Goal: Task Accomplishment & Management: Manage account settings

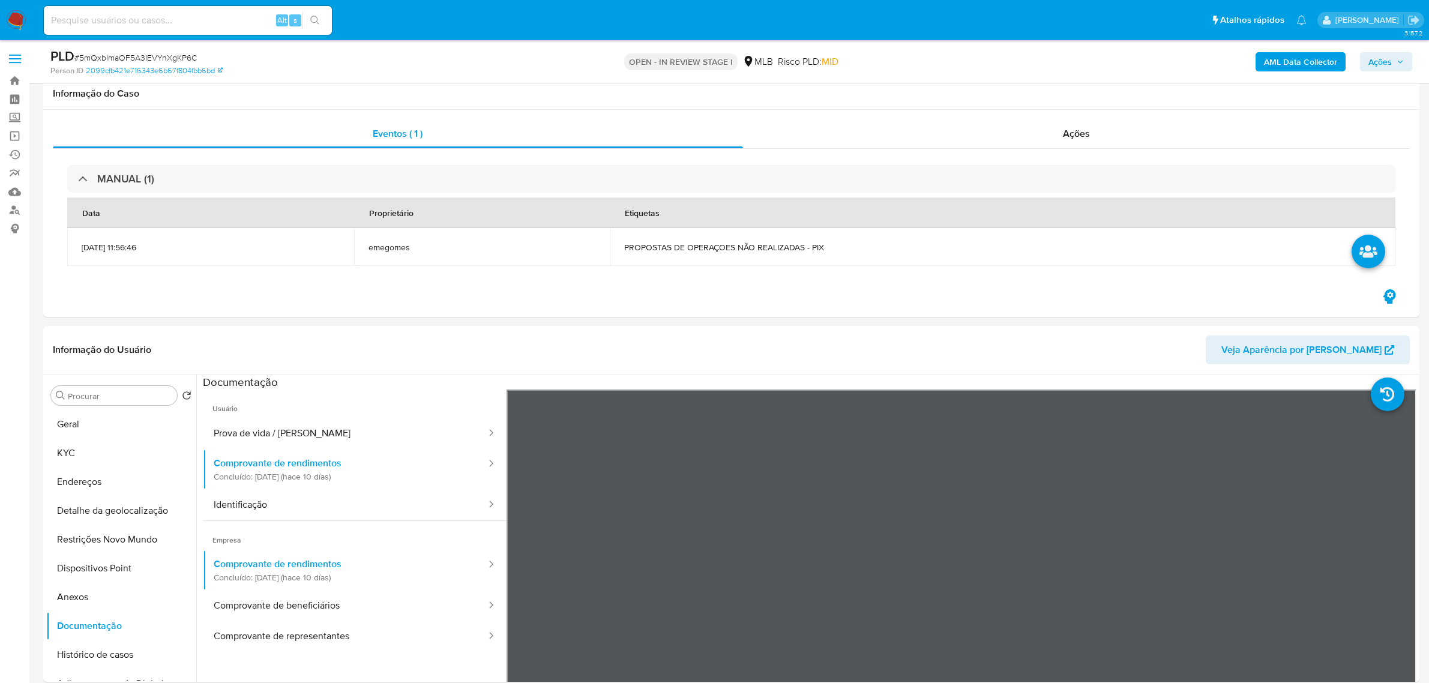
select select "10"
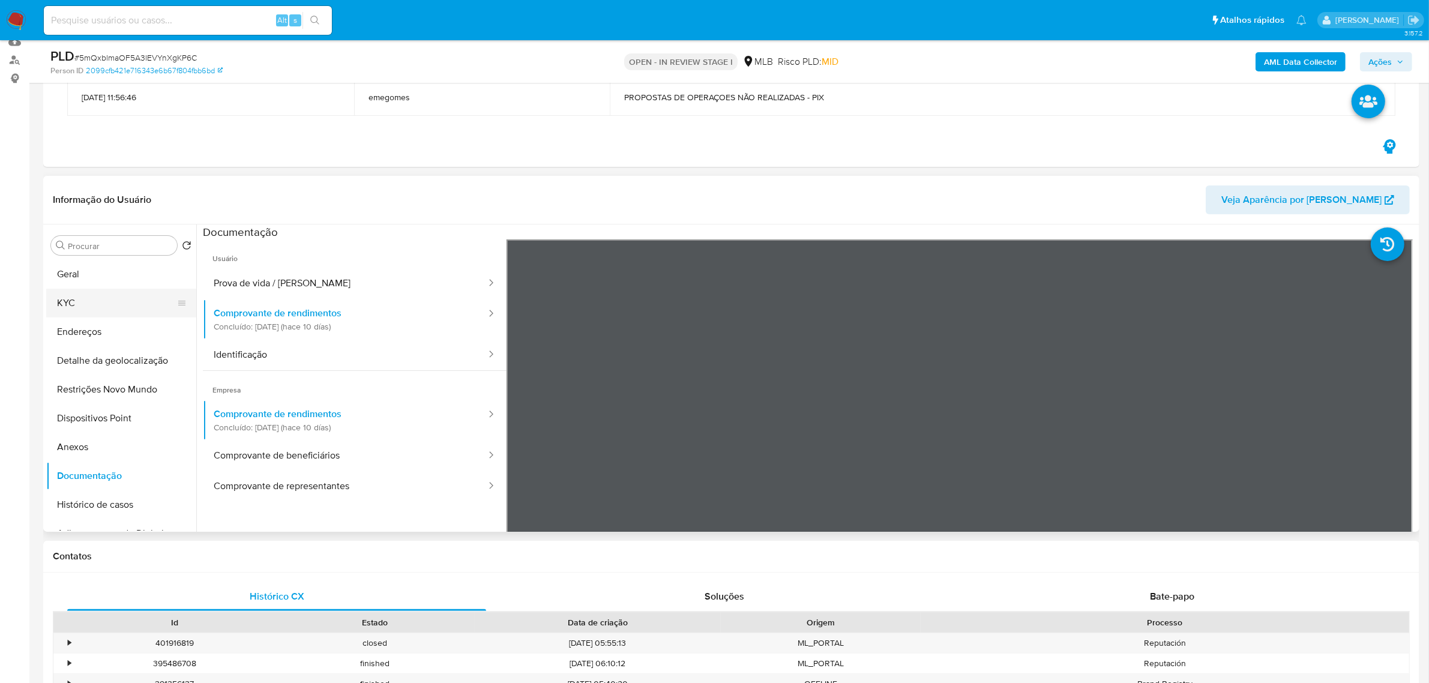
click at [91, 300] on button "KYC" at bounding box center [116, 303] width 140 height 29
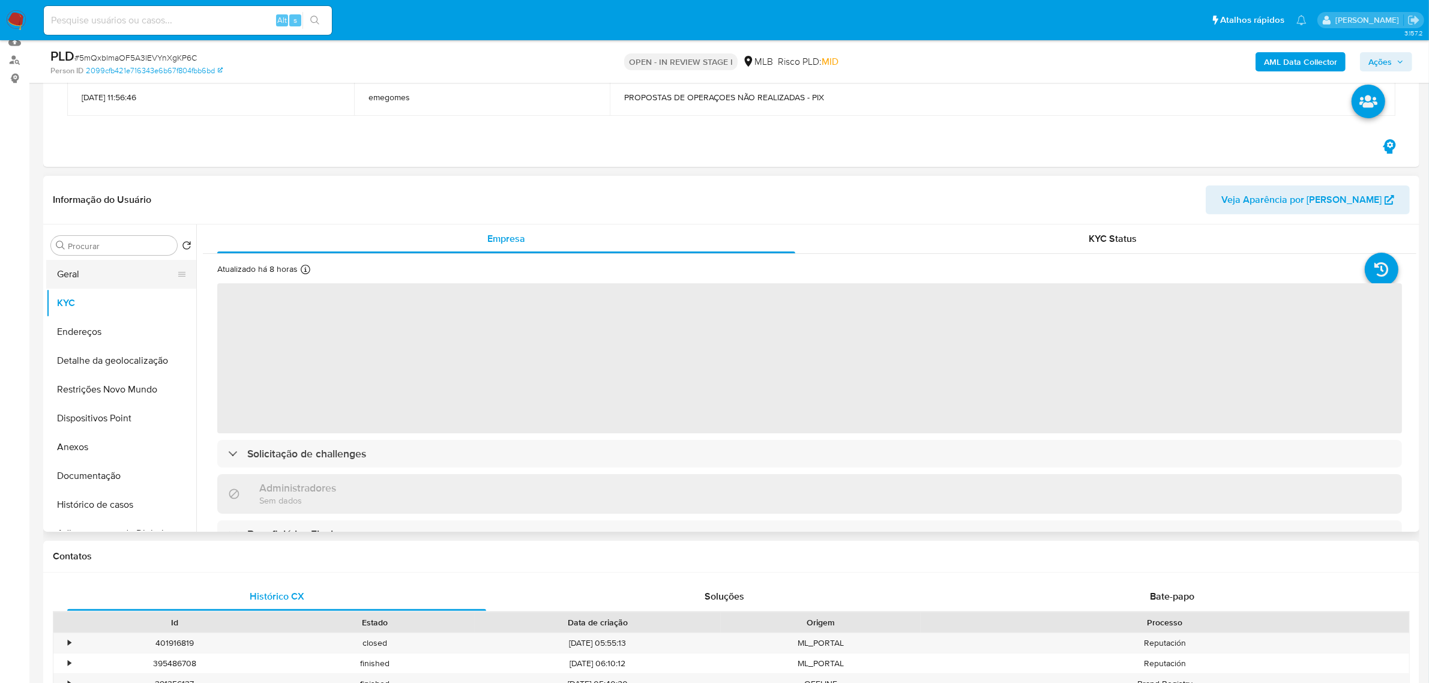
click at [101, 275] on button "Geral" at bounding box center [116, 274] width 140 height 29
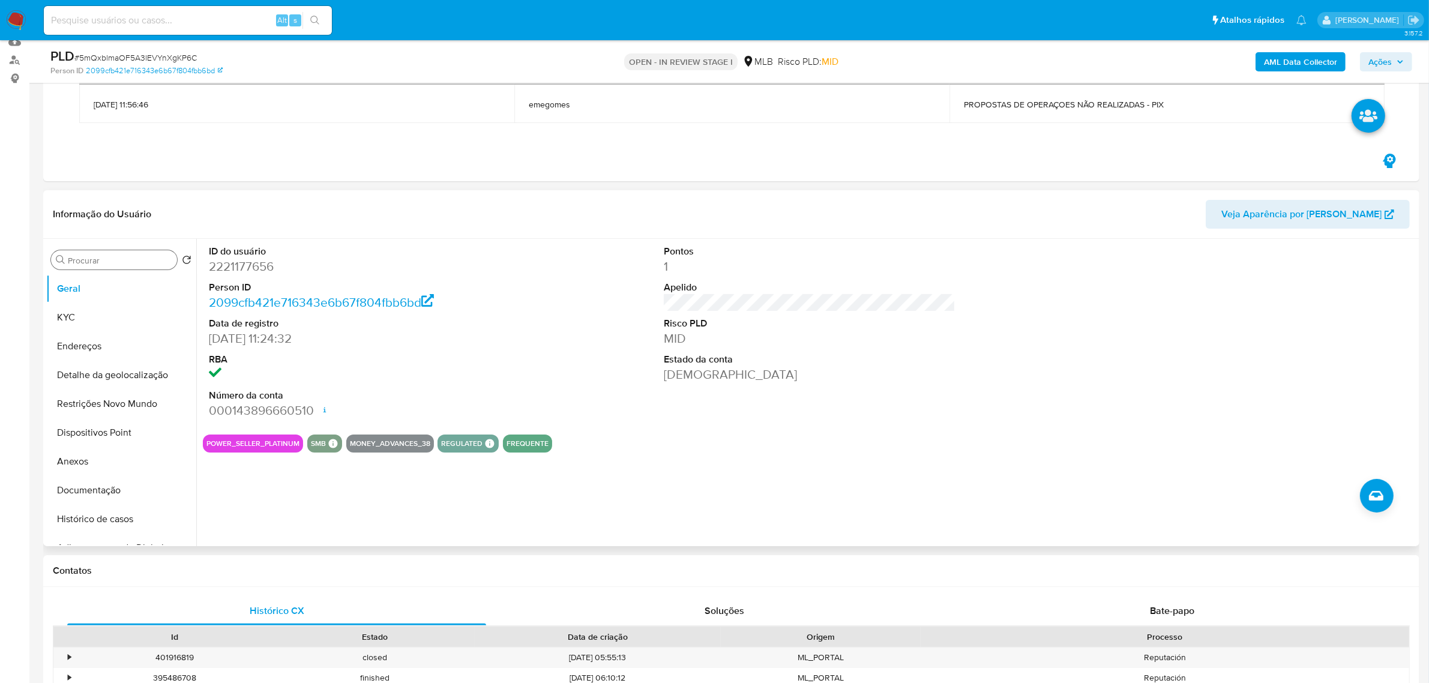
click at [119, 257] on input "Procurar" at bounding box center [120, 260] width 104 height 11
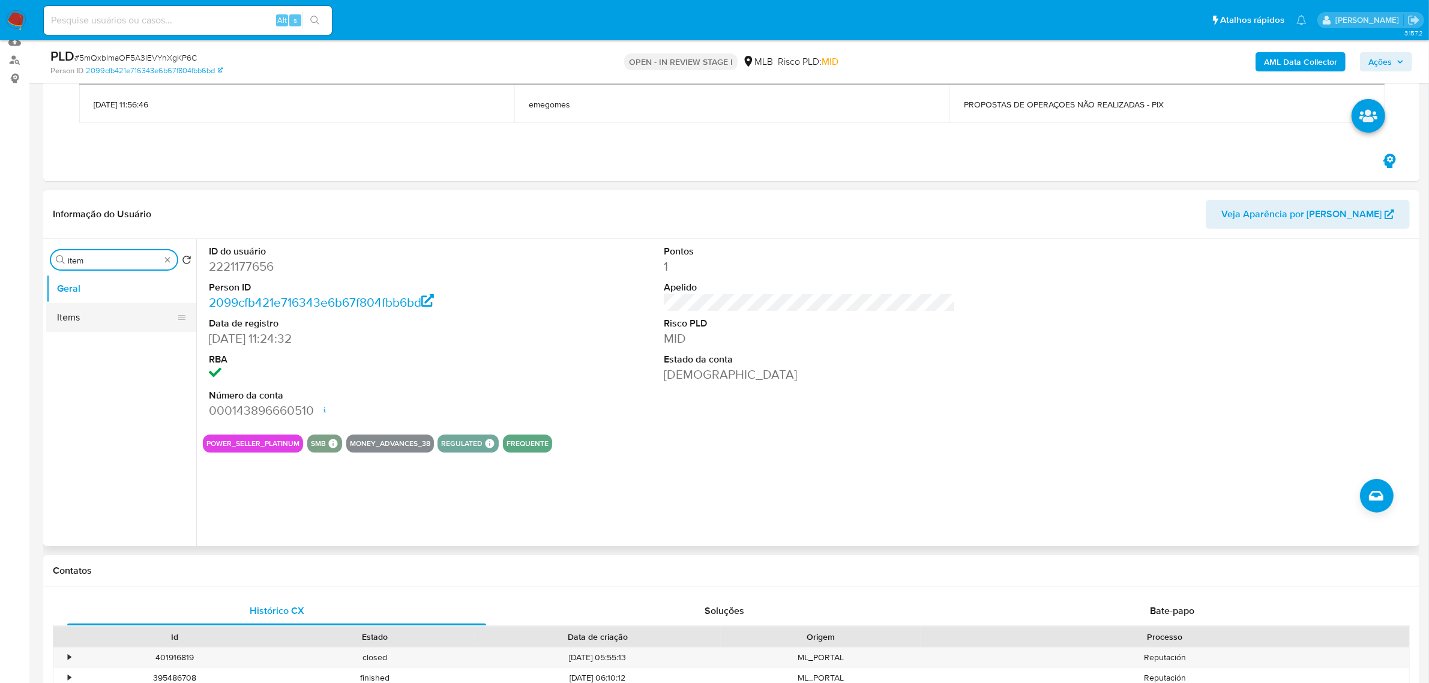
type input "item"
click at [67, 318] on button "Items" at bounding box center [116, 317] width 140 height 29
click at [98, 320] on button "Items" at bounding box center [116, 317] width 140 height 29
click at [76, 316] on button "Items" at bounding box center [116, 317] width 140 height 29
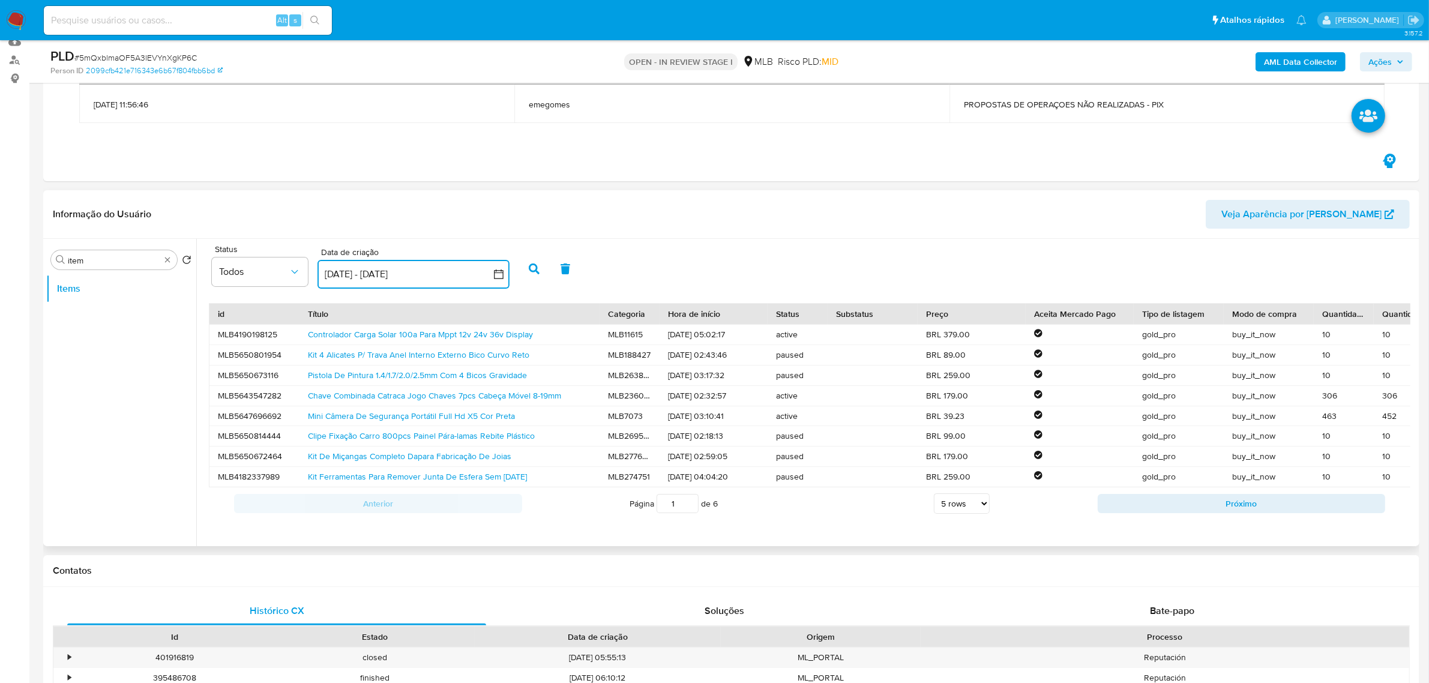
click at [504, 271] on icon "button" at bounding box center [499, 274] width 12 height 12
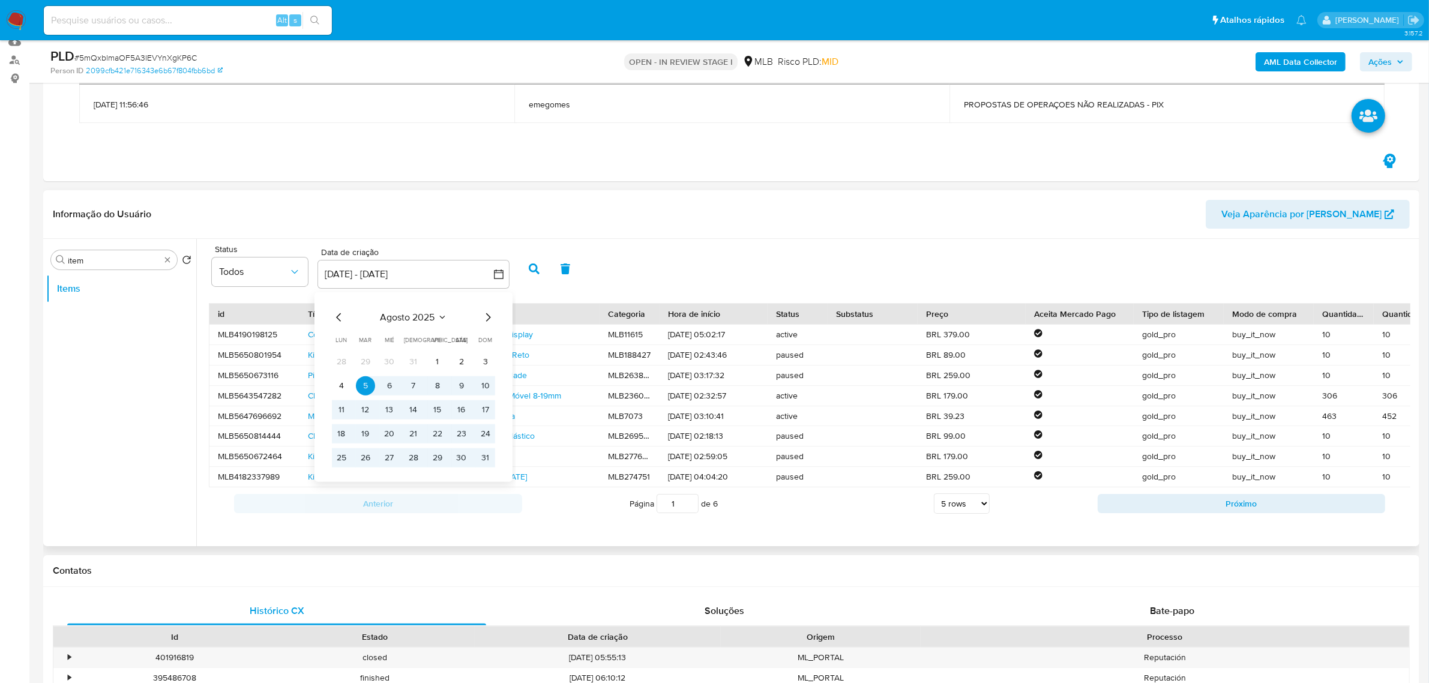
click at [339, 319] on icon "Mes anterior" at bounding box center [338, 317] width 5 height 8
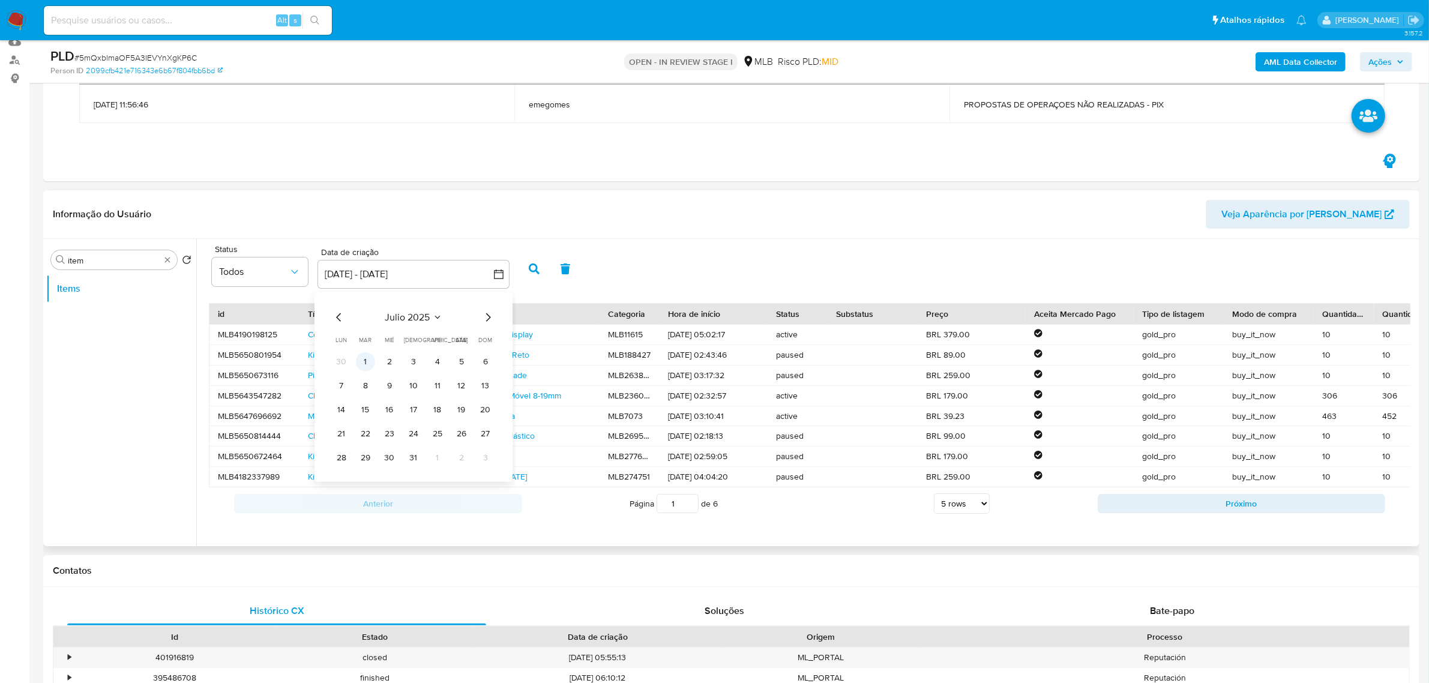
click at [367, 359] on button "1" at bounding box center [365, 361] width 19 height 19
click at [362, 361] on button "1" at bounding box center [365, 361] width 19 height 19
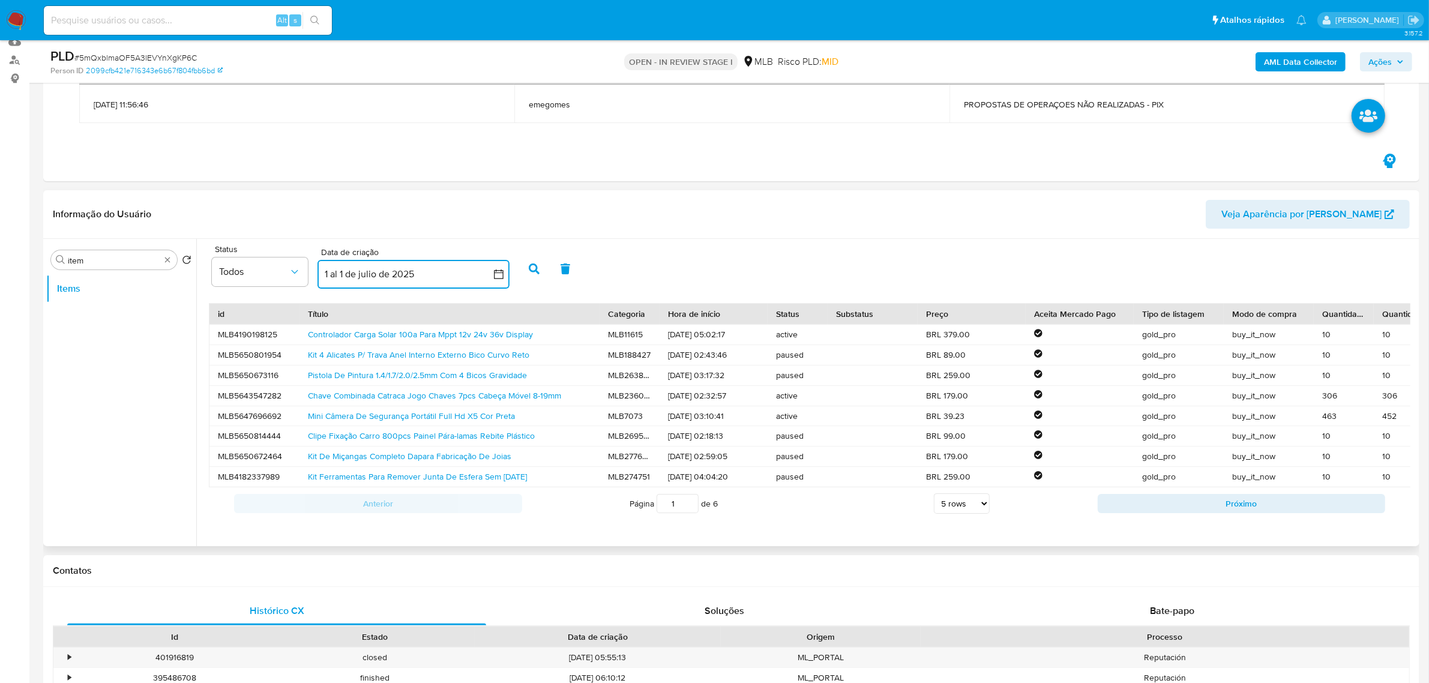
click at [496, 274] on icon "button" at bounding box center [499, 274] width 12 height 12
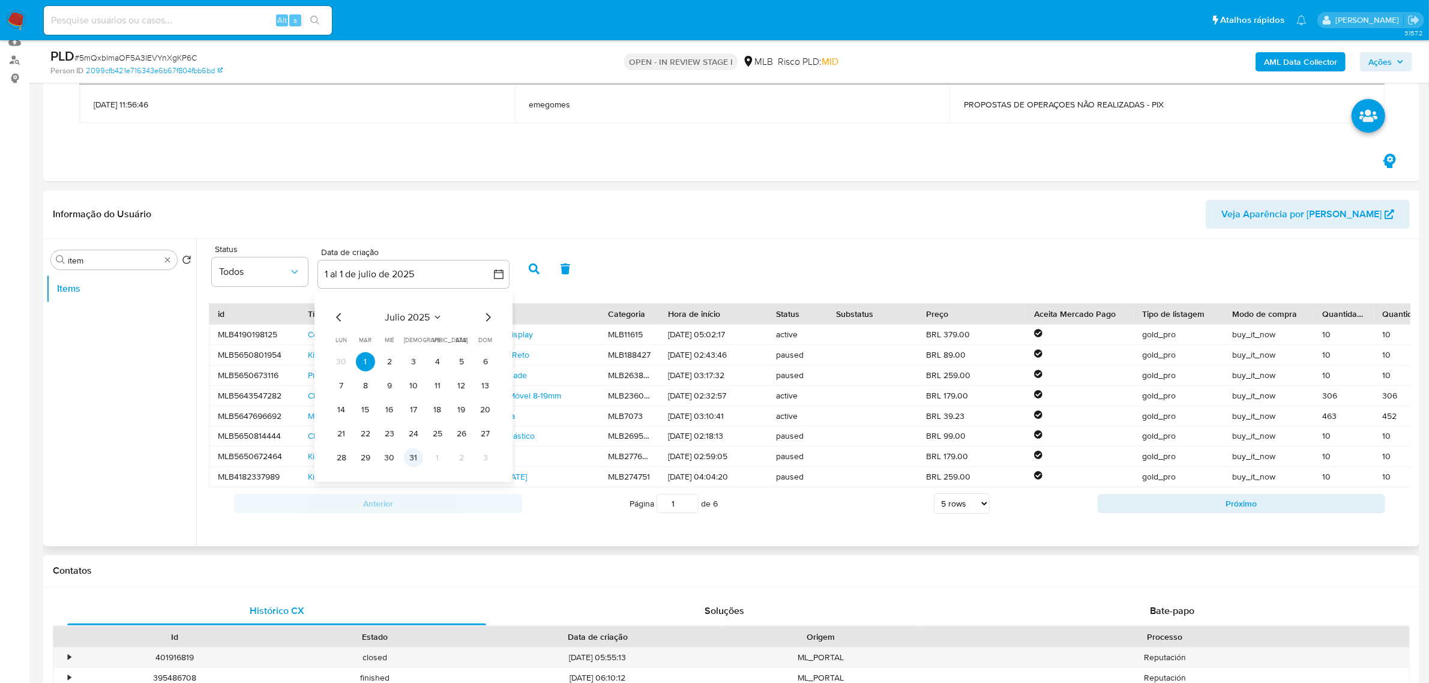
click at [406, 457] on button "31" at bounding box center [413, 457] width 19 height 19
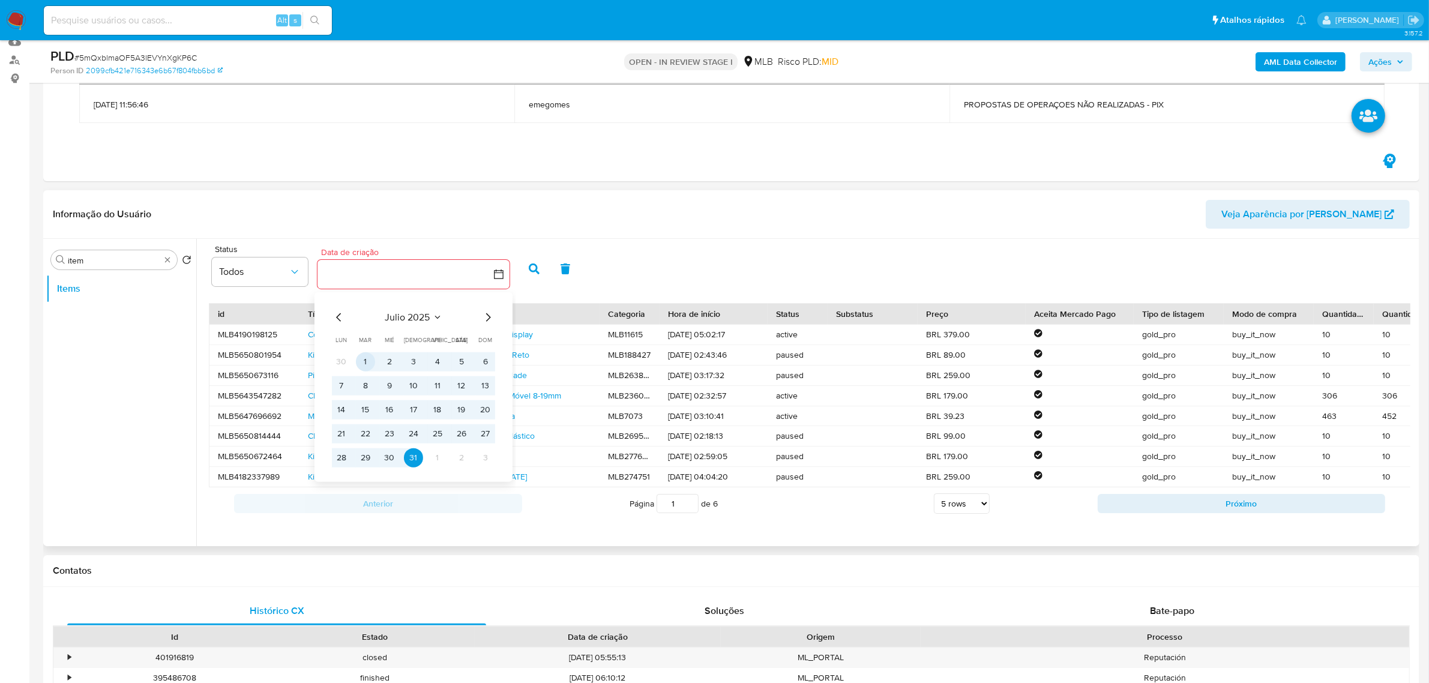
click at [361, 358] on button "1" at bounding box center [365, 361] width 19 height 19
click at [420, 454] on button "31" at bounding box center [413, 457] width 19 height 19
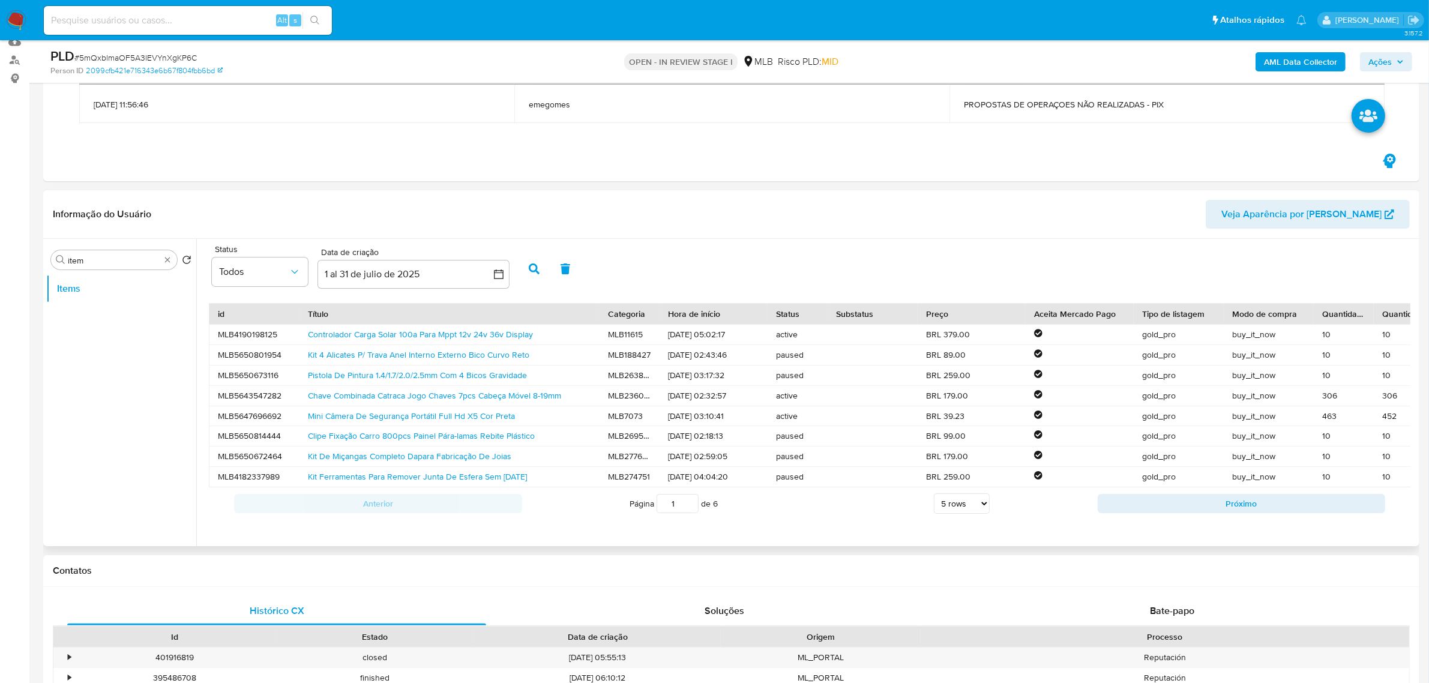
click at [532, 271] on icon "button" at bounding box center [534, 269] width 11 height 11
click at [663, 229] on div "Informação do Usuário Veja Aparência por Pessoa" at bounding box center [731, 214] width 1376 height 49
click at [1211, 513] on button "Próximo" at bounding box center [1242, 503] width 288 height 19
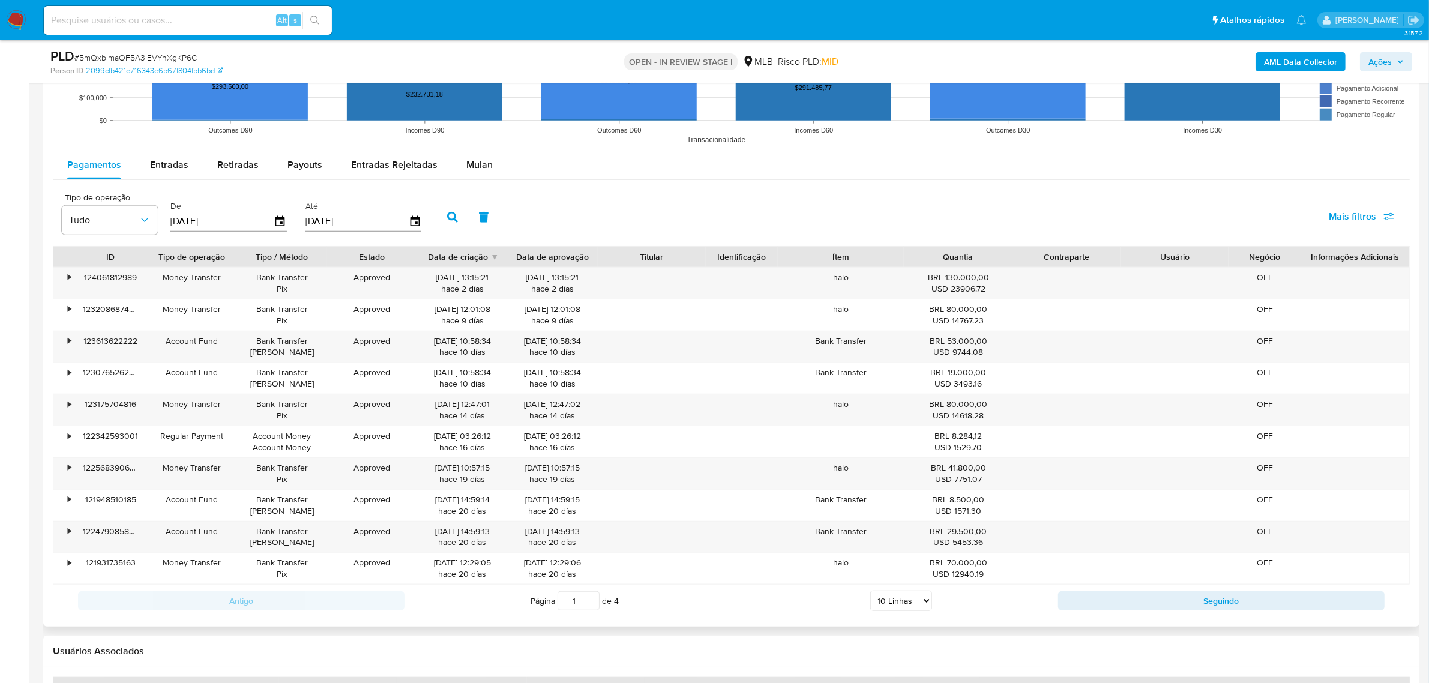
scroll to position [1351, 0]
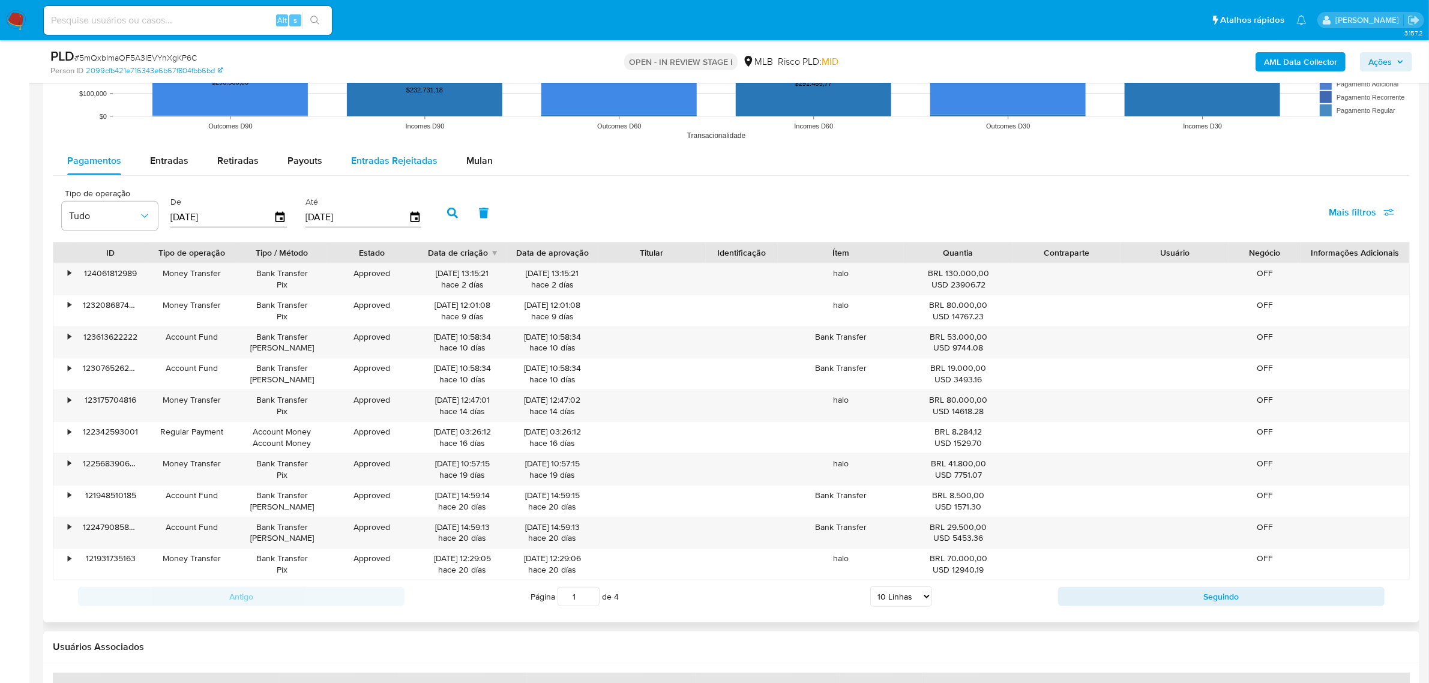
click at [405, 160] on span "Entradas Rejeitadas" at bounding box center [394, 161] width 86 height 14
select select "10"
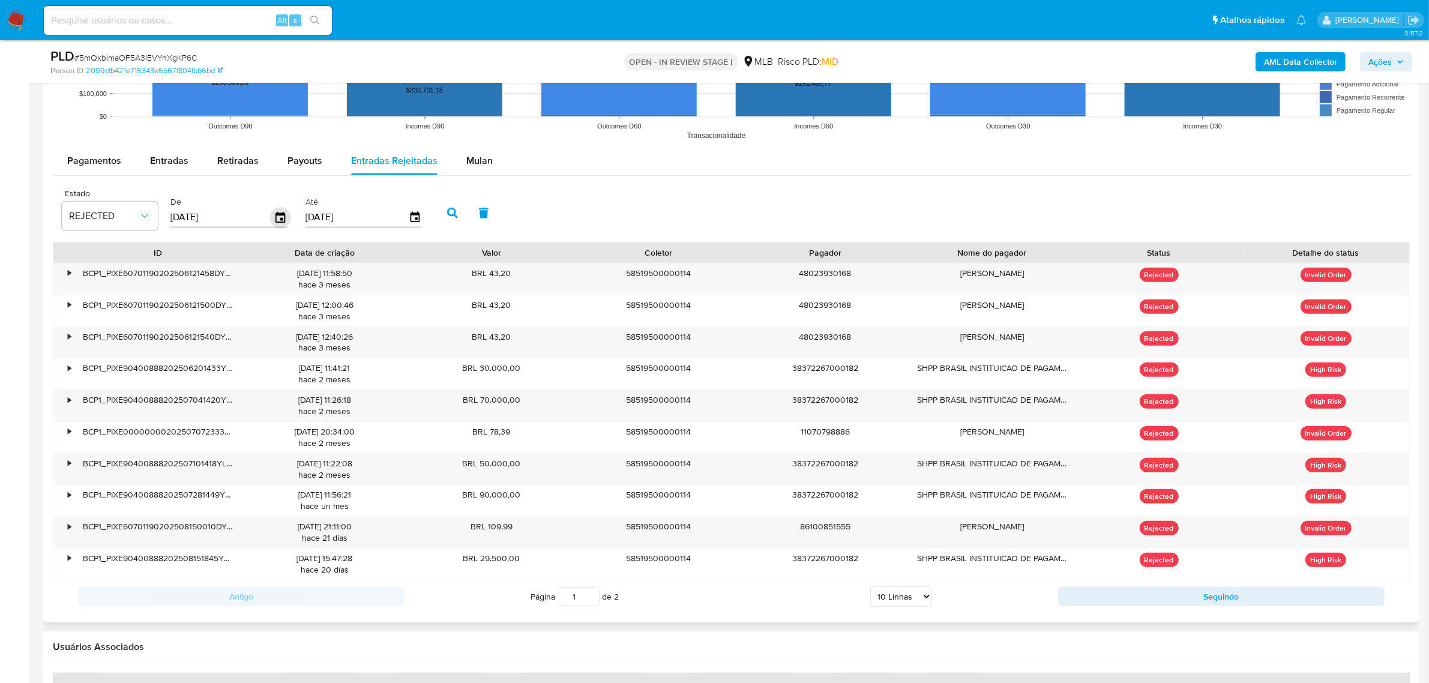
click at [279, 215] on icon "button" at bounding box center [281, 217] width 10 height 11
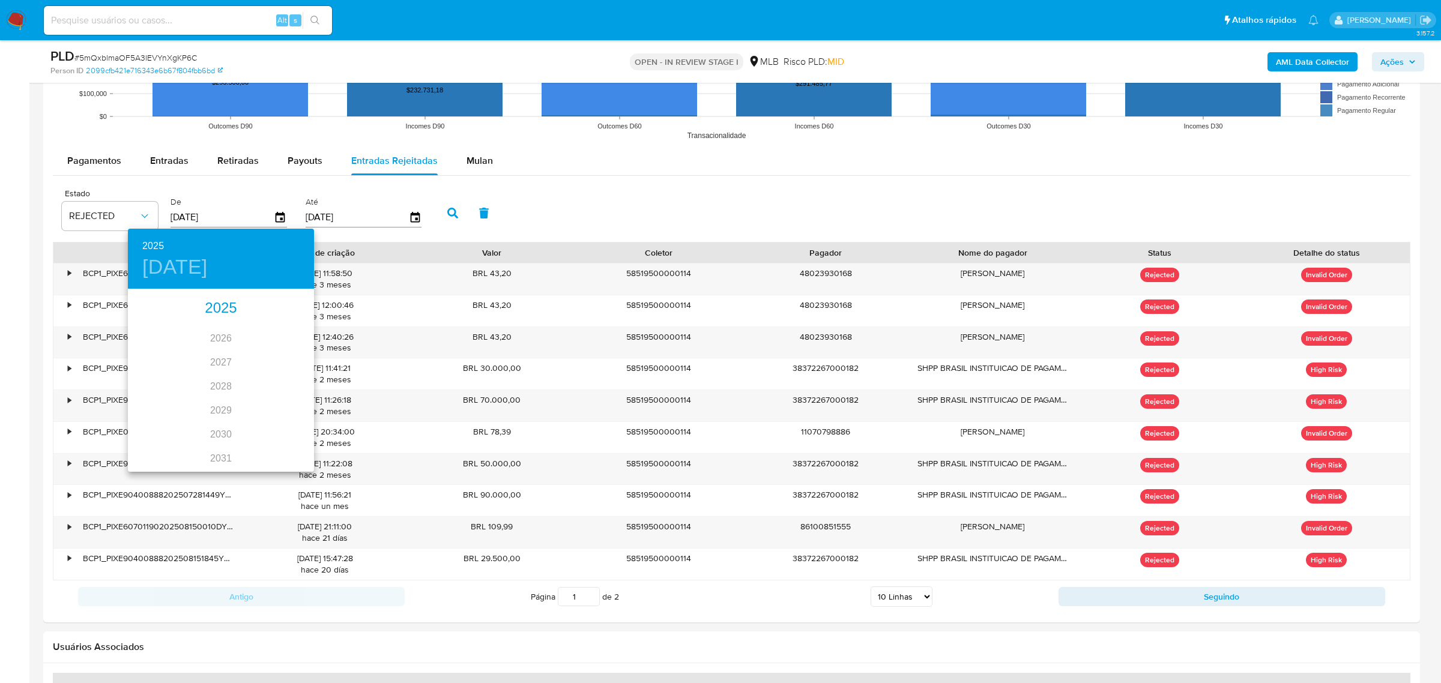
click at [219, 307] on div "2025" at bounding box center [221, 309] width 186 height 24
click at [159, 403] on div "jul." at bounding box center [159, 403] width 62 height 45
click at [172, 354] on p "1" at bounding box center [172, 352] width 5 height 12
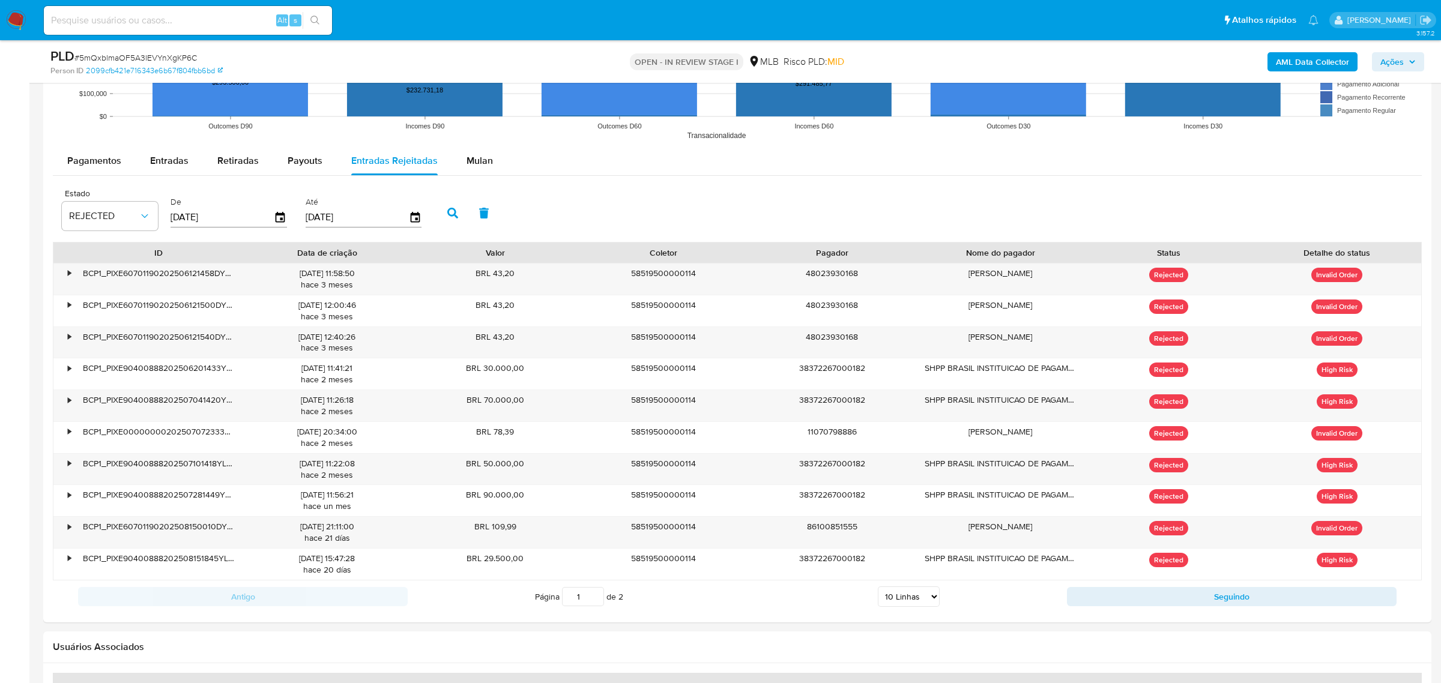
type input "01/07/2025"
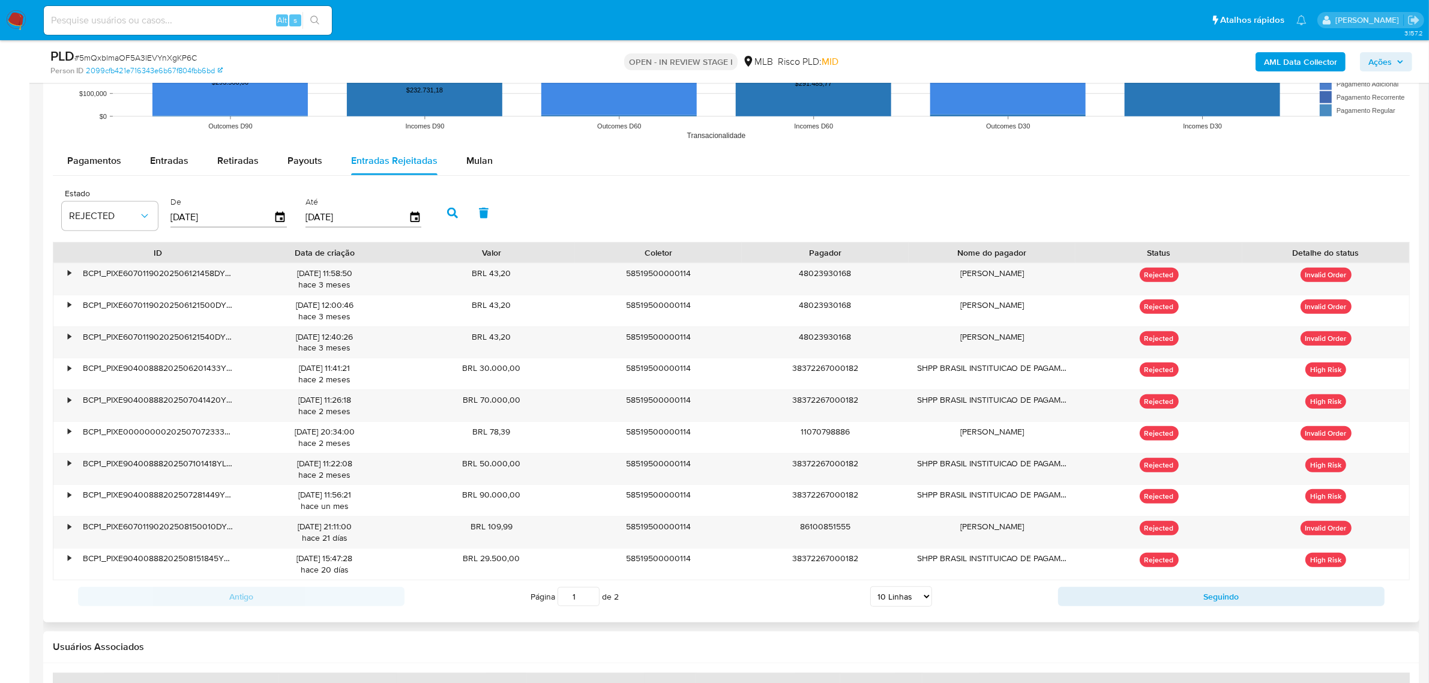
click at [419, 214] on div "Até 04/09/2025" at bounding box center [365, 212] width 125 height 48
click at [412, 220] on icon "button" at bounding box center [415, 217] width 10 height 11
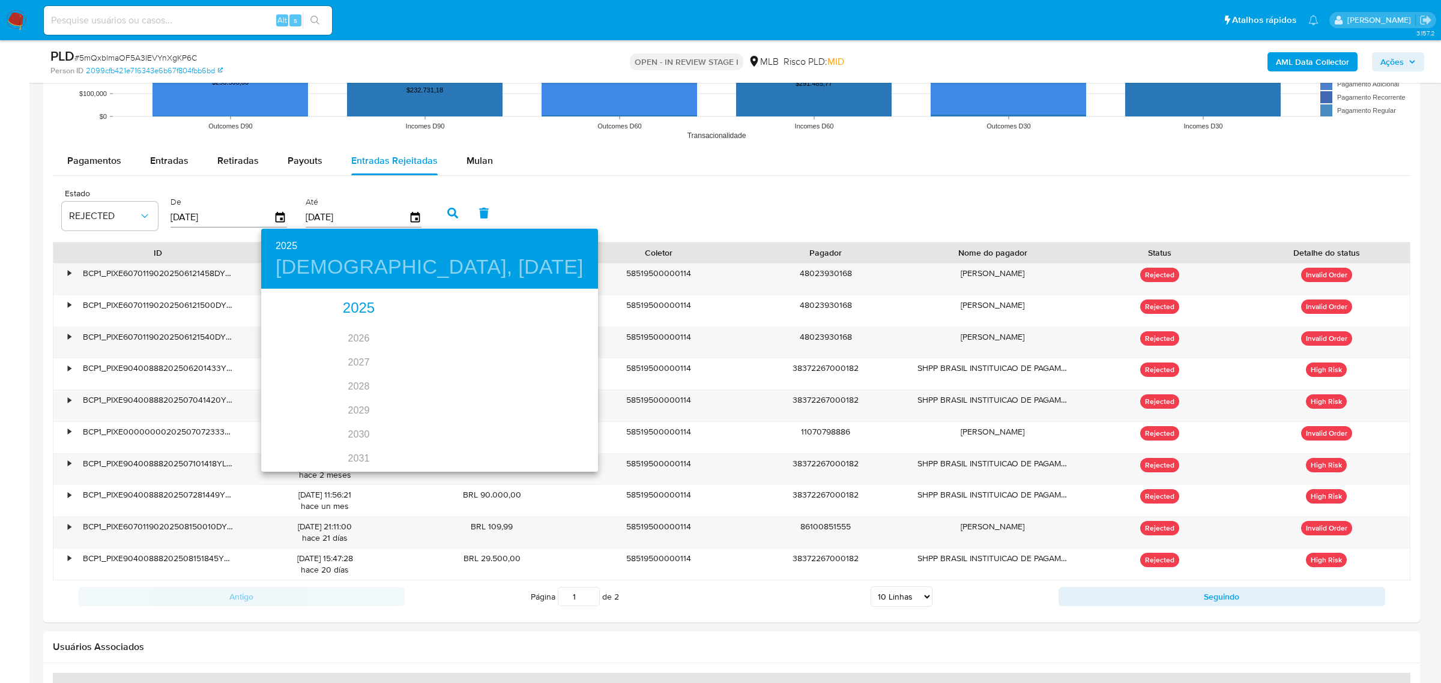
click at [346, 304] on div "2025" at bounding box center [358, 309] width 195 height 24
click at [293, 405] on div "jul." at bounding box center [292, 403] width 62 height 45
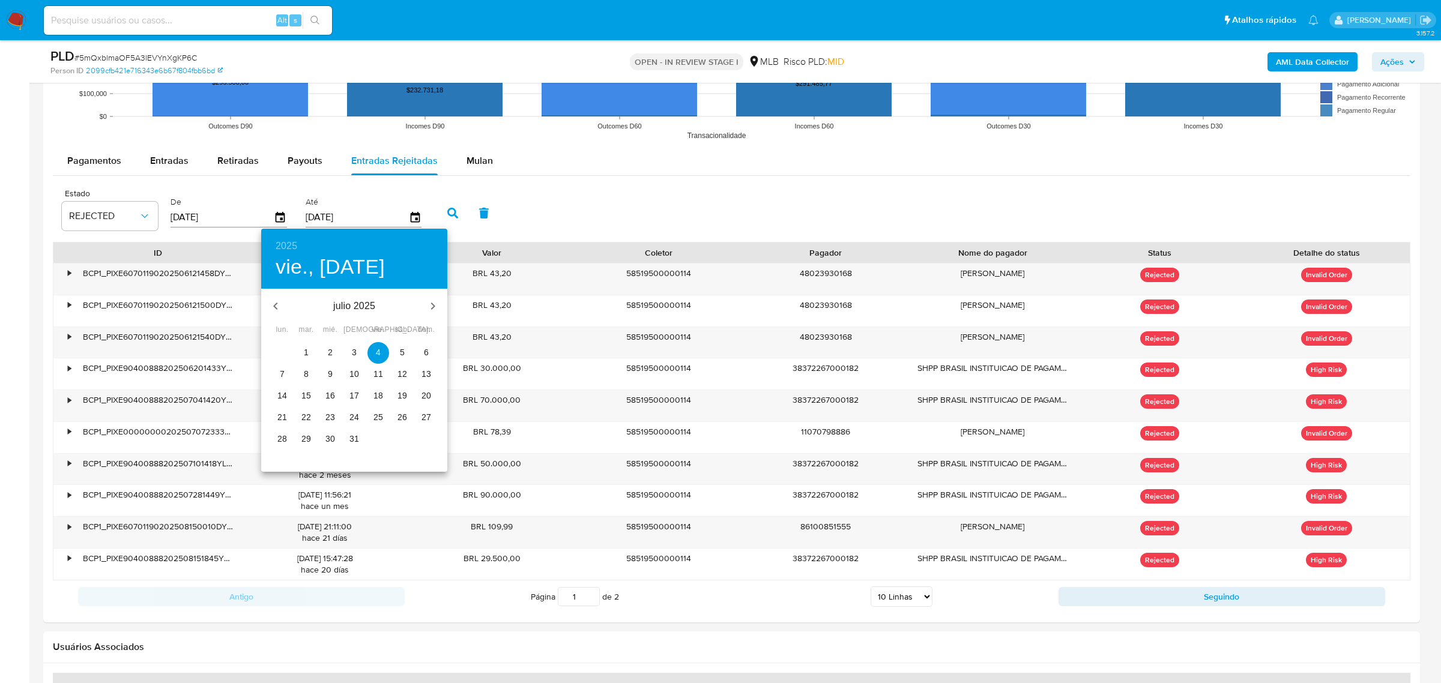
click at [354, 439] on p "31" at bounding box center [354, 439] width 10 height 12
type input "31/07/2025"
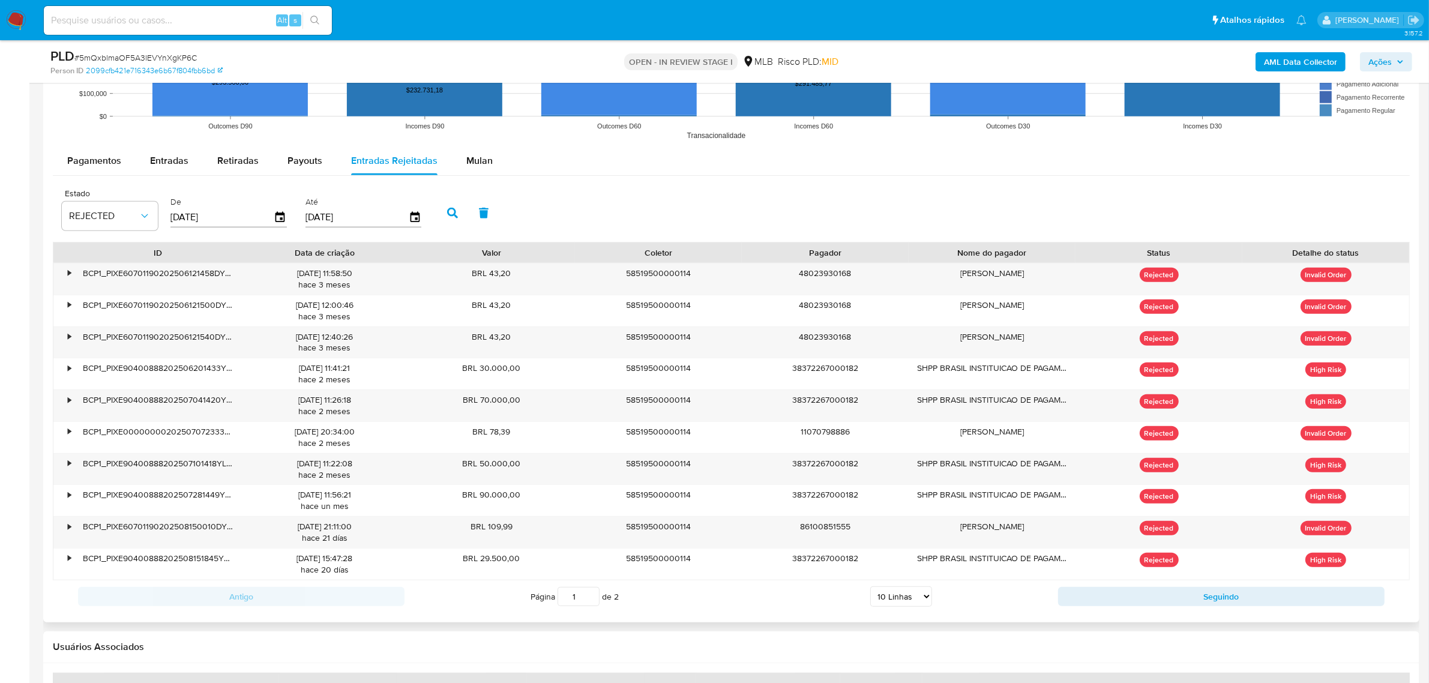
click at [447, 217] on icon "button" at bounding box center [452, 213] width 11 height 11
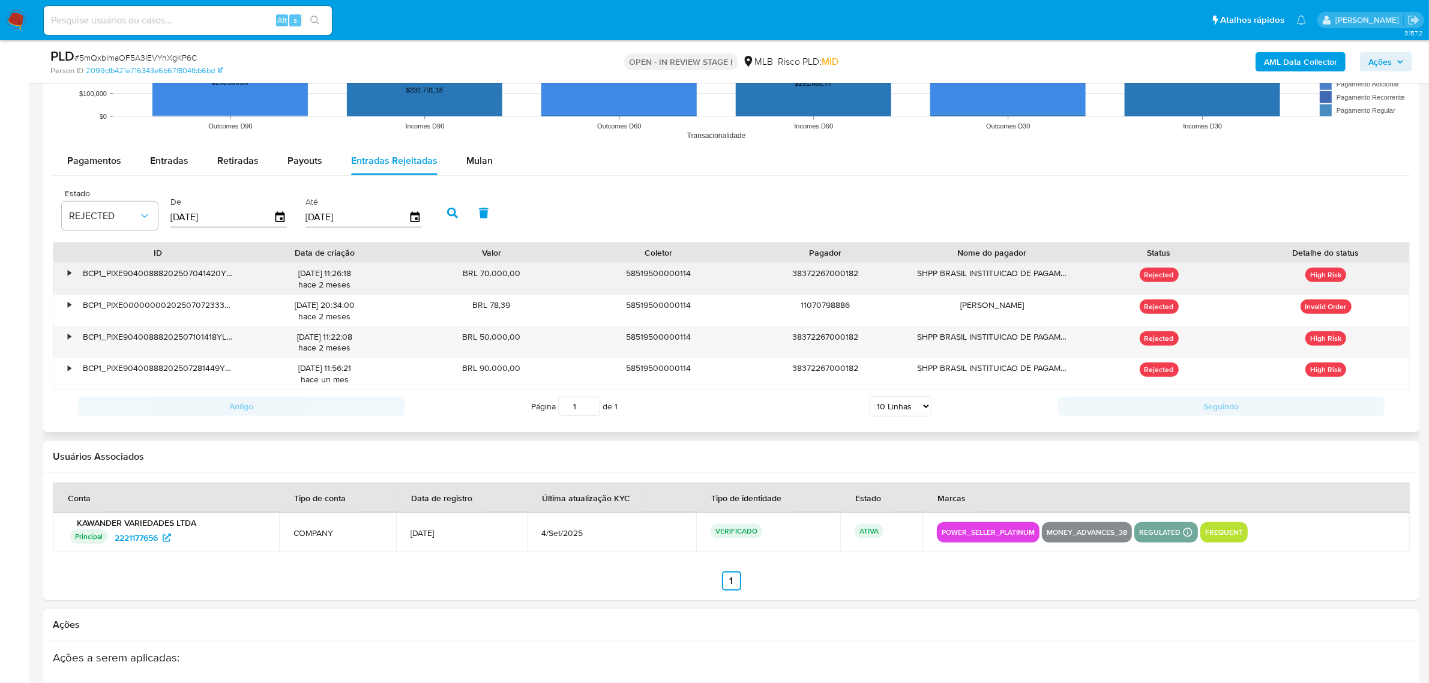
click at [70, 279] on div "•" at bounding box center [69, 273] width 3 height 11
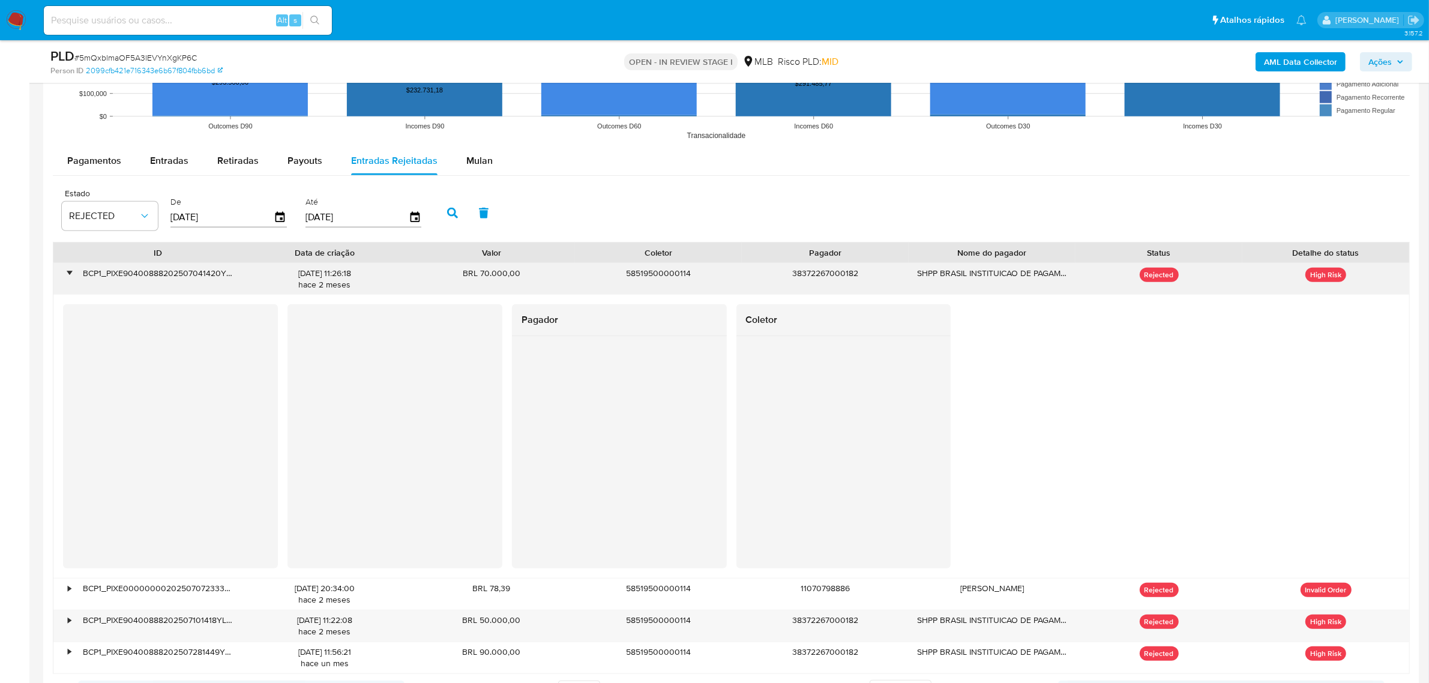
click at [70, 279] on div "•" at bounding box center [69, 273] width 3 height 11
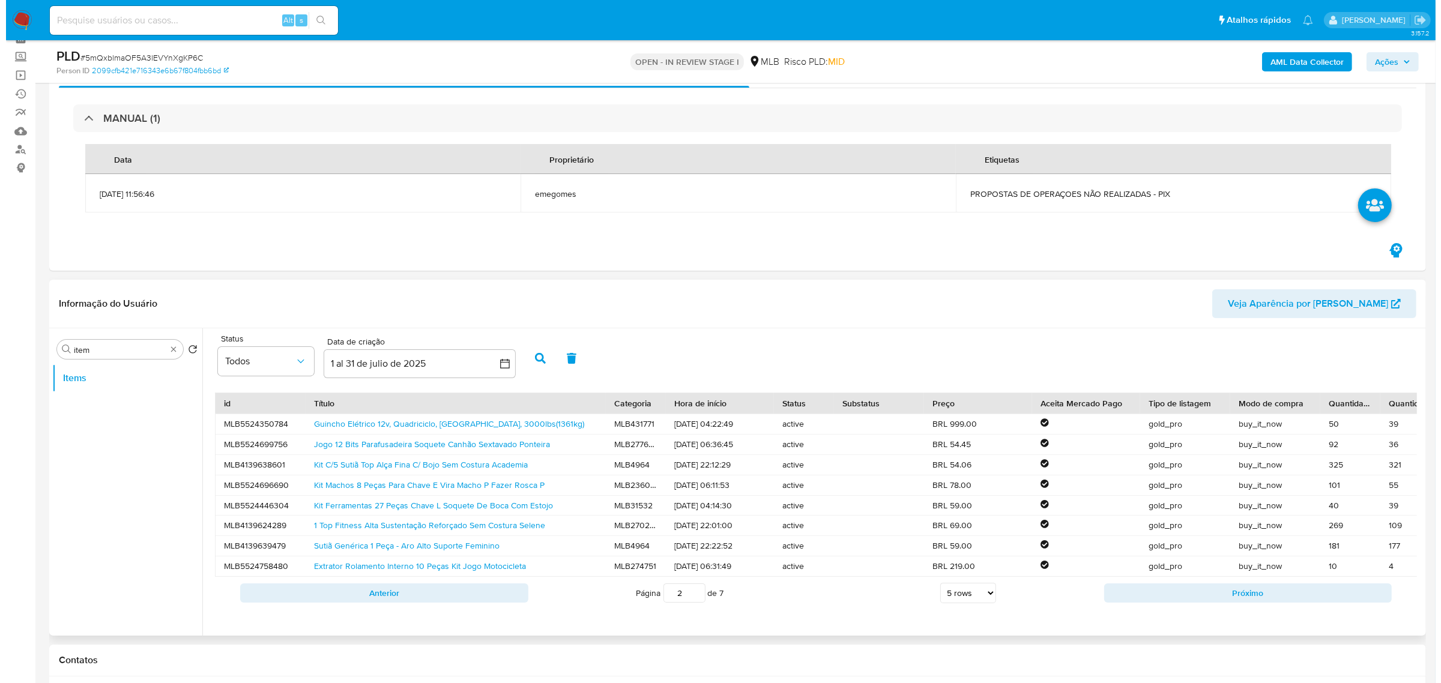
scroll to position [75, 0]
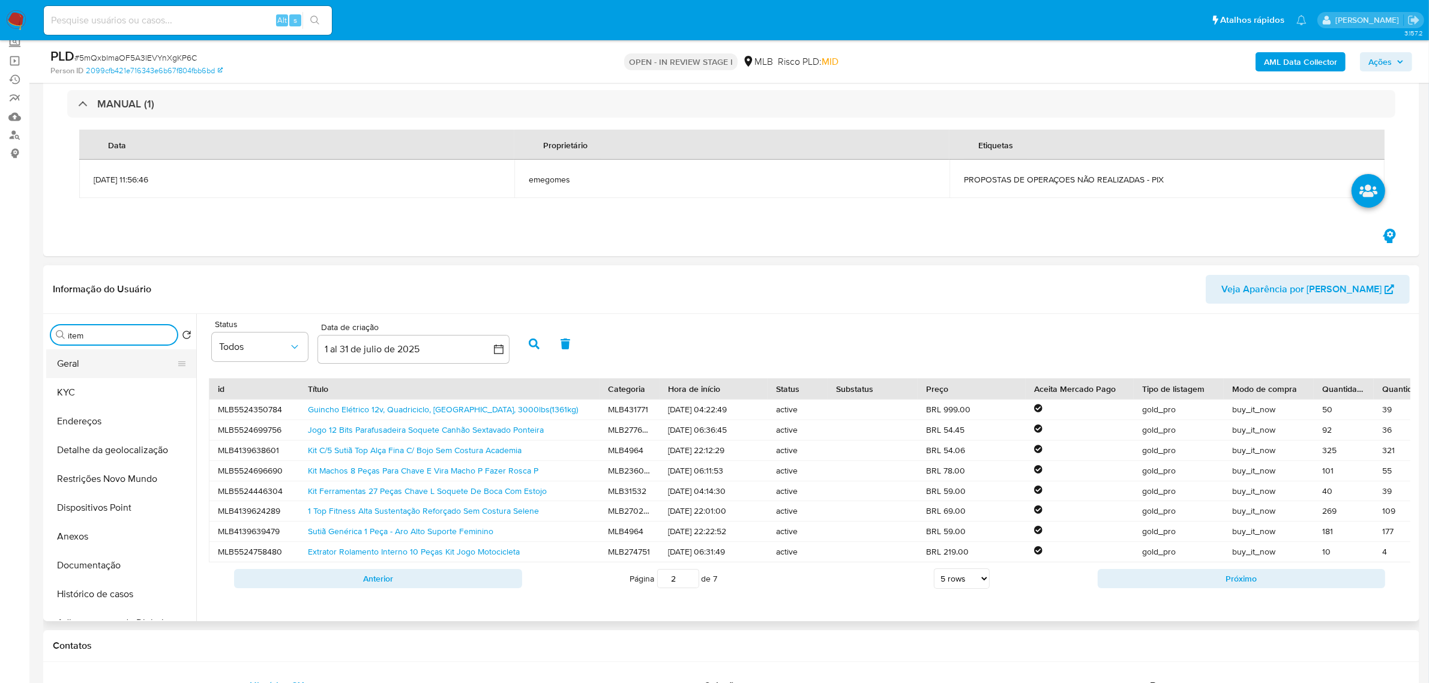
click at [118, 376] on button "Geral" at bounding box center [116, 363] width 140 height 29
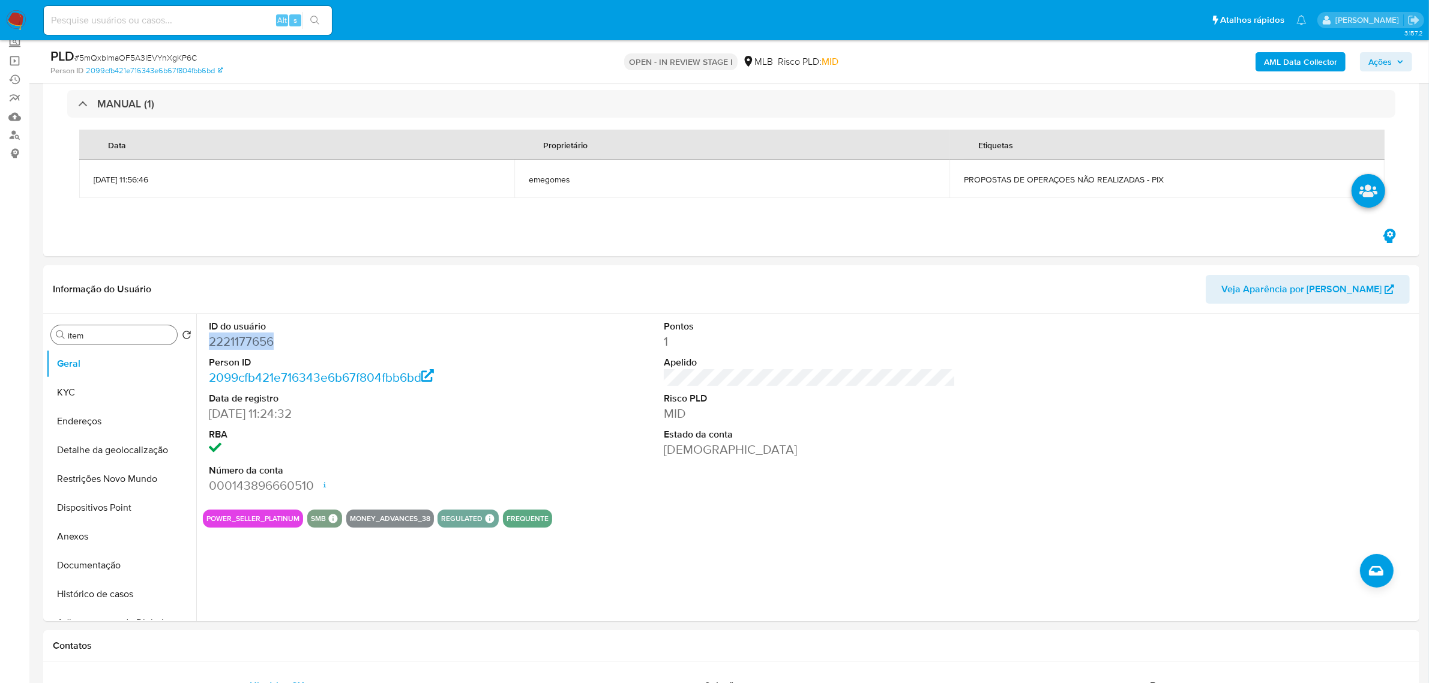
drag, startPoint x: 277, startPoint y: 342, endPoint x: 235, endPoint y: 343, distance: 42.0
click at [209, 344] on dd "2221177656" at bounding box center [355, 341] width 292 height 17
copy dd "2221177656"
click at [597, 337] on div "ID do usuário 2221177656 Person ID 2099cfb421e716343e6b67f804fbb6bd Data de reg…" at bounding box center [810, 407] width 1214 height 186
click at [102, 391] on button "KYC" at bounding box center [116, 392] width 140 height 29
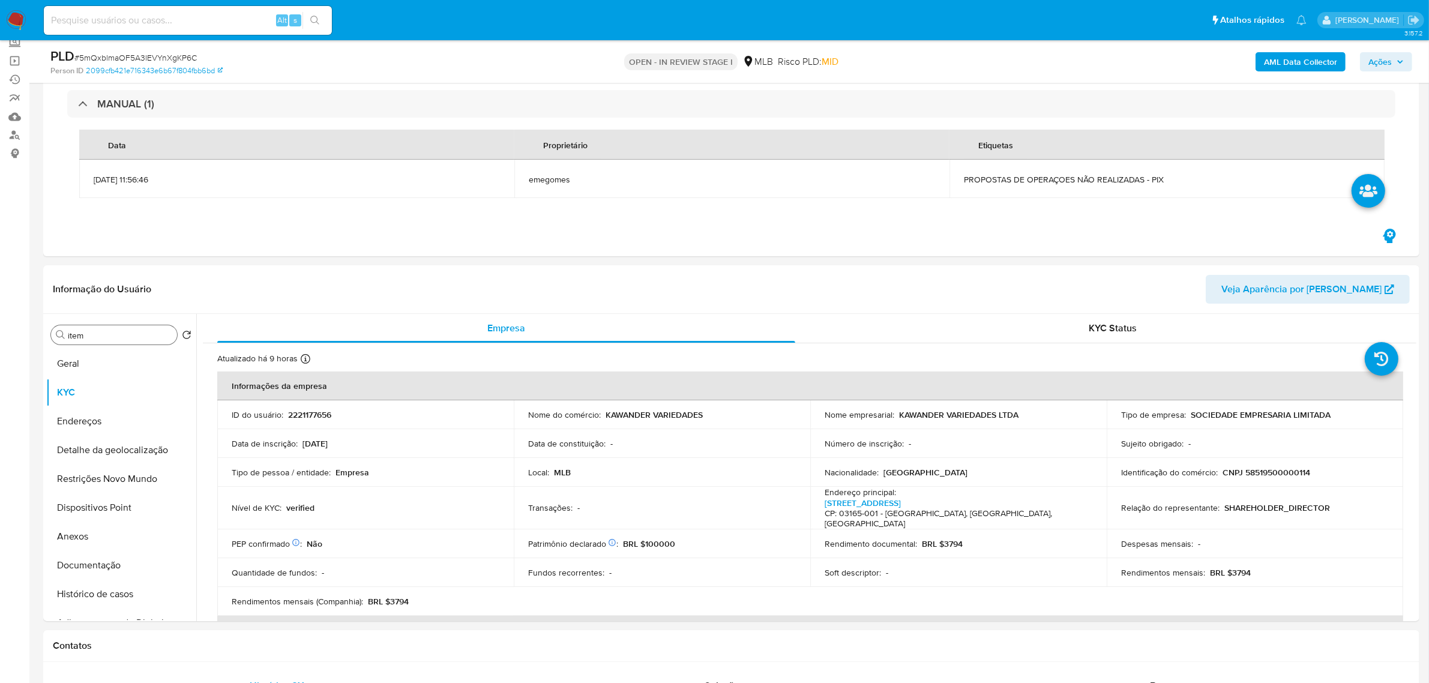
click at [1297, 61] on b "AML Data Collector" at bounding box center [1300, 61] width 73 height 19
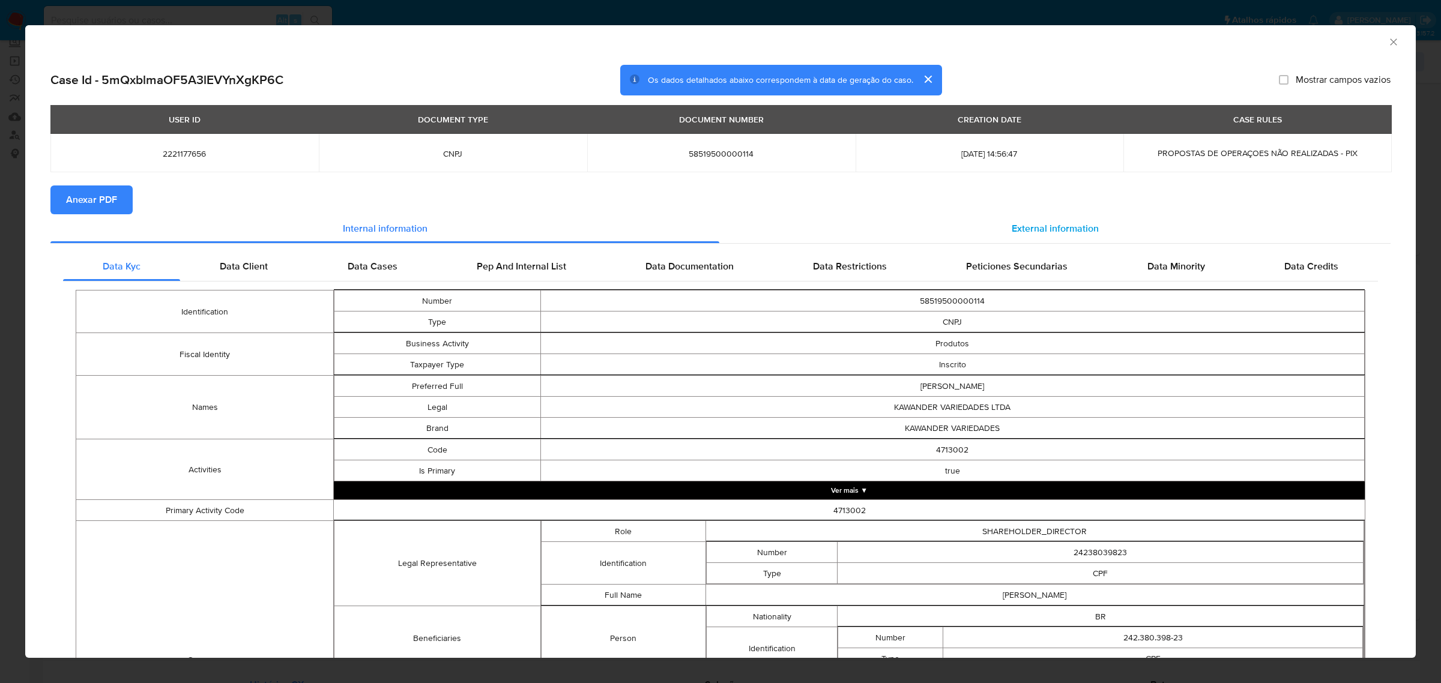
click at [1061, 234] on span "External information" at bounding box center [1054, 229] width 87 height 14
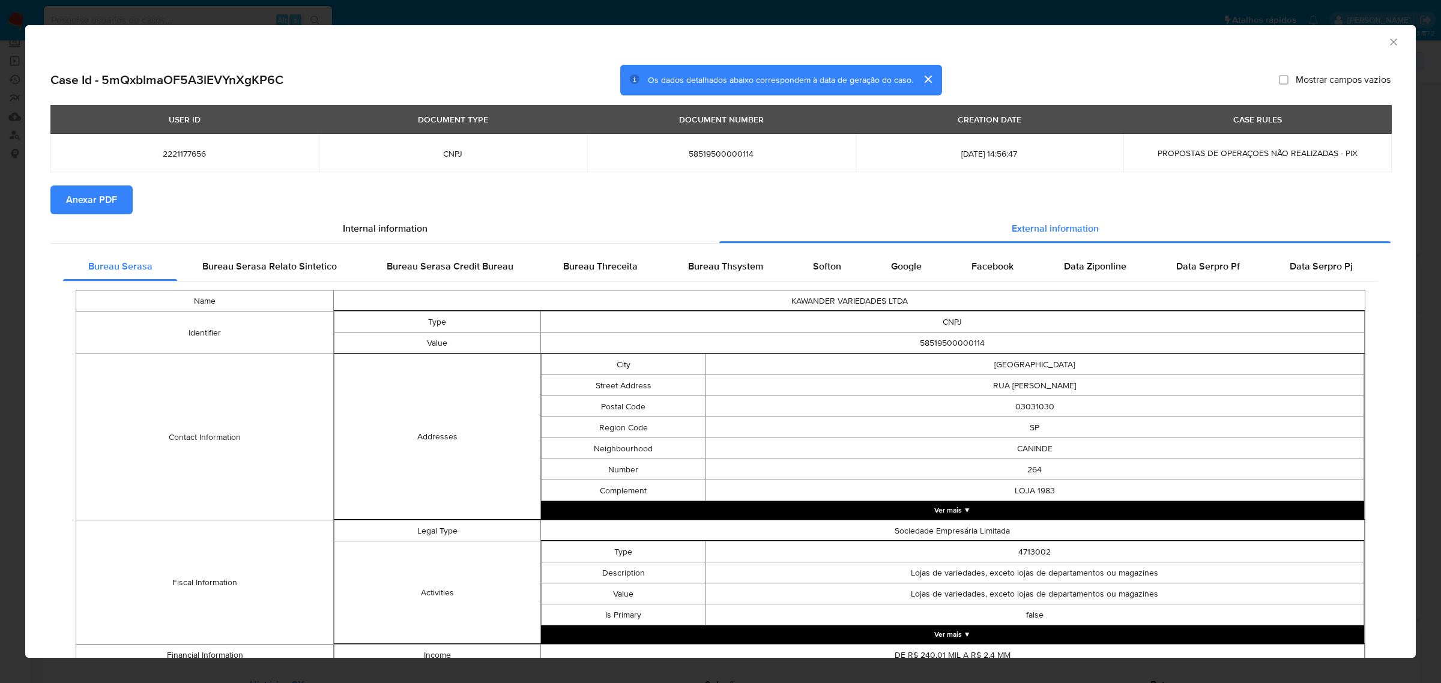
click at [104, 199] on span "Anexar PDF" at bounding box center [91, 200] width 51 height 26
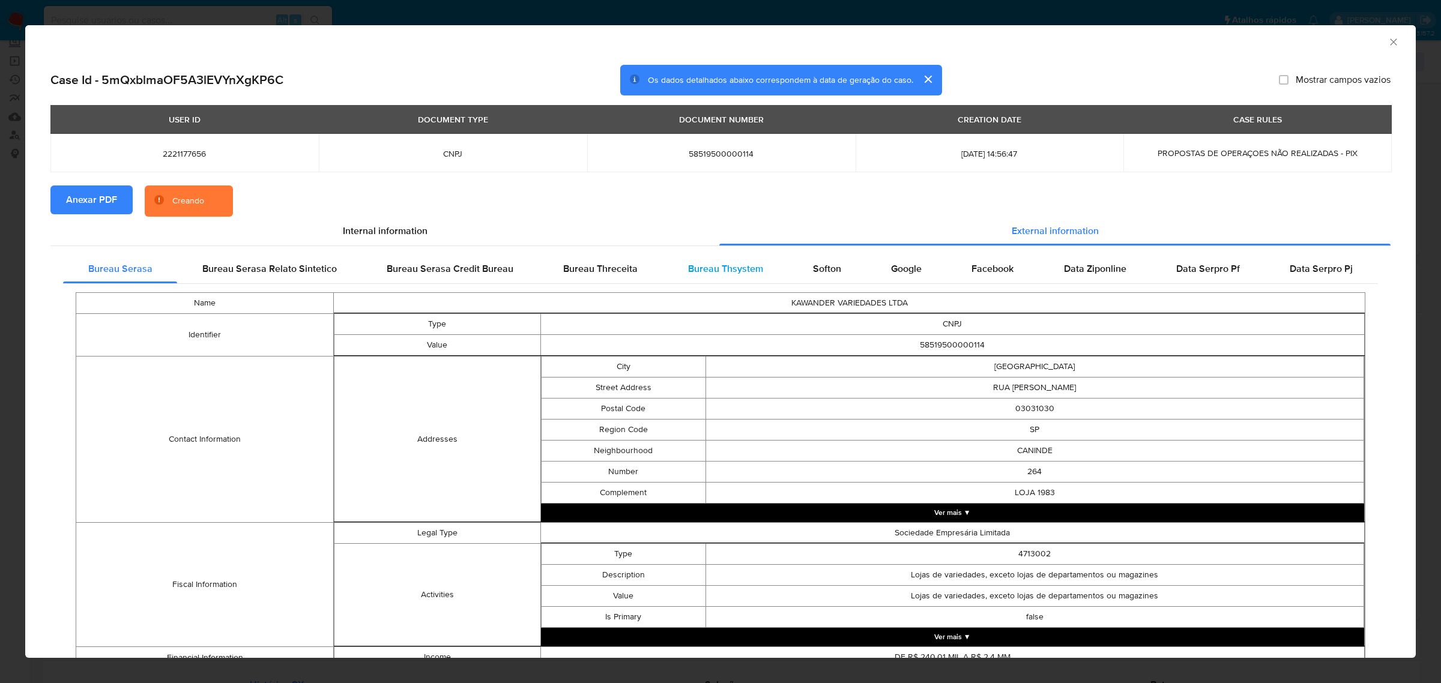
click at [720, 271] on span "Bureau Thsystem" at bounding box center [725, 269] width 75 height 14
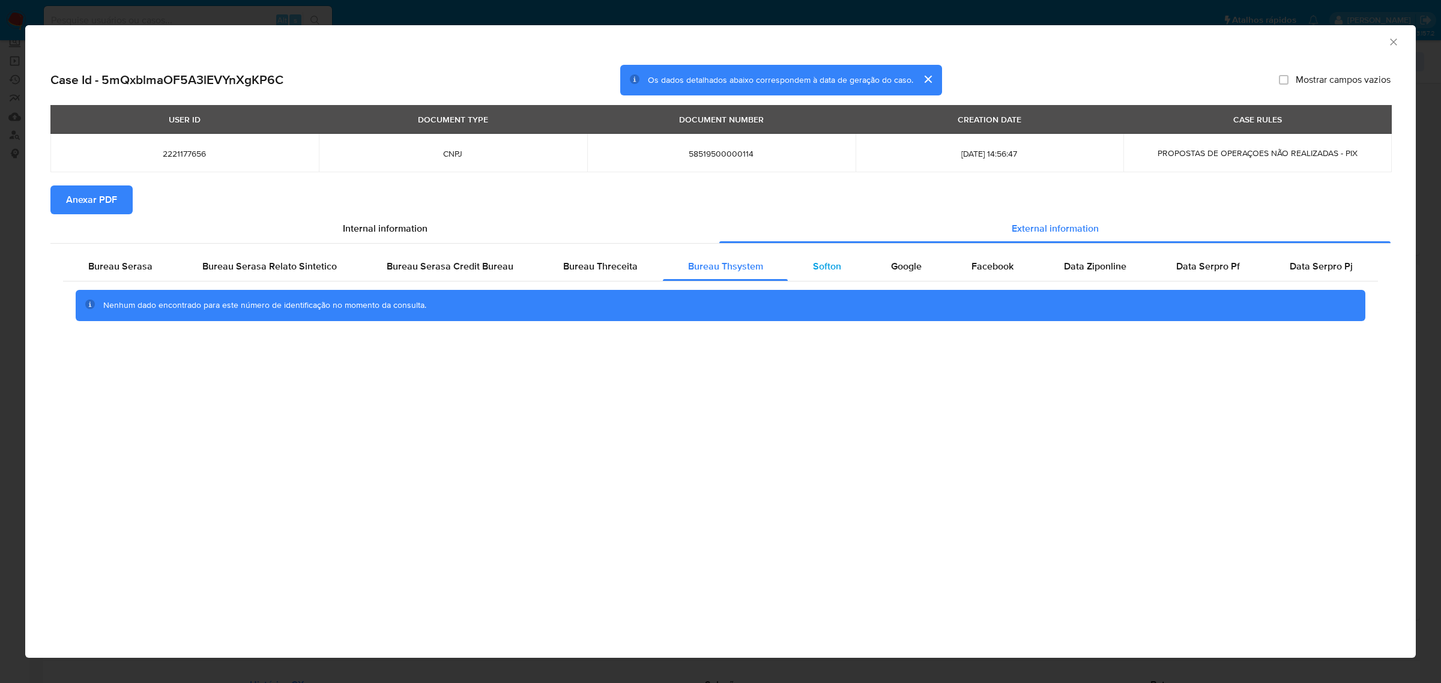
click at [834, 257] on div "Softon" at bounding box center [827, 266] width 78 height 29
click at [914, 269] on span "Google" at bounding box center [906, 266] width 31 height 14
click at [1393, 42] on icon "Fechar a janela" at bounding box center [1393, 41] width 7 height 7
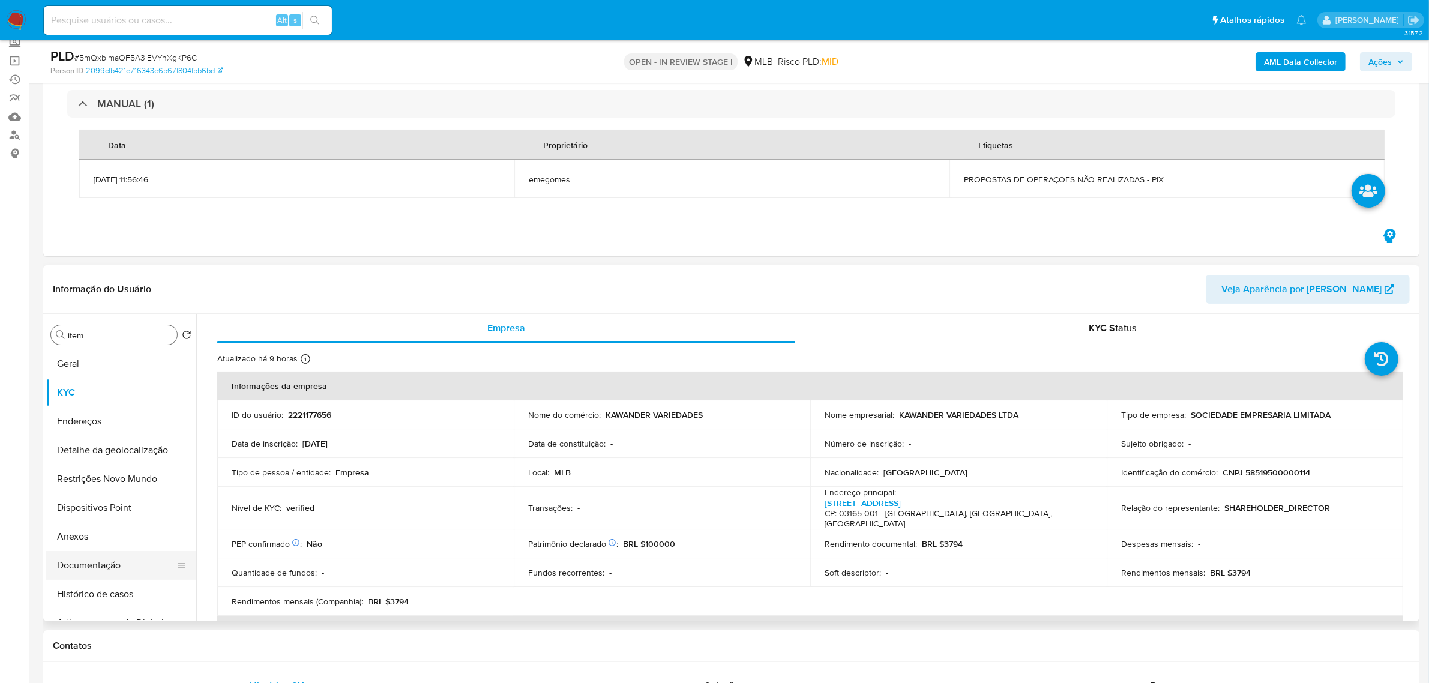
click at [77, 567] on button "Documentação" at bounding box center [116, 565] width 140 height 29
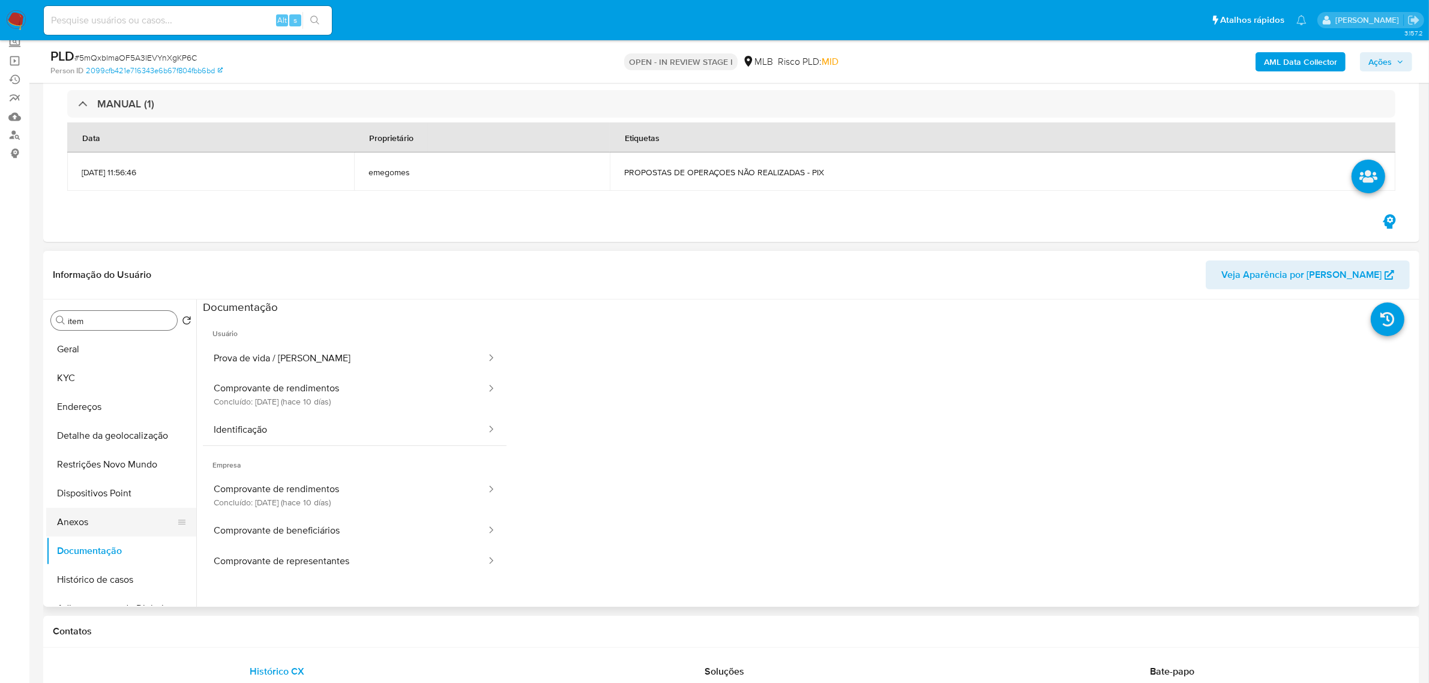
click at [102, 529] on button "Anexos" at bounding box center [116, 522] width 140 height 29
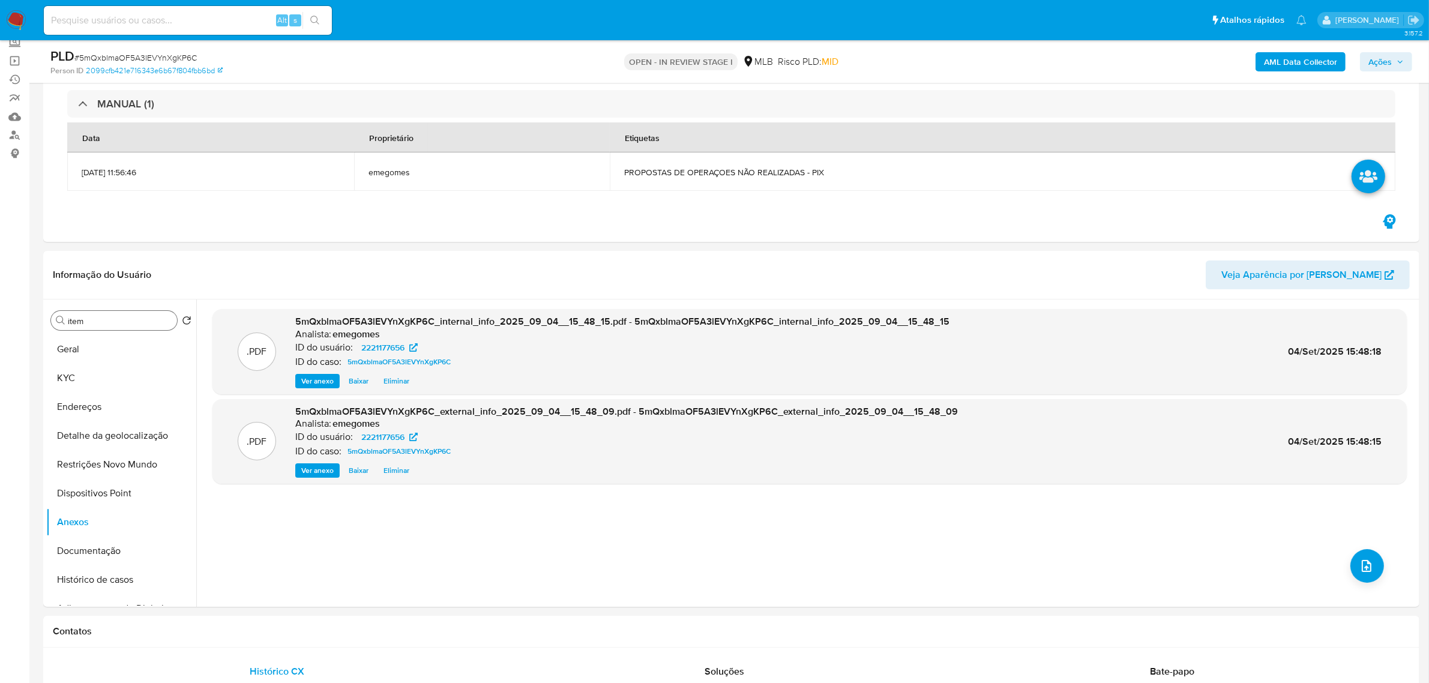
click at [1294, 63] on b "AML Data Collector" at bounding box center [1300, 61] width 73 height 19
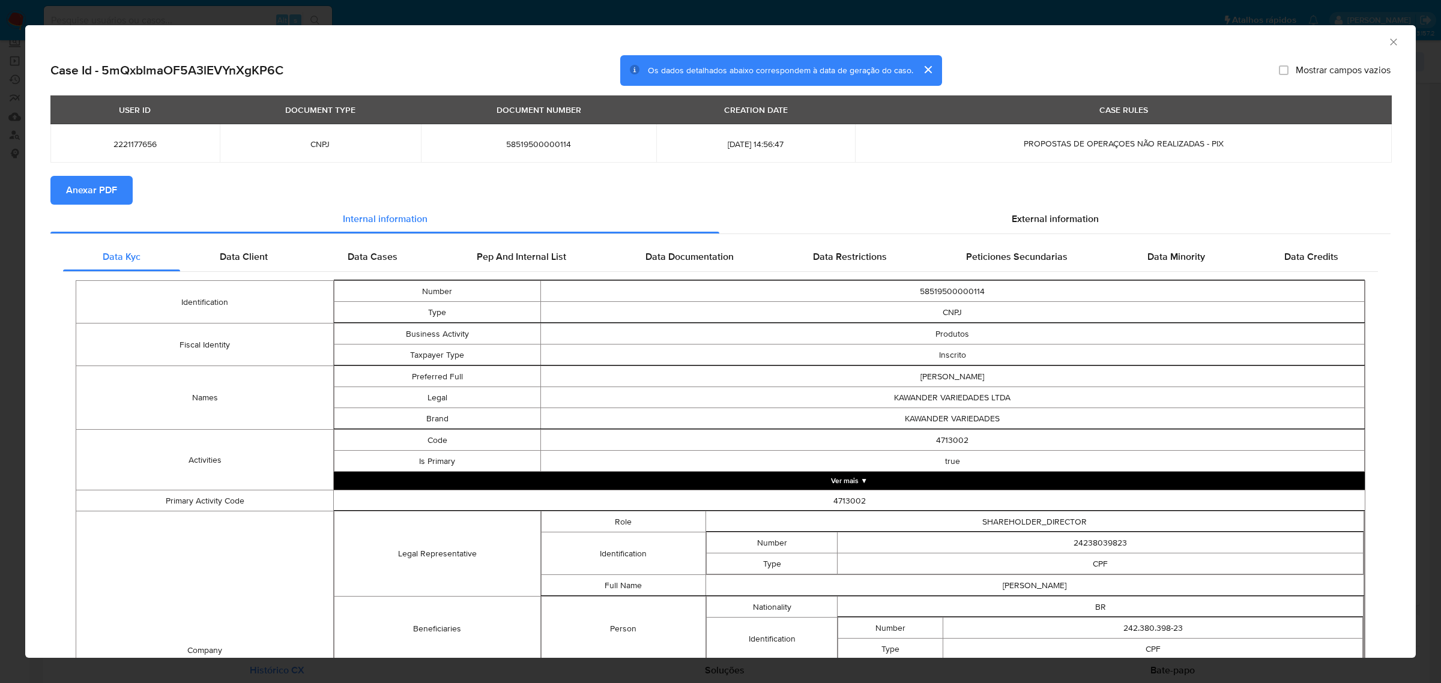
click at [1384, 48] on div "AML Data Collector" at bounding box center [720, 40] width 1390 height 30
click at [1387, 38] on icon "Fechar a janela" at bounding box center [1393, 42] width 12 height 12
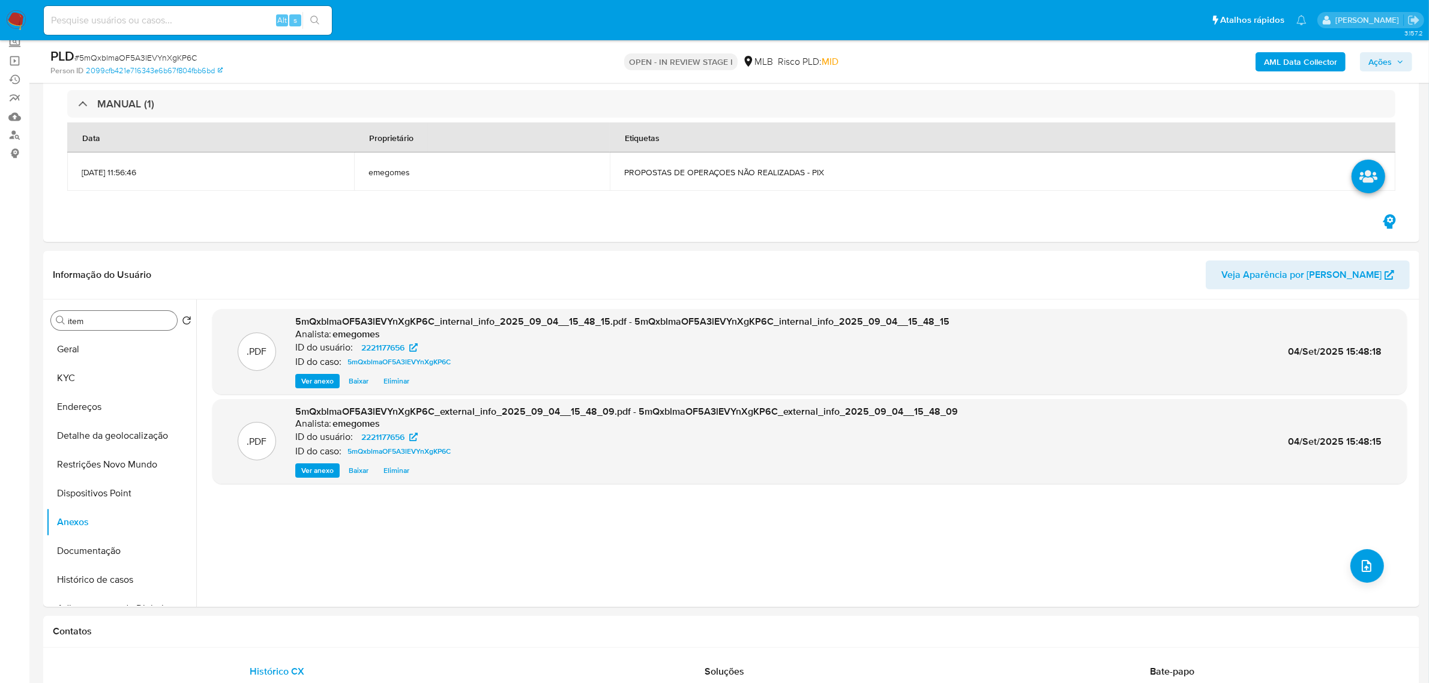
click at [921, 56] on div "OPEN - IN REVIEW STAGE I MLB Risco PLD: MID" at bounding box center [731, 61] width 451 height 28
click at [1375, 566] on button "upload-file" at bounding box center [1368, 566] width 34 height 34
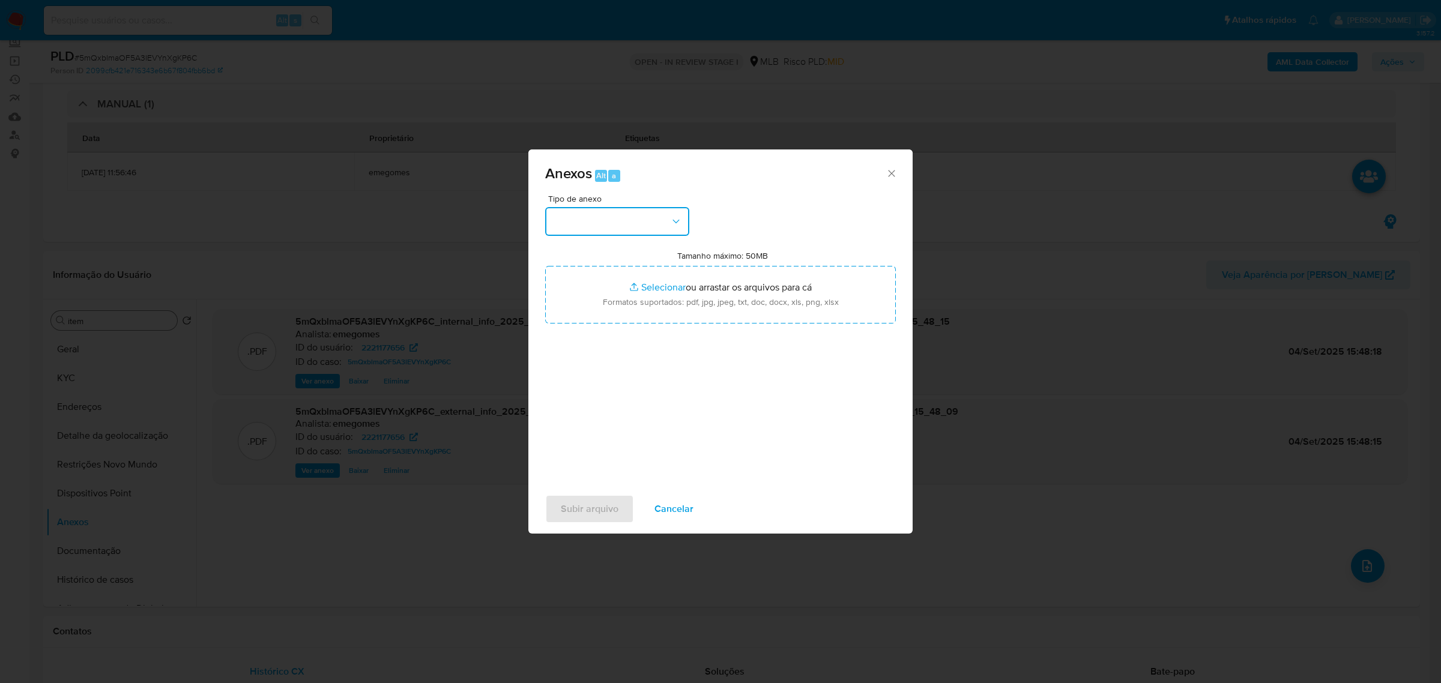
click at [674, 220] on icon "button" at bounding box center [675, 221] width 7 height 4
click at [588, 297] on span "OUTROS" at bounding box center [571, 294] width 38 height 12
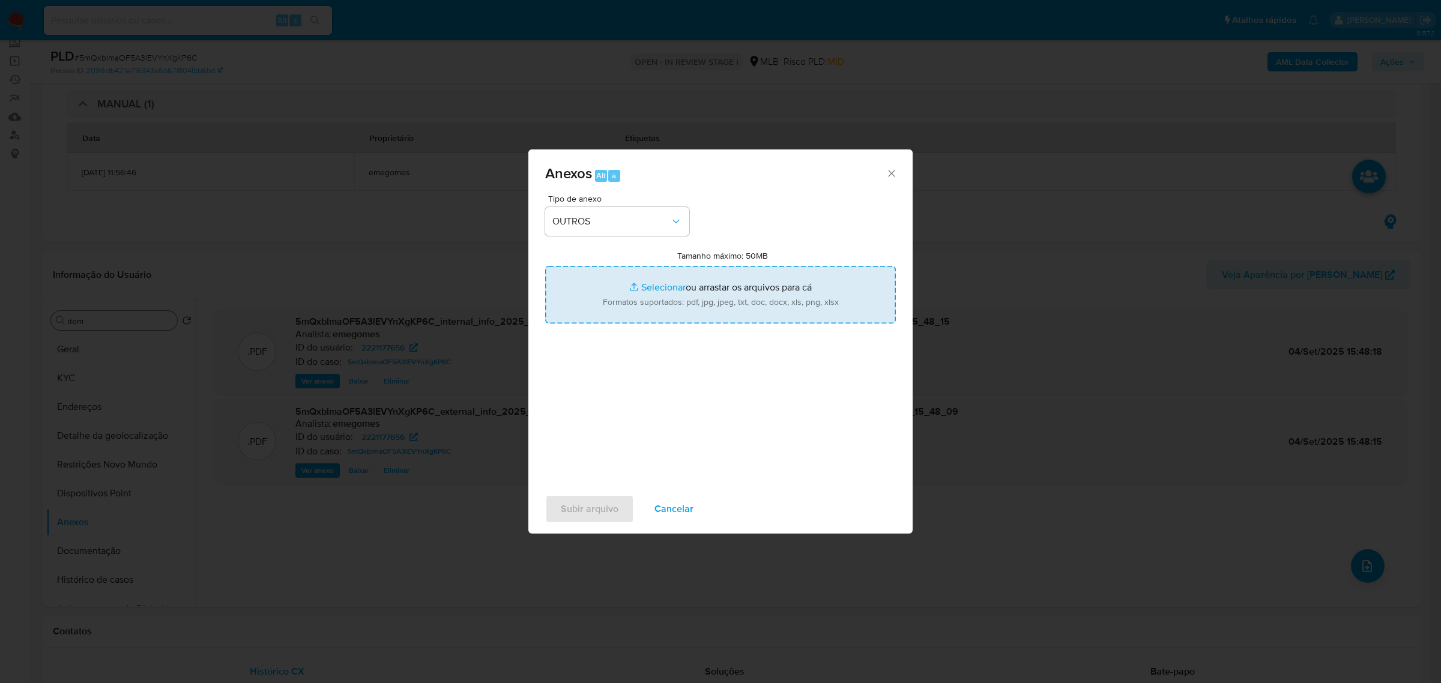
click at [650, 286] on input "Tamanho máximo: 50MB Selecionar arquivos" at bounding box center [720, 295] width 351 height 58
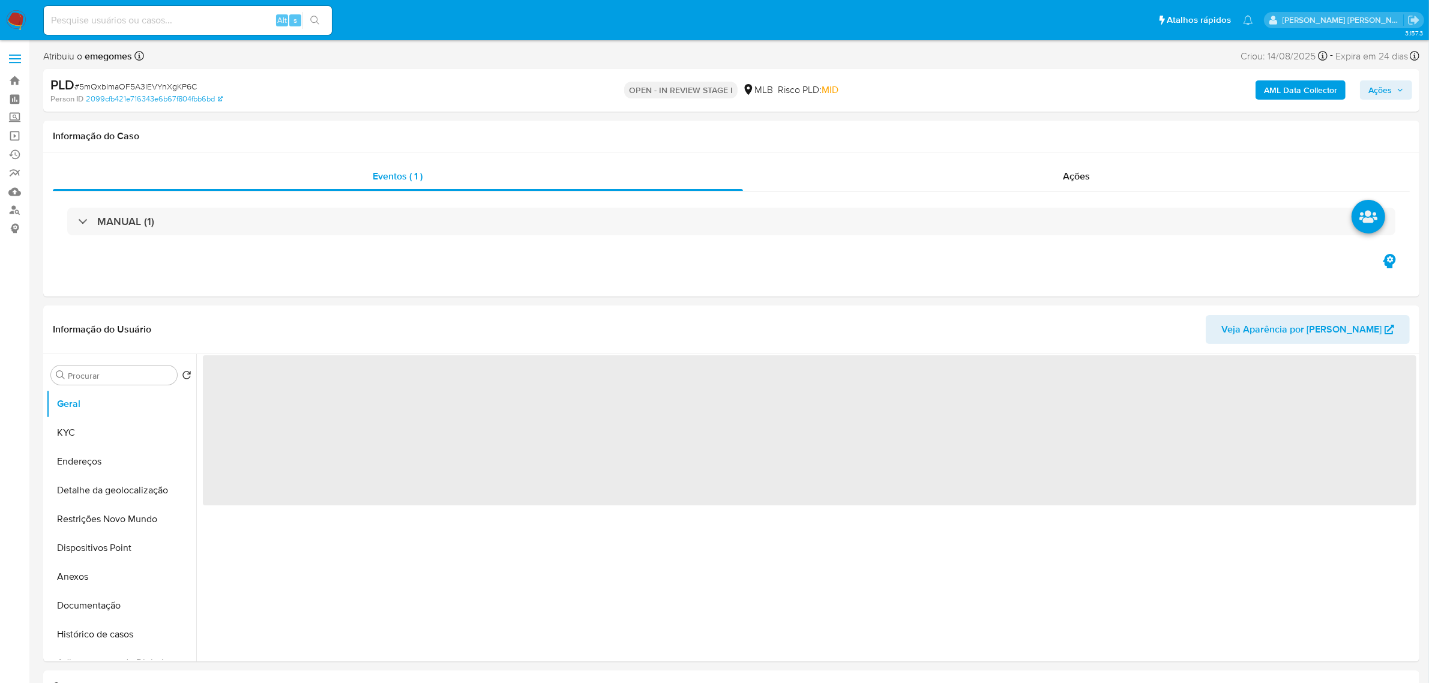
click at [13, 54] on span at bounding box center [15, 55] width 12 height 2
click at [0, 0] on input "checkbox" at bounding box center [0, 0] width 0 height 0
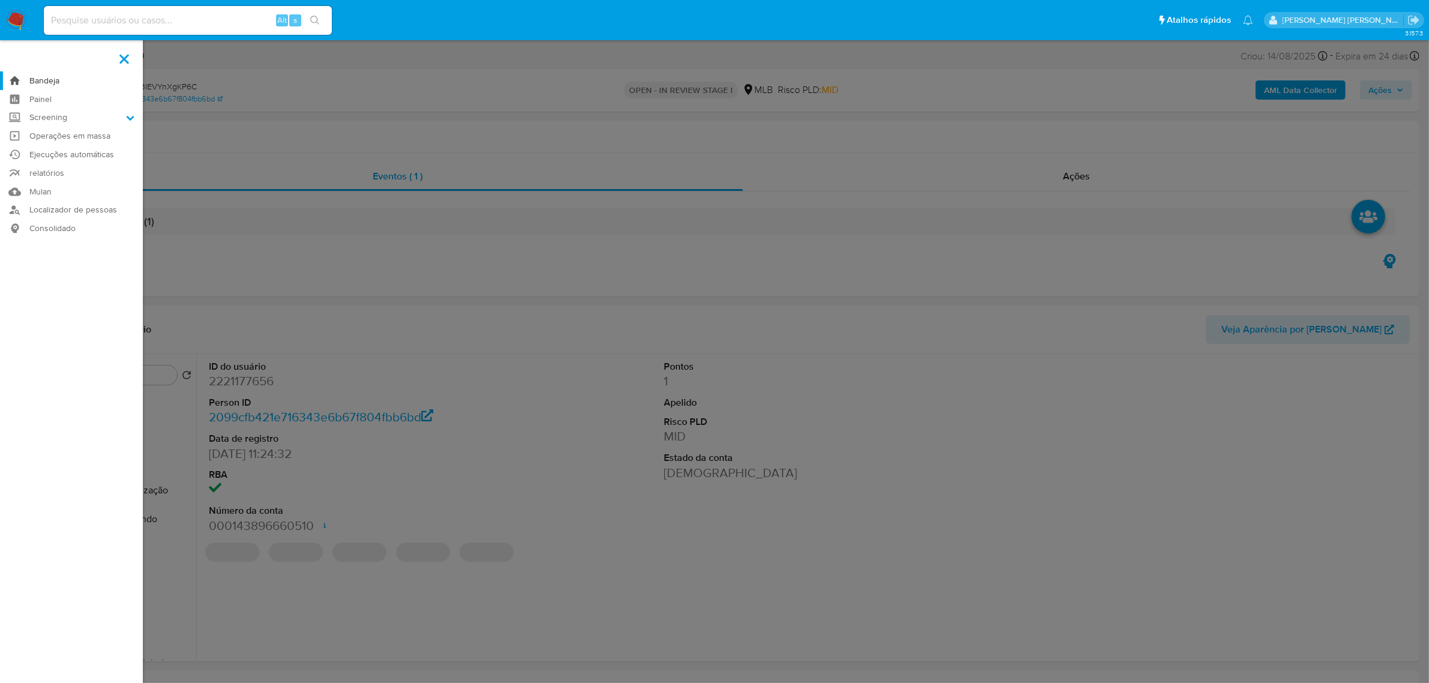
click at [43, 81] on link "Bandeja" at bounding box center [71, 80] width 143 height 19
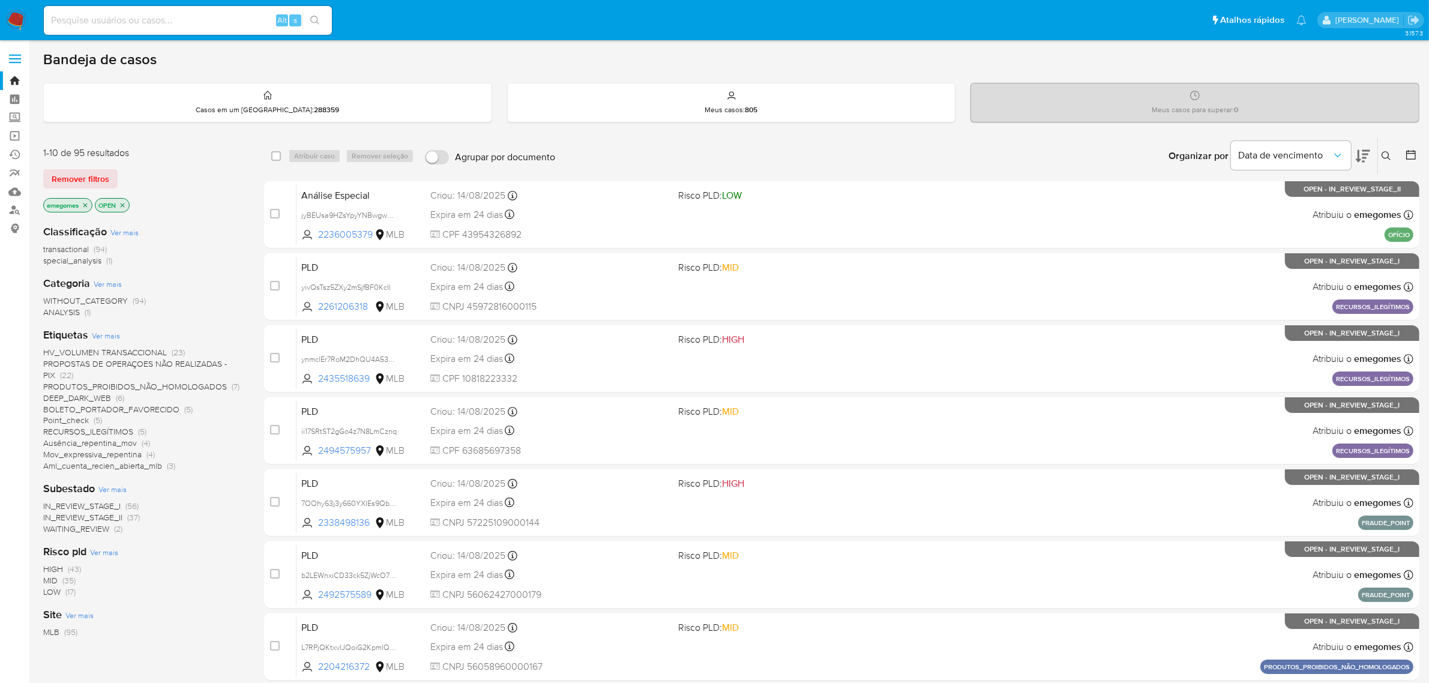
click at [110, 338] on span "Ver mais" at bounding box center [106, 335] width 28 height 11
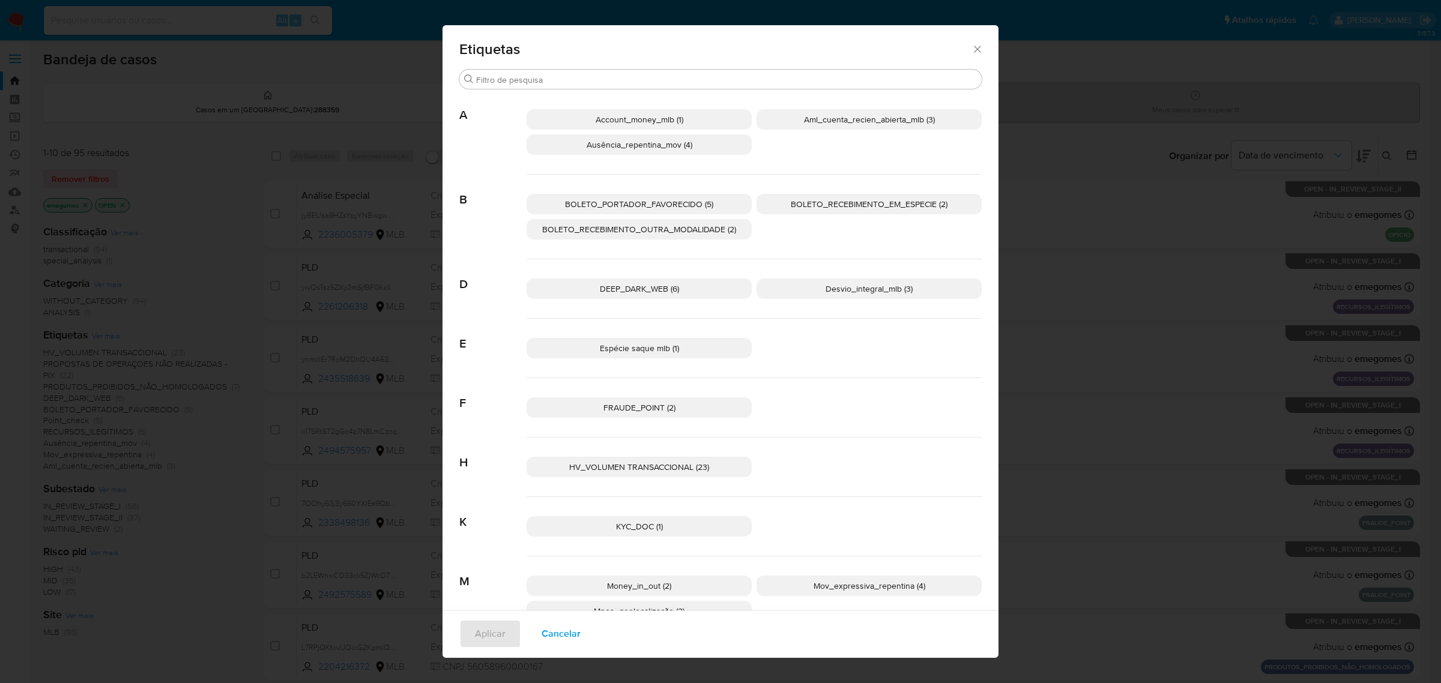
click at [841, 289] on span "Desvio_integral_mlb (3)" at bounding box center [868, 289] width 87 height 12
click at [479, 636] on span "Aplicar" at bounding box center [490, 634] width 31 height 26
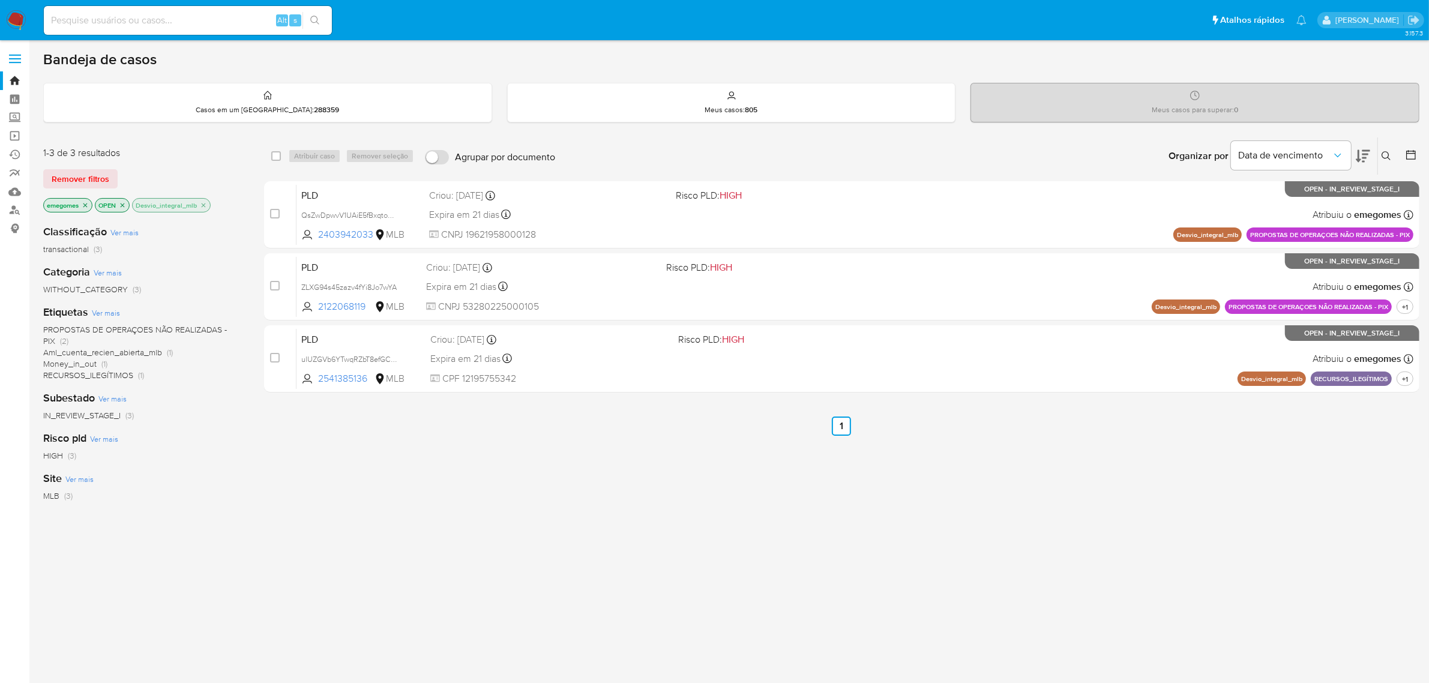
click at [83, 363] on span "Money_in_out" at bounding box center [69, 364] width 53 height 12
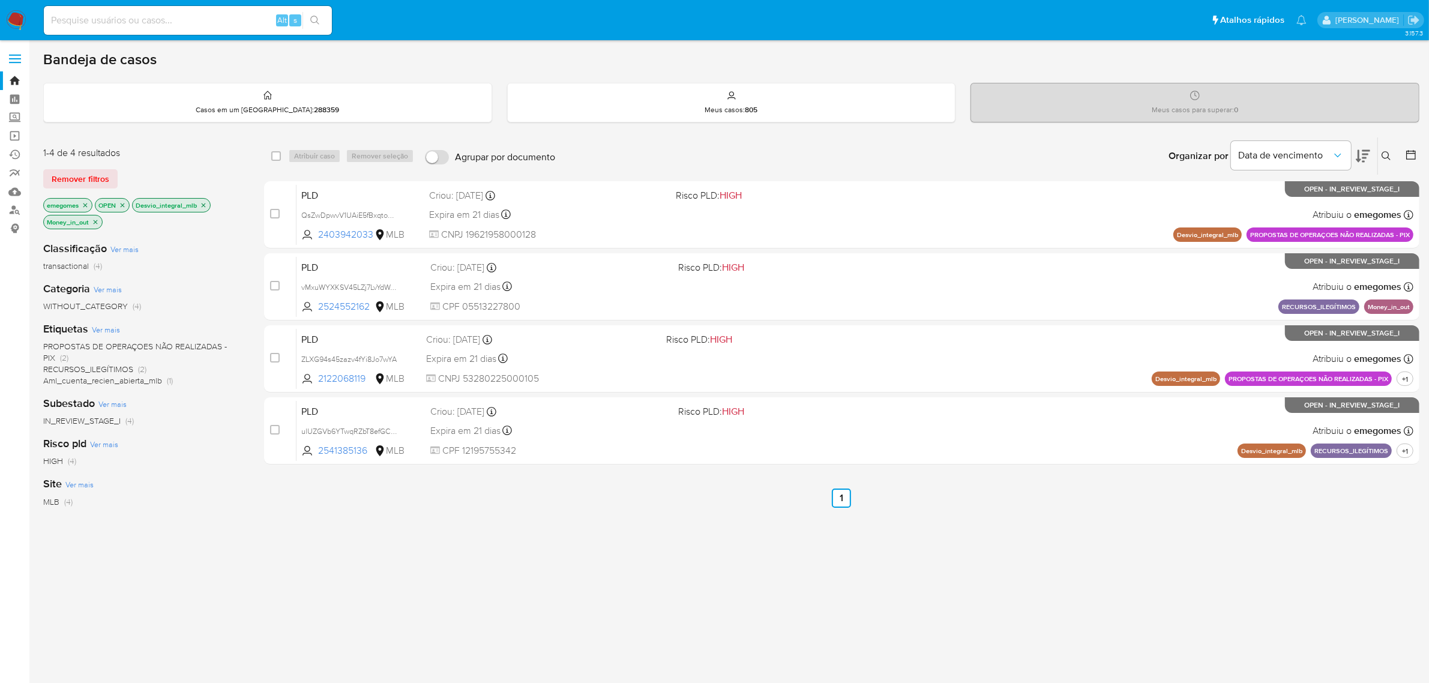
click at [205, 205] on icon "close-filter" at bounding box center [204, 205] width 4 height 4
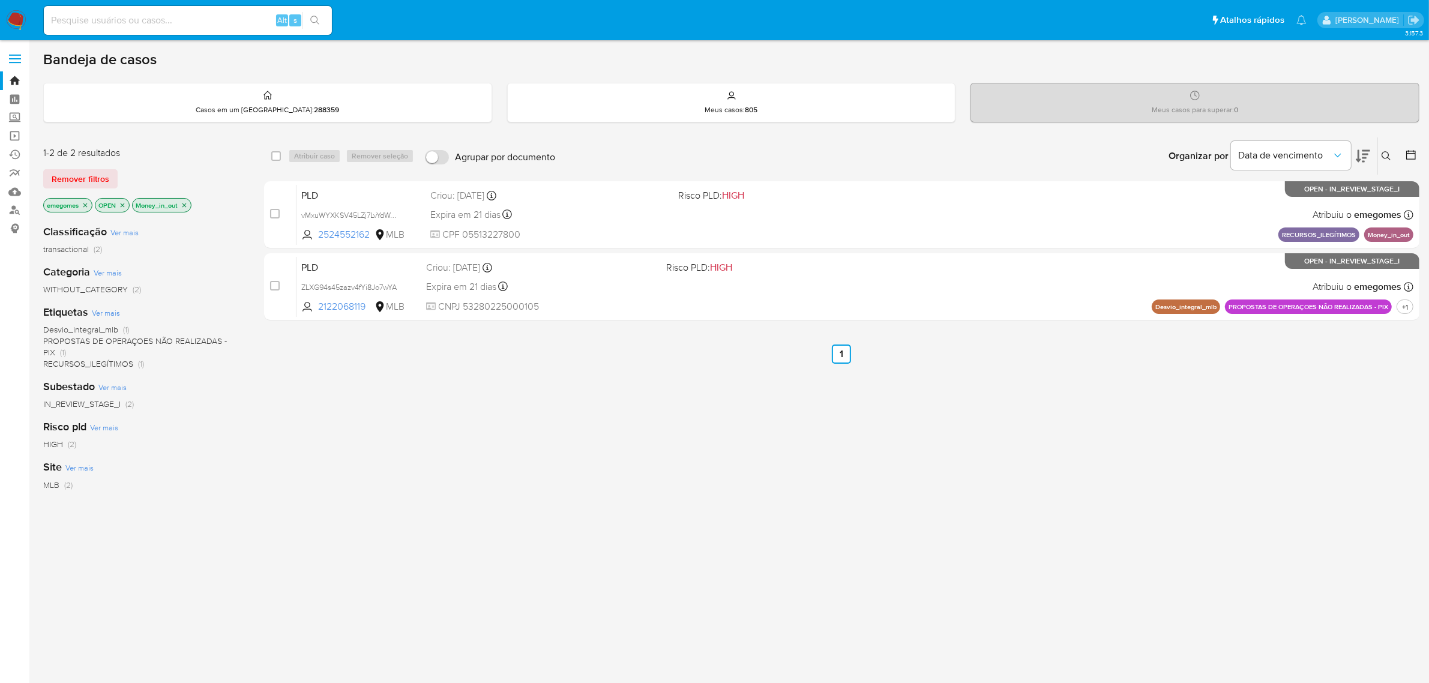
click at [188, 205] on icon "close-filter" at bounding box center [184, 205] width 7 height 7
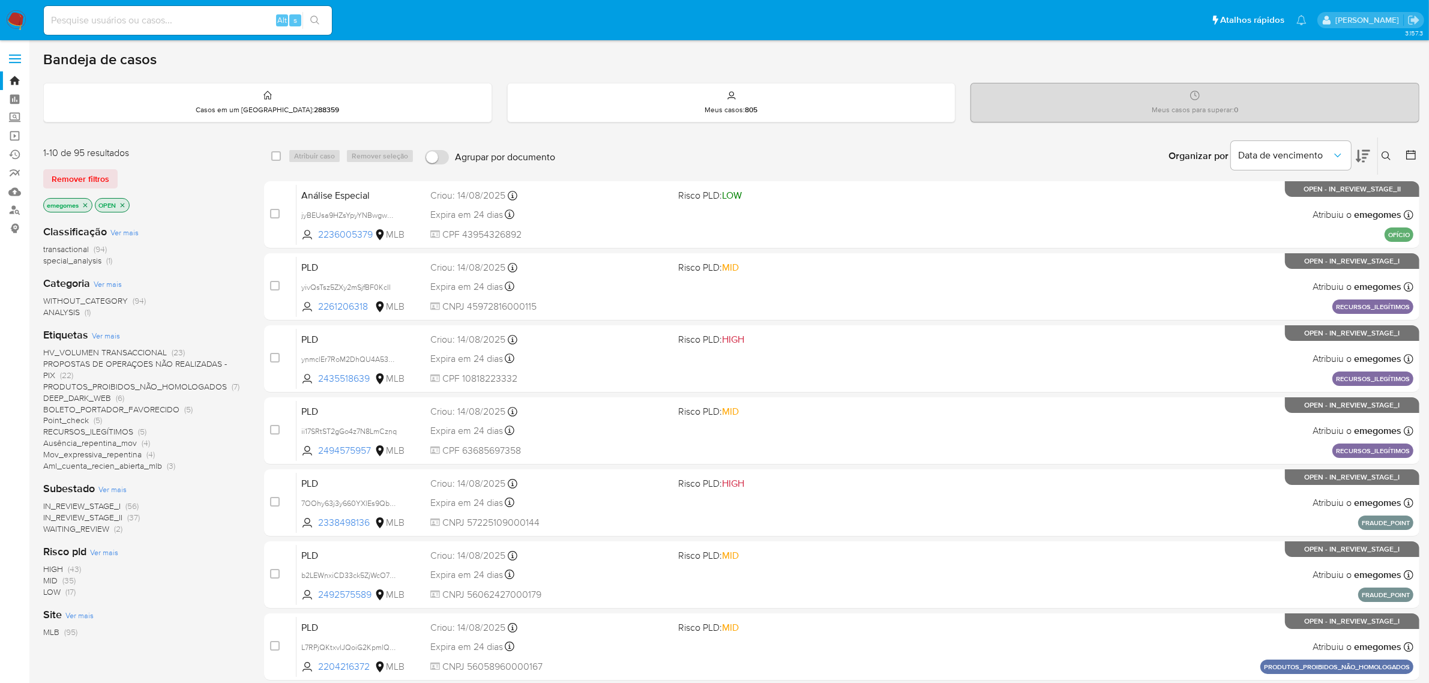
click at [106, 338] on span "Ver mais" at bounding box center [106, 335] width 28 height 11
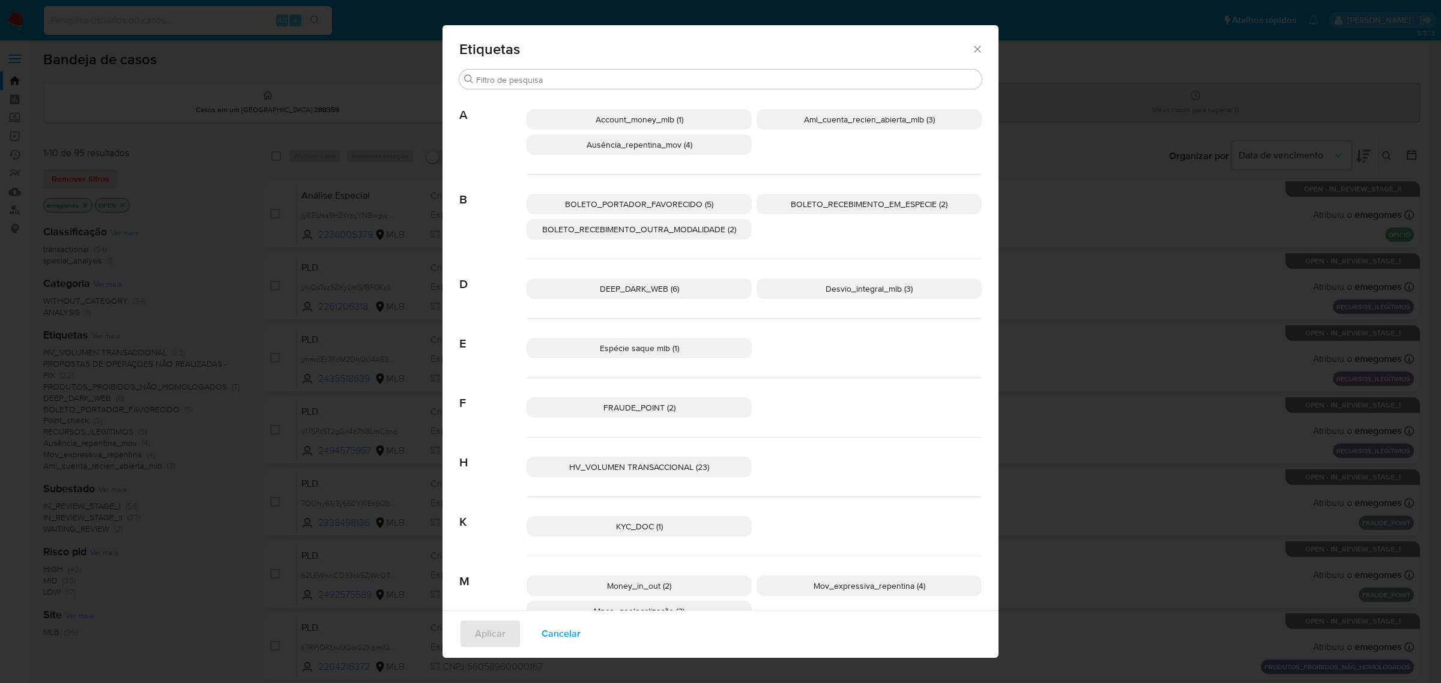
click at [716, 295] on p "DEEP_DARK_WEB (6)" at bounding box center [638, 289] width 225 height 20
click at [477, 634] on span "Aplicar" at bounding box center [490, 634] width 31 height 26
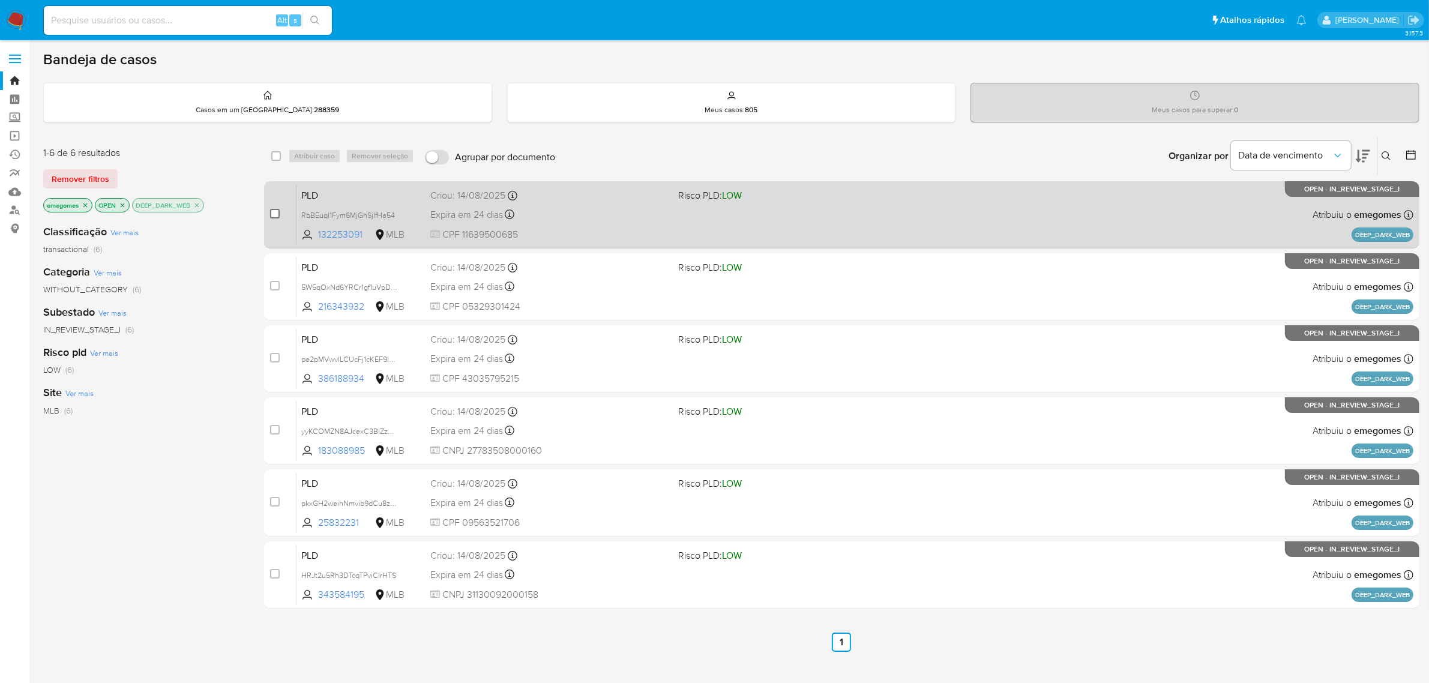
click at [275, 214] on input "checkbox" at bounding box center [275, 214] width 10 height 10
checkbox input "true"
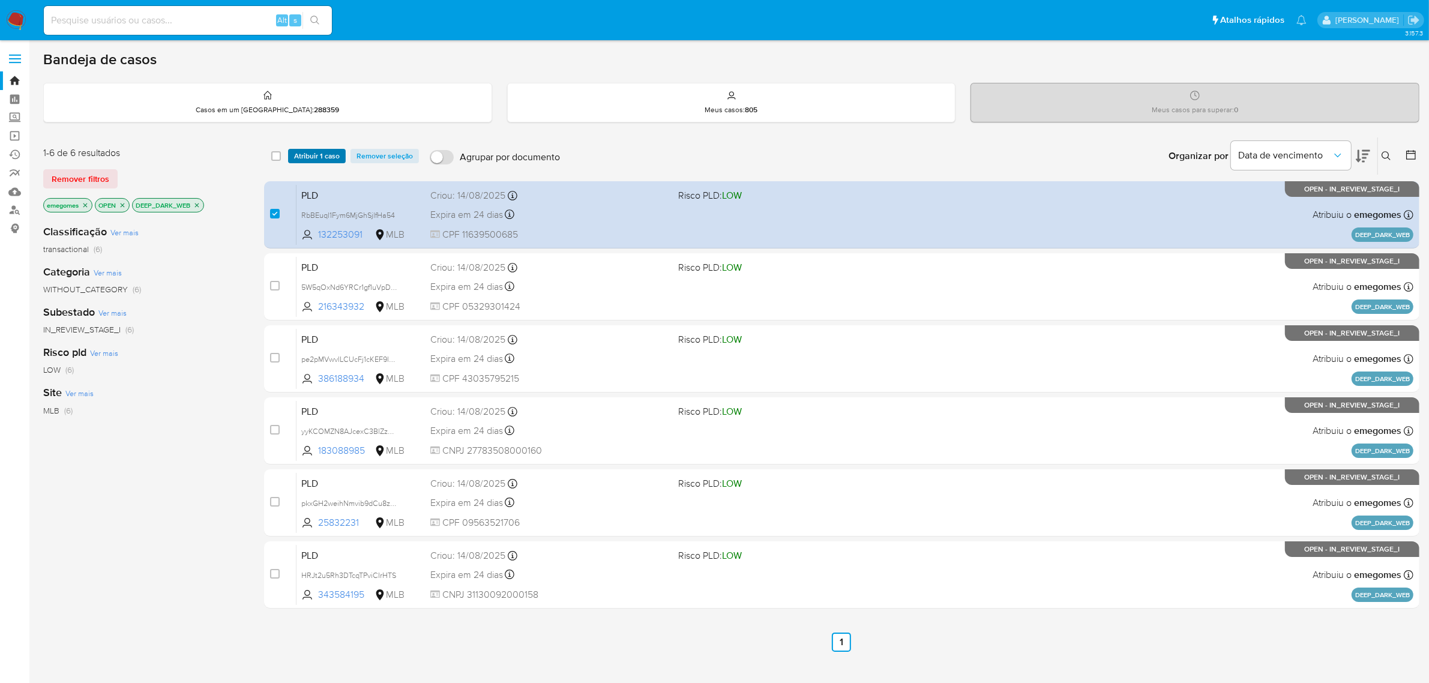
click at [318, 153] on span "Atribuir 1 caso" at bounding box center [317, 156] width 46 height 12
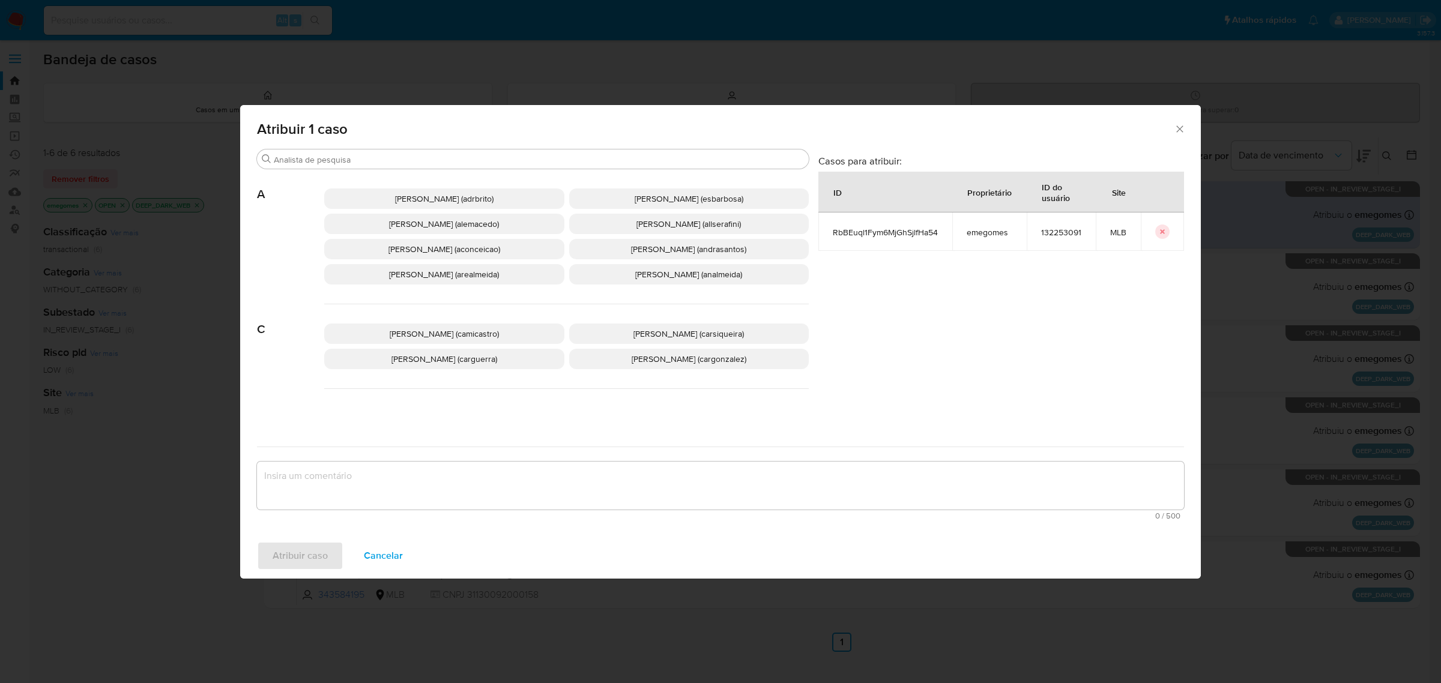
click at [1177, 135] on div "Atribuir 1 caso" at bounding box center [720, 127] width 960 height 44
click at [1177, 127] on icon "Fechar a janela" at bounding box center [1180, 129] width 12 height 12
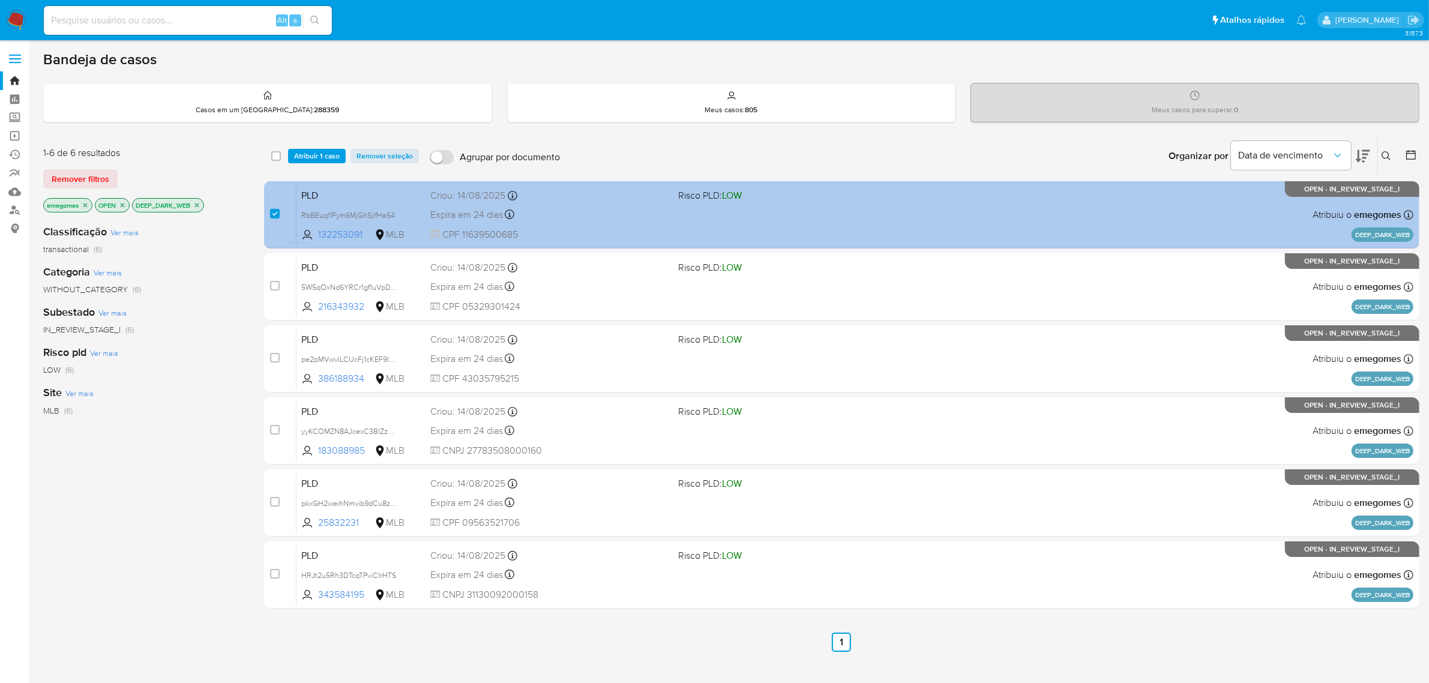
click at [585, 207] on div "Expira em 24 dias Expira em 28/09/2025 11:57:25" at bounding box center [549, 214] width 239 height 16
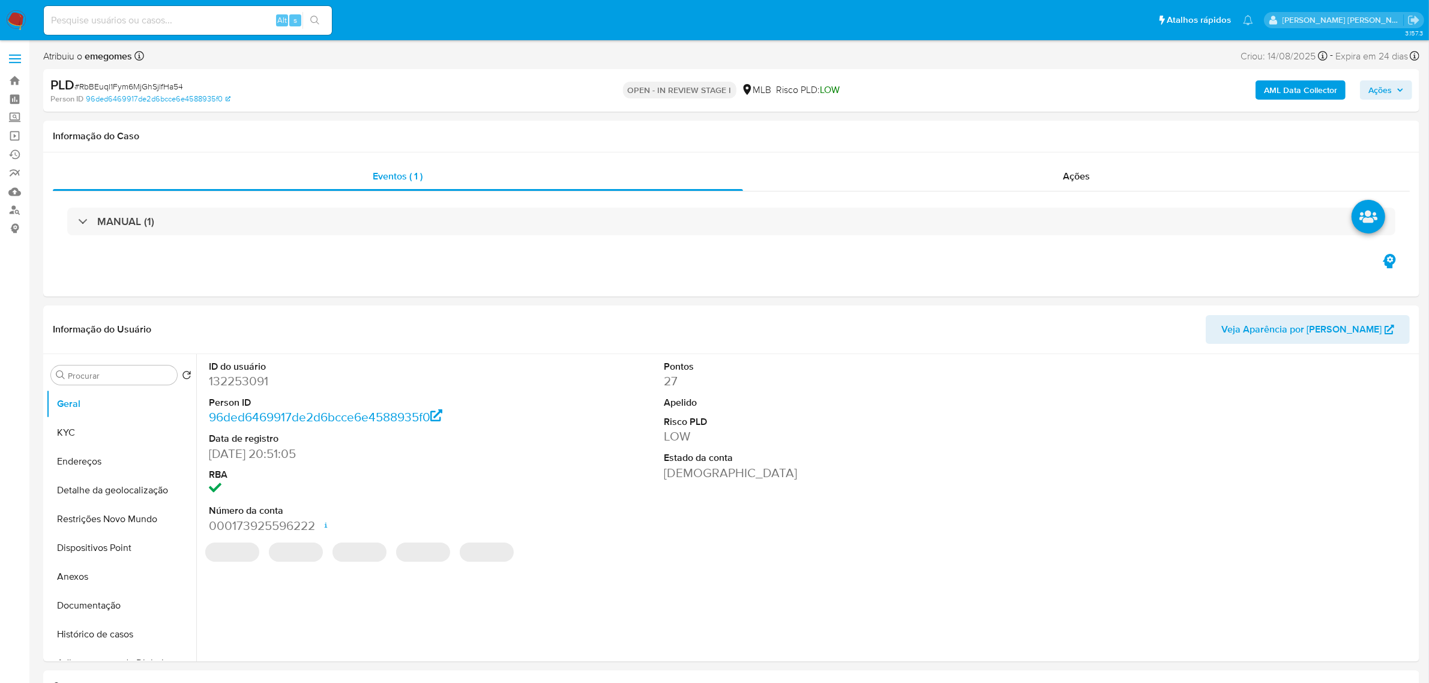
select select "10"
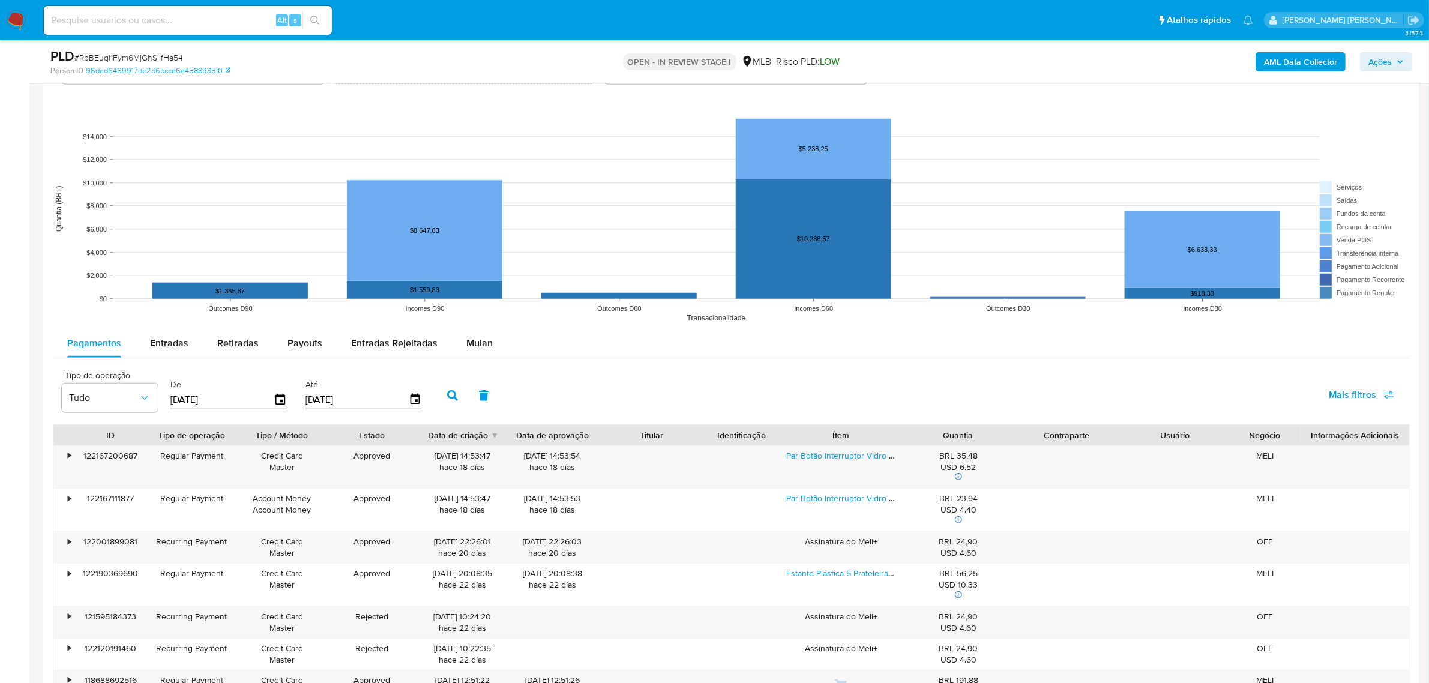
scroll to position [1126, 0]
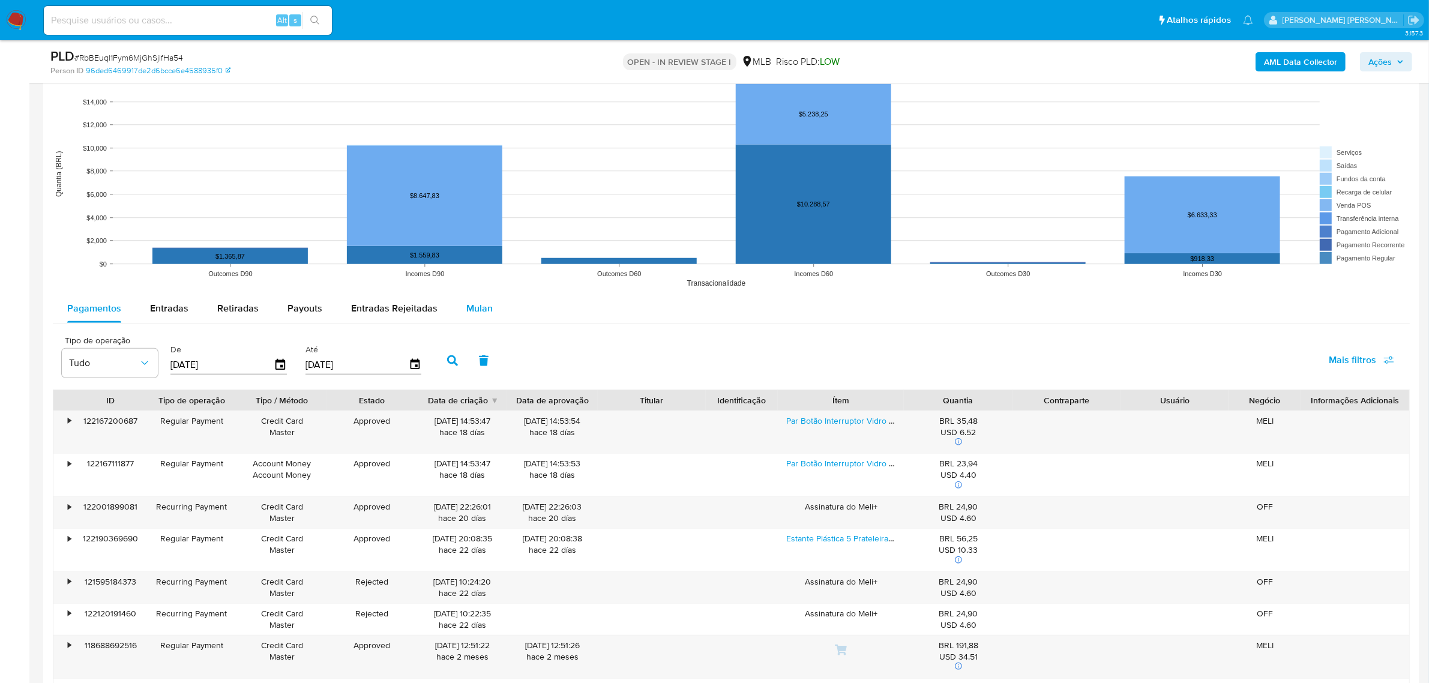
click at [481, 315] on span "Mulan" at bounding box center [479, 308] width 26 height 14
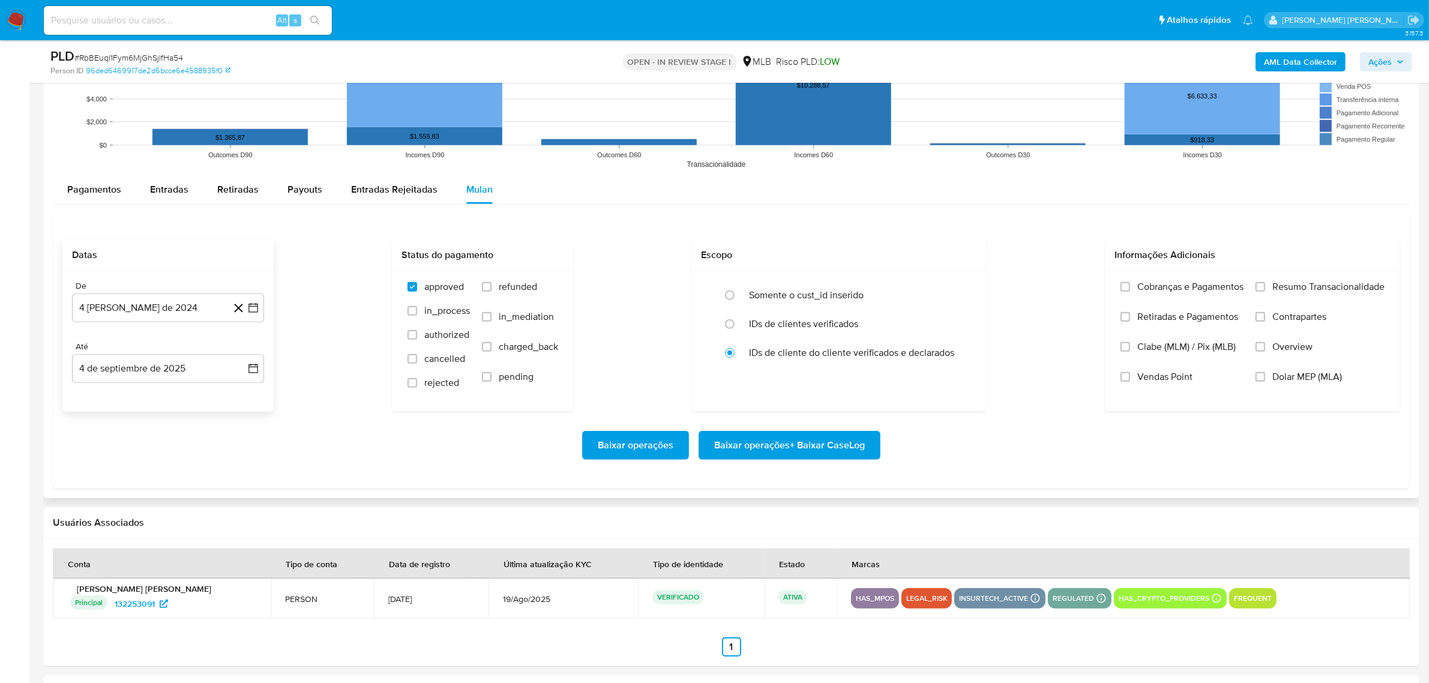
scroll to position [1276, 0]
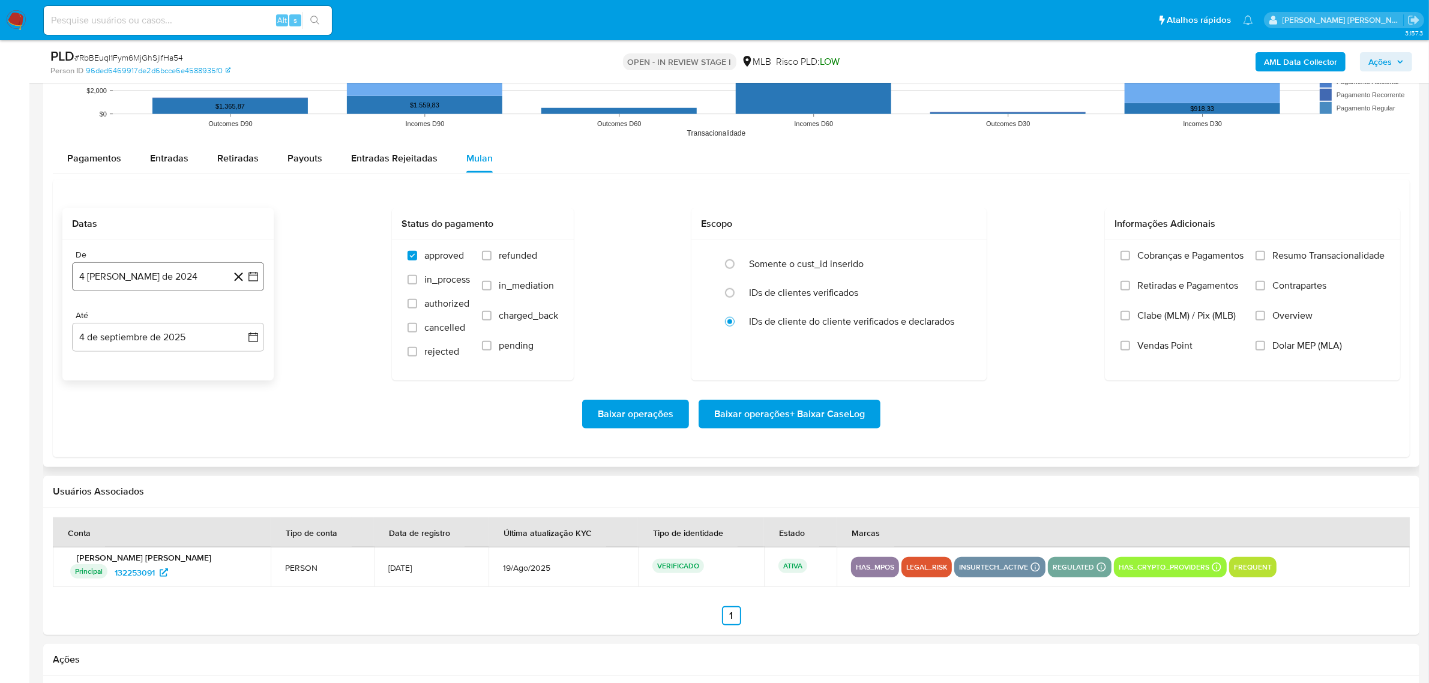
click at [251, 280] on icon "button" at bounding box center [253, 277] width 12 height 12
click at [242, 320] on icon "Mes siguiente" at bounding box center [242, 319] width 14 height 14
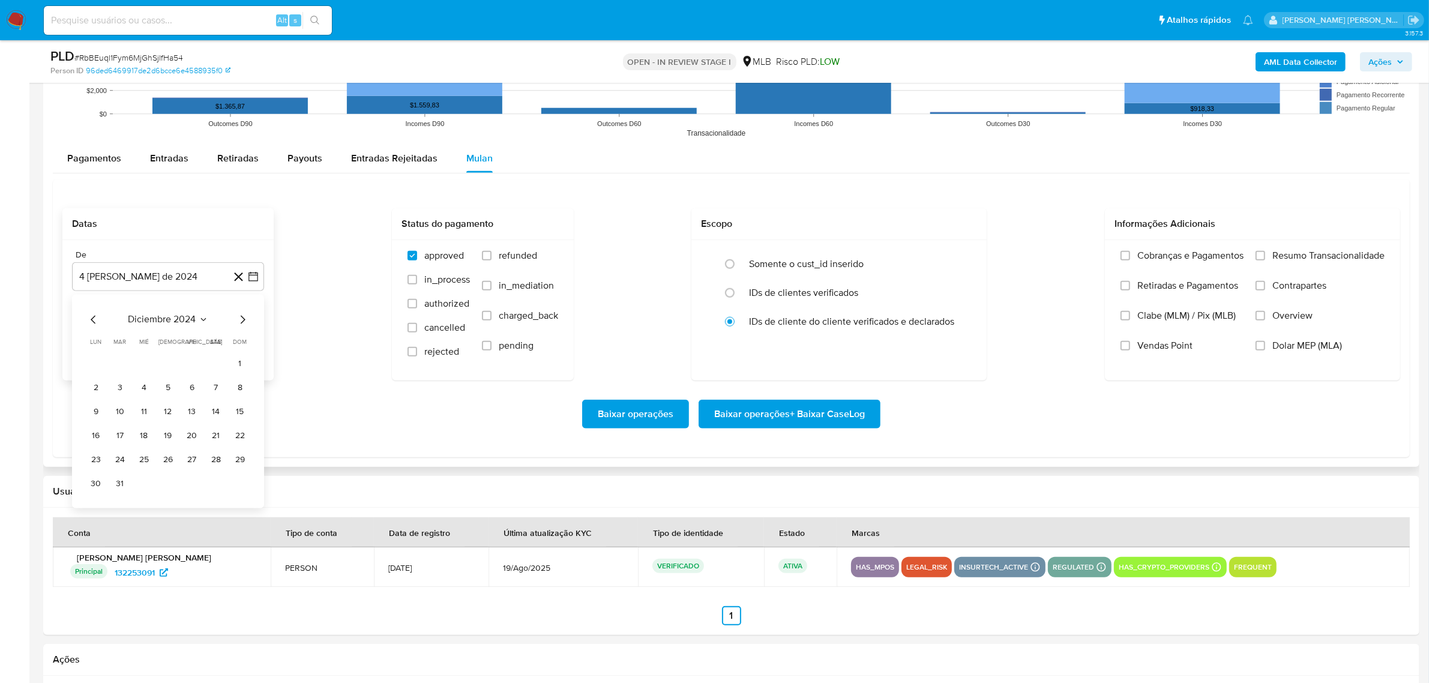
click at [242, 320] on icon "Mes siguiente" at bounding box center [242, 319] width 14 height 14
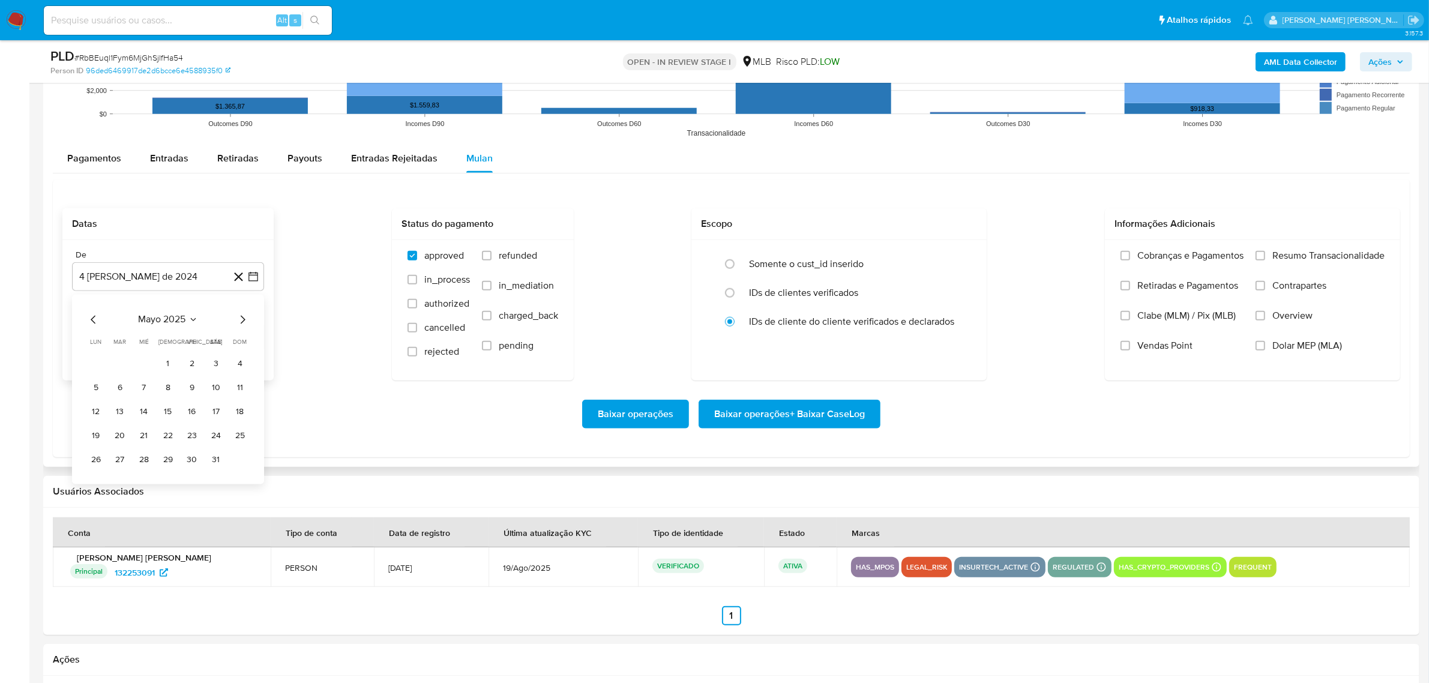
click at [242, 320] on icon "Mes siguiente" at bounding box center [242, 319] width 14 height 14
click at [118, 368] on button "1" at bounding box center [119, 363] width 19 height 19
click at [250, 342] on icon "button" at bounding box center [254, 338] width 10 height 10
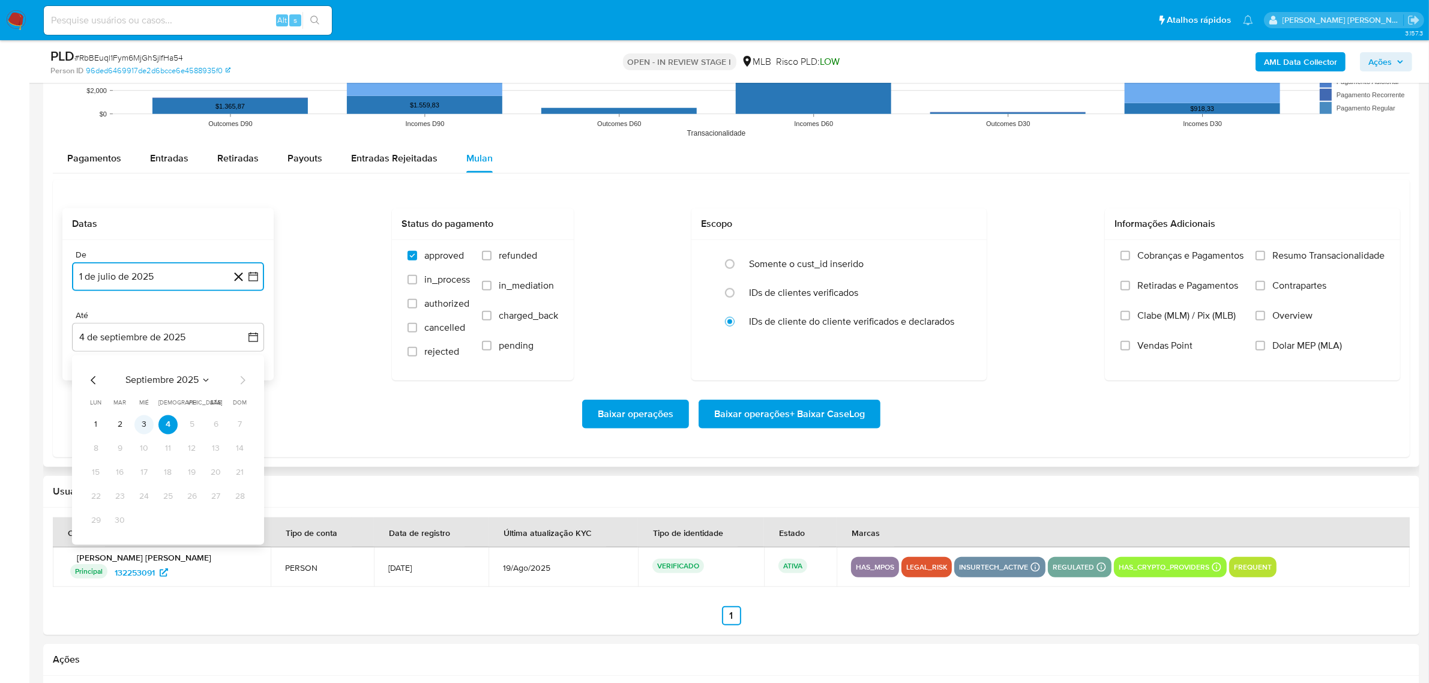
click at [151, 426] on button "3" at bounding box center [143, 424] width 19 height 19
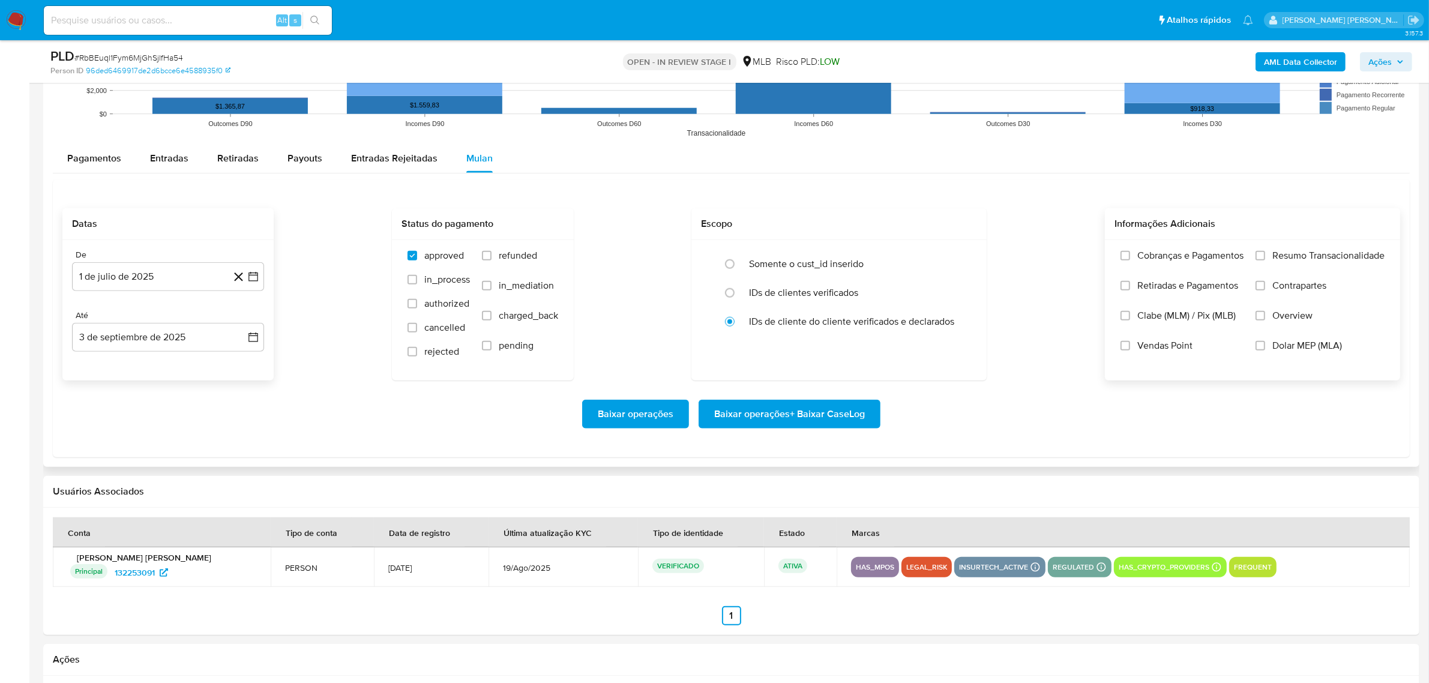
click at [1295, 322] on span "Overview" at bounding box center [1293, 316] width 40 height 12
click at [1265, 321] on input "Overview" at bounding box center [1261, 316] width 10 height 10
click at [1291, 300] on label "Contrapartes" at bounding box center [1320, 295] width 129 height 30
click at [1289, 250] on span "Resumo Transacionalidade" at bounding box center [1329, 256] width 112 height 12
click at [1265, 251] on input "Resumo Transacionalidade" at bounding box center [1261, 256] width 10 height 10
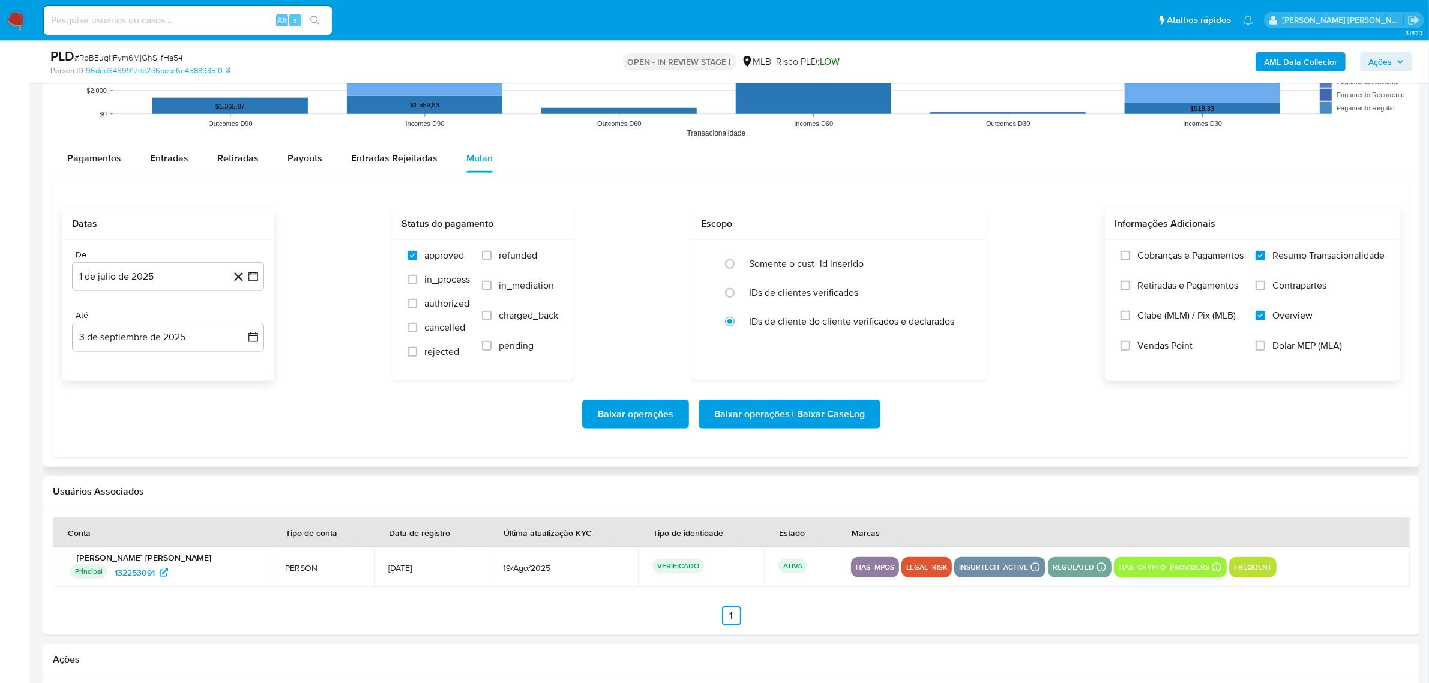
click at [1279, 292] on span "Contrapartes" at bounding box center [1300, 286] width 54 height 12
click at [1265, 291] on input "Contrapartes" at bounding box center [1261, 286] width 10 height 10
click at [797, 421] on span "Baixar operações + Baixar CaseLog" at bounding box center [789, 414] width 151 height 26
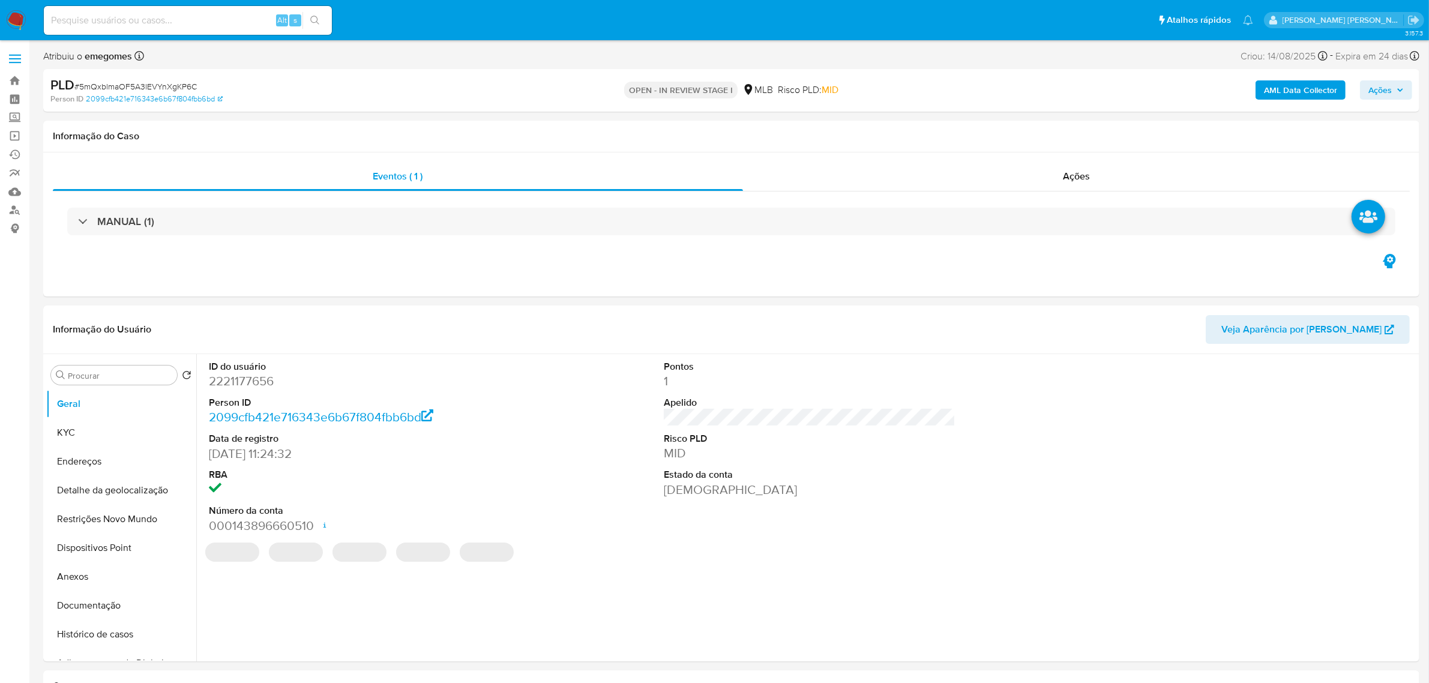
select select "10"
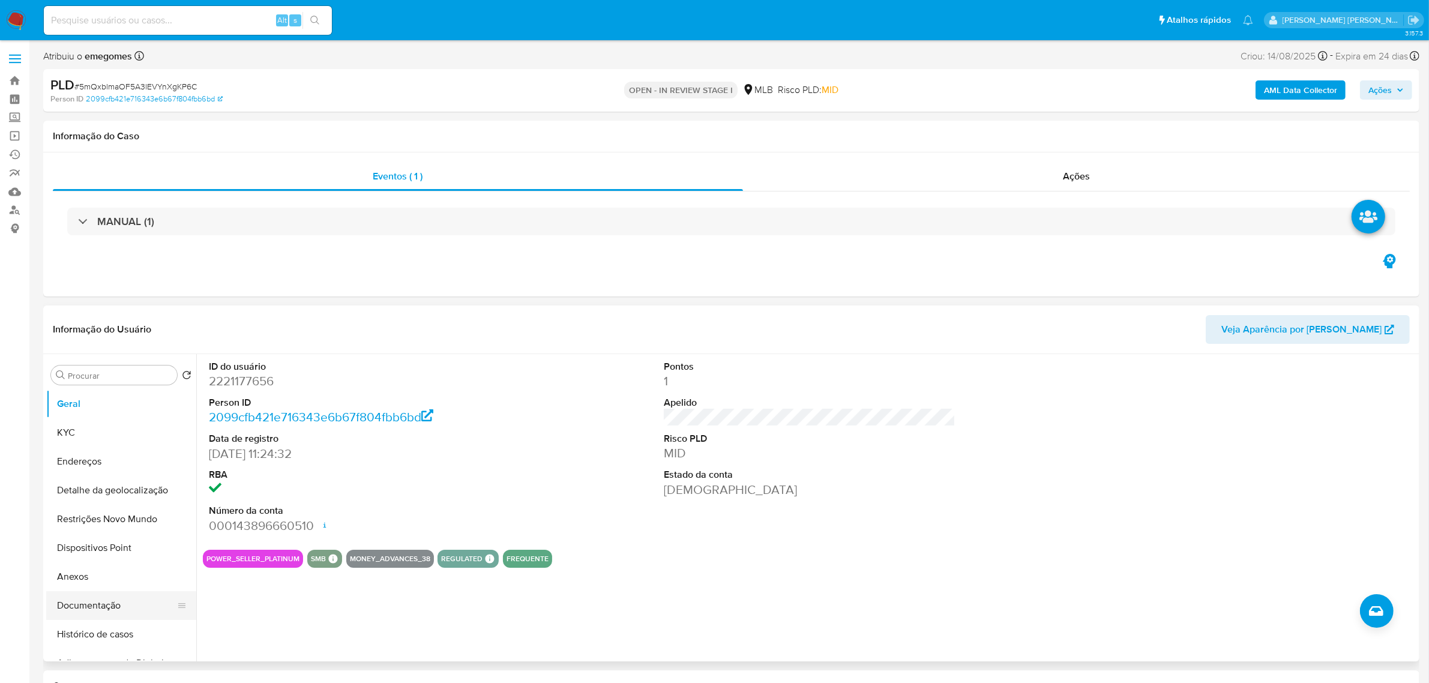
click at [85, 609] on button "Documentação" at bounding box center [116, 605] width 140 height 29
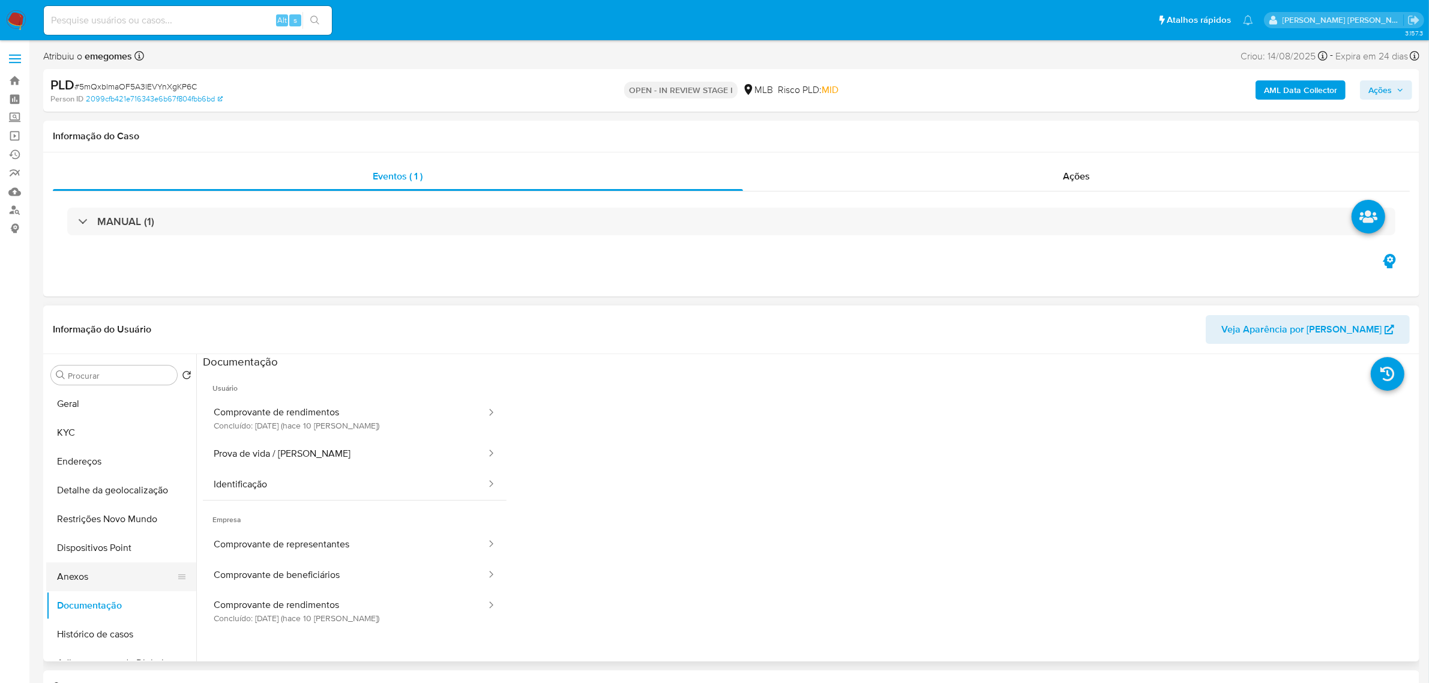
click at [85, 583] on button "Anexos" at bounding box center [116, 576] width 140 height 29
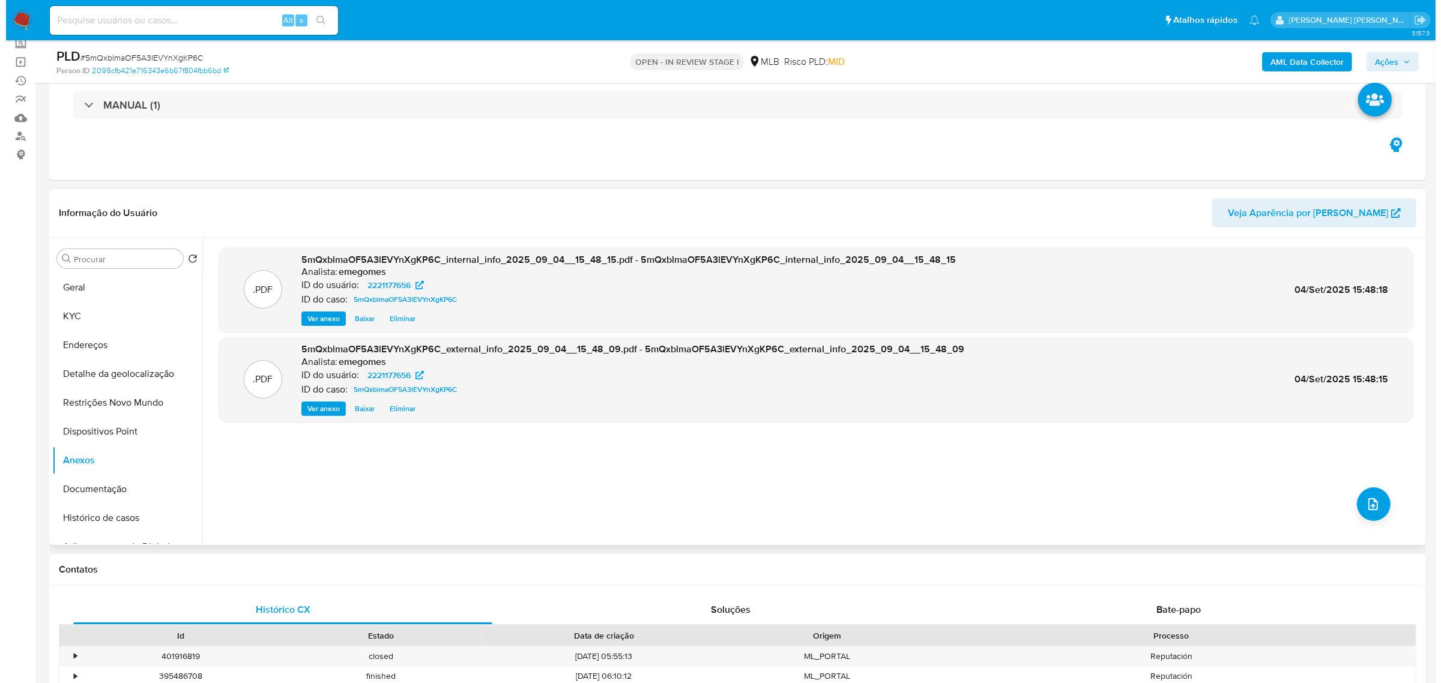
scroll to position [75, 0]
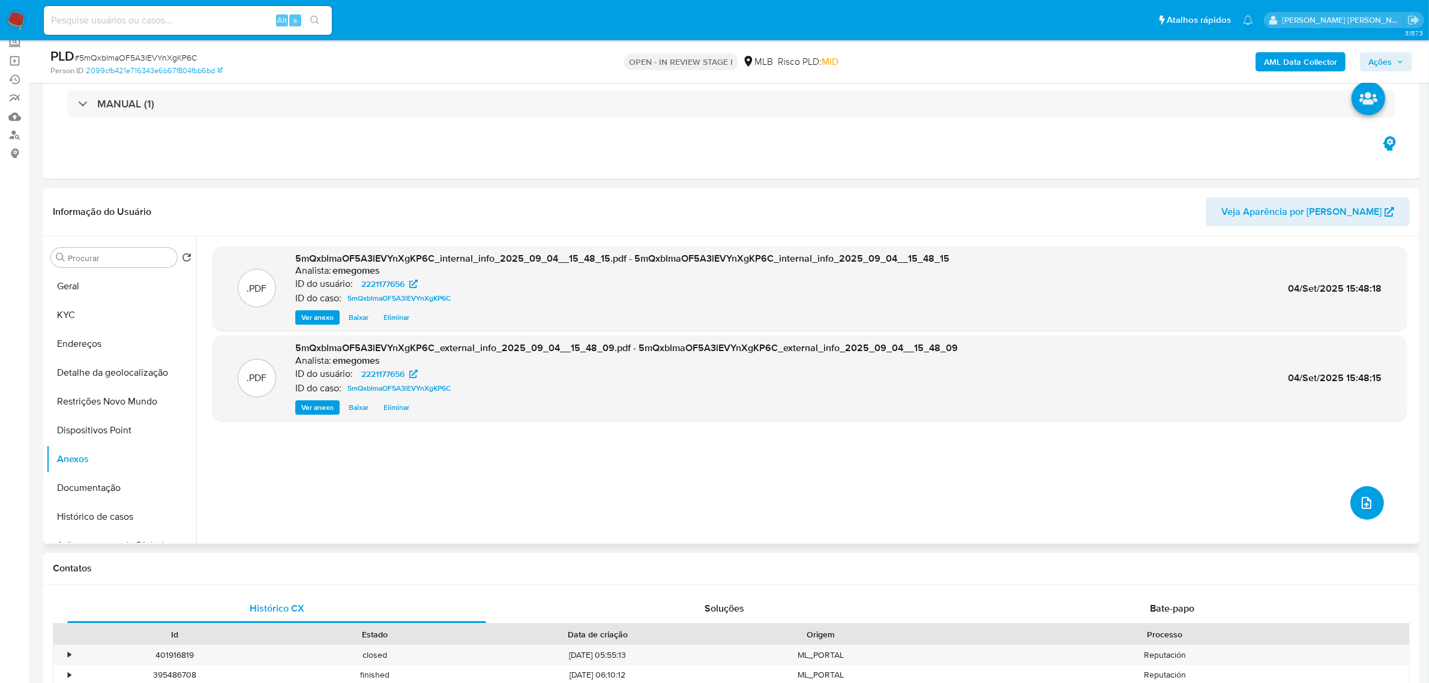
click at [1351, 493] on button "upload-file" at bounding box center [1368, 503] width 34 height 34
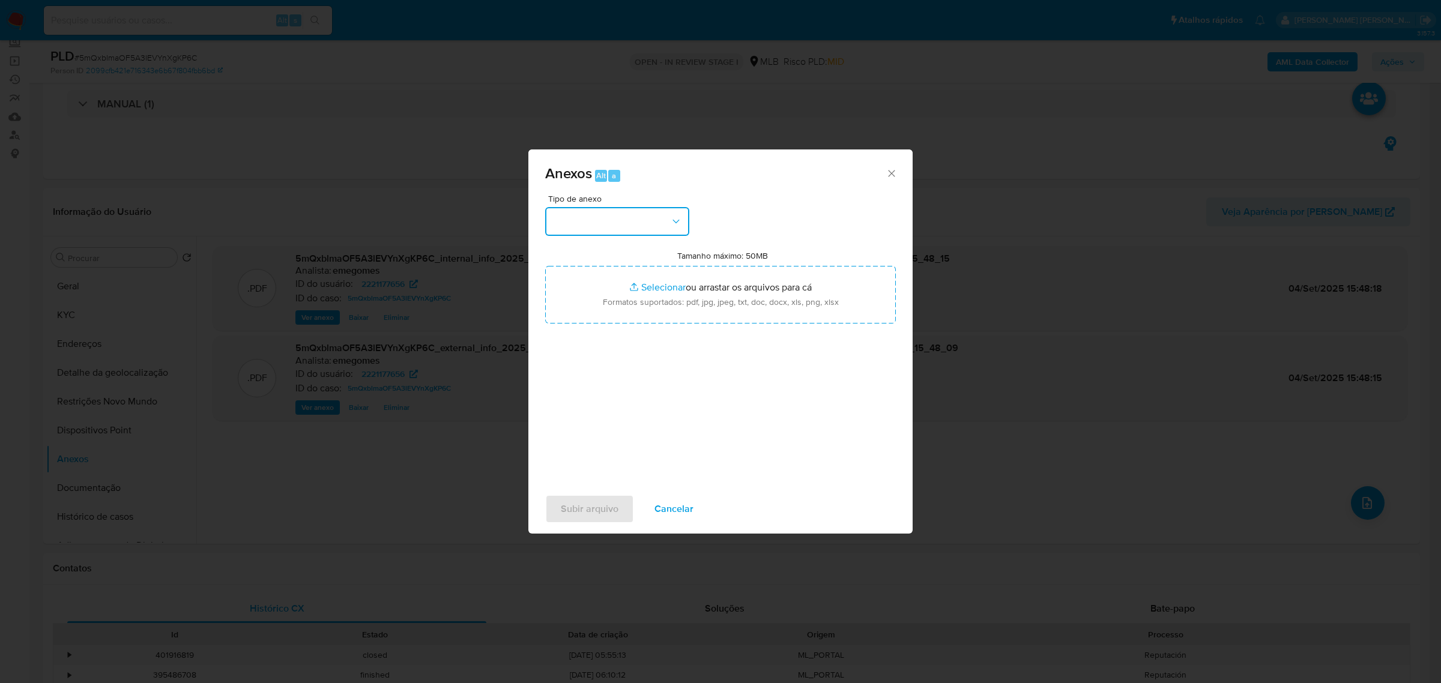
click at [669, 230] on button "button" at bounding box center [617, 221] width 144 height 29
click at [593, 297] on div "OUTROS" at bounding box center [613, 294] width 122 height 29
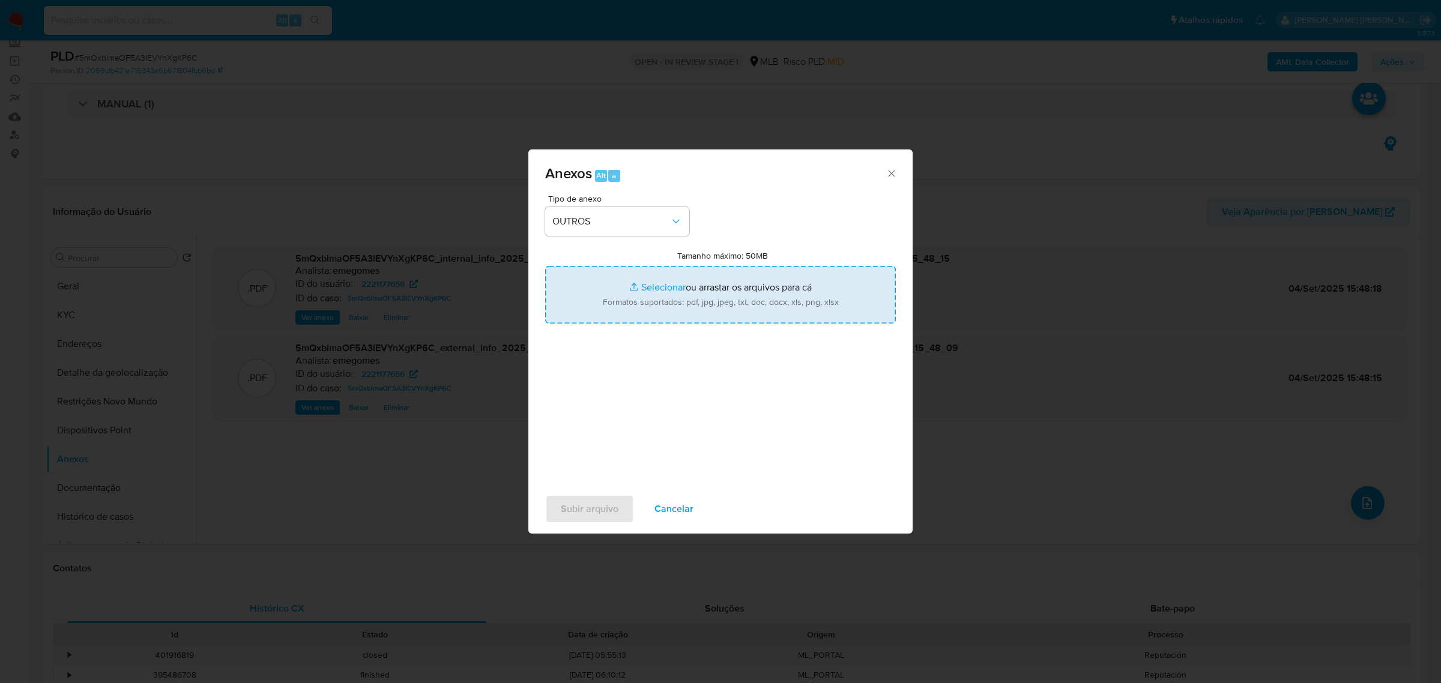
click at [666, 289] on input "Tamanho máximo: 50MB Selecionar arquivos" at bounding box center [720, 295] width 351 height 58
type input "C:\fakepath\SAR - 5mQxblmaOF5A3lEVYnXgKP6C - CNPJ 58519500000114 - KAWANDER VAR…"
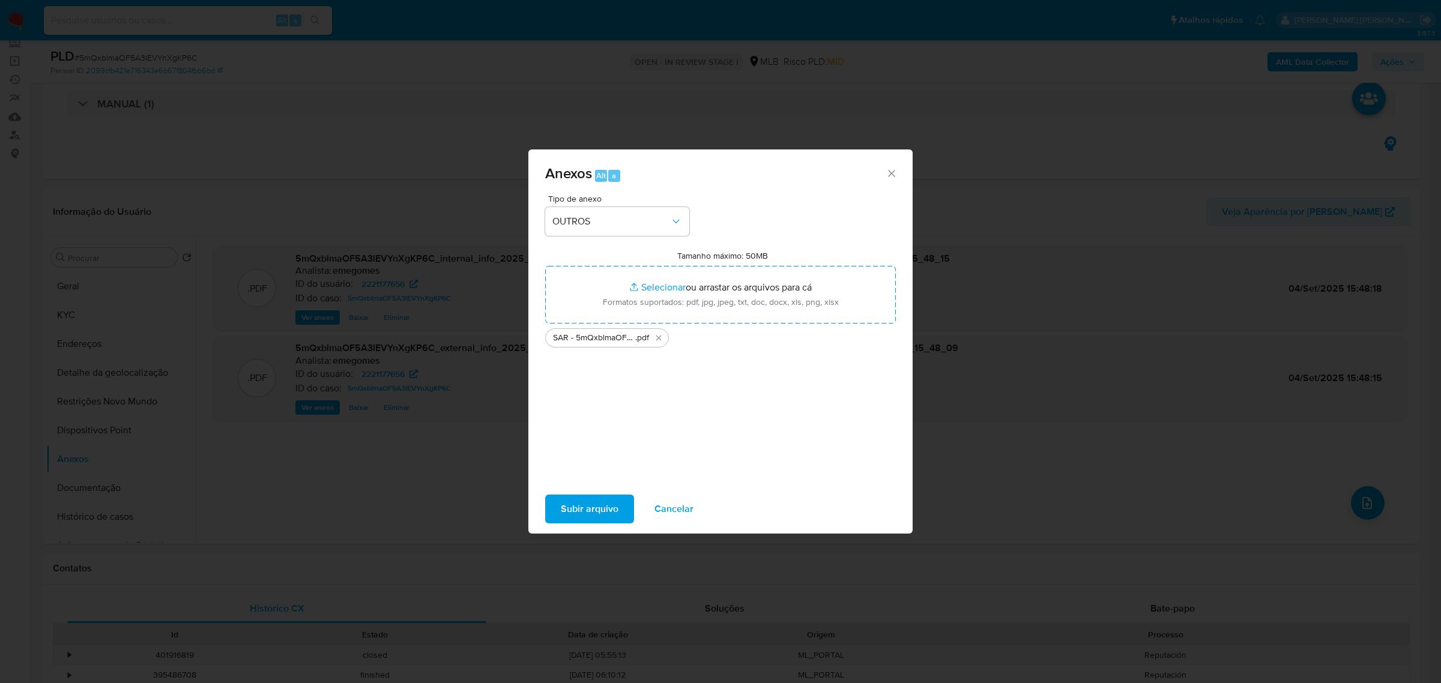
click at [579, 505] on span "Subir arquivo" at bounding box center [590, 509] width 58 height 26
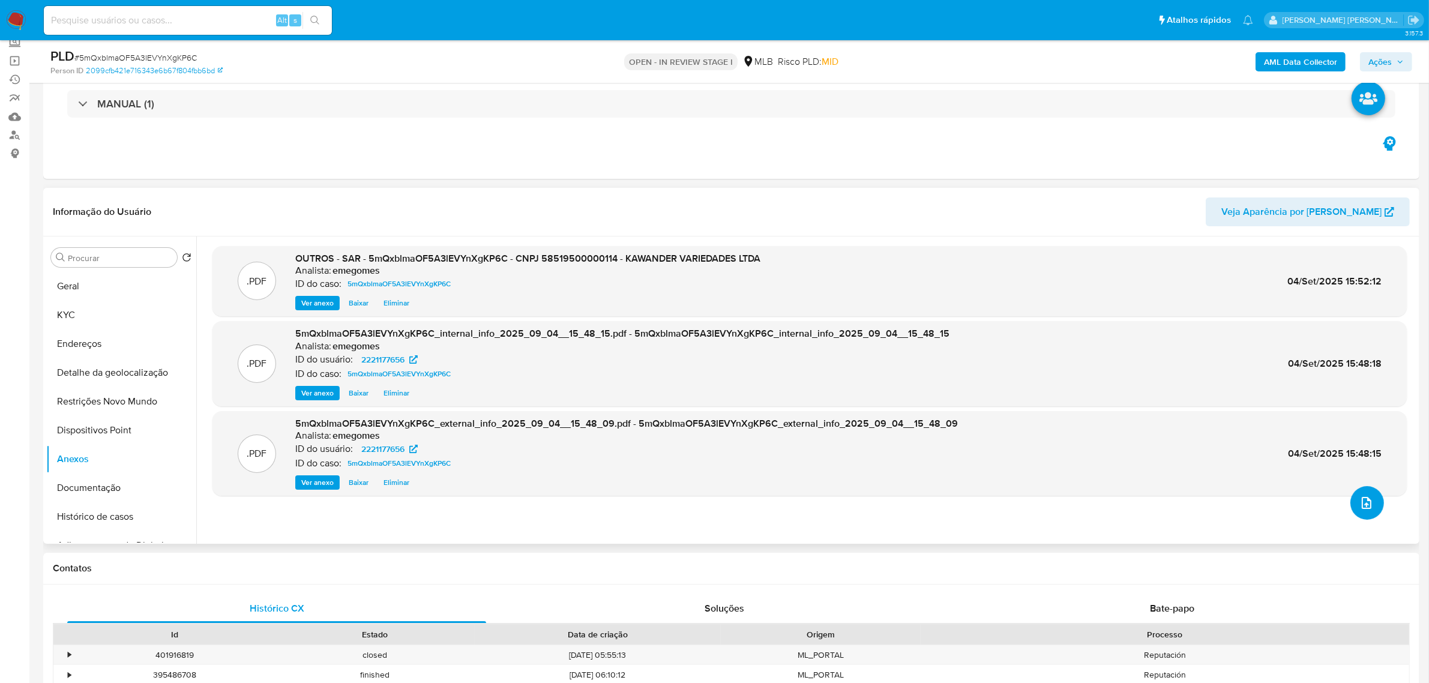
click at [1352, 502] on button "upload-file" at bounding box center [1368, 503] width 34 height 34
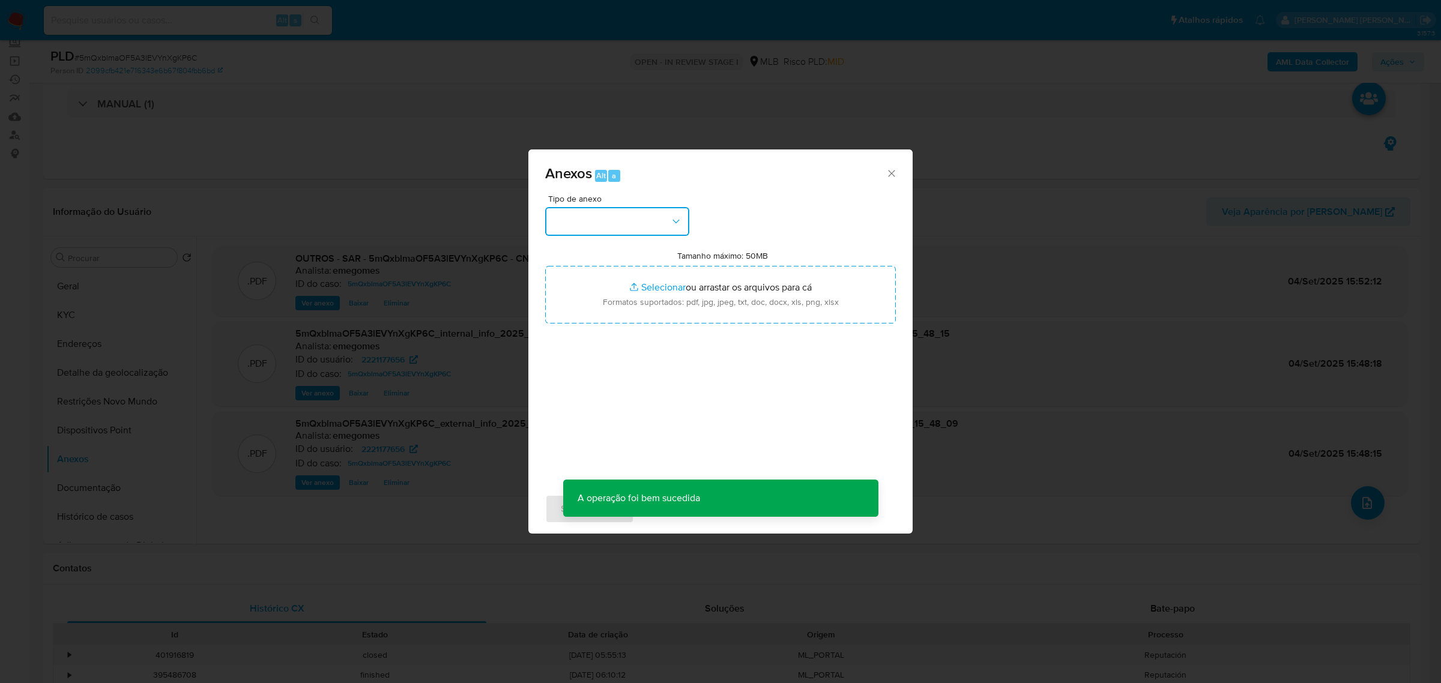
click at [684, 221] on button "button" at bounding box center [617, 221] width 144 height 29
click at [584, 295] on span "OUTROS" at bounding box center [571, 294] width 38 height 12
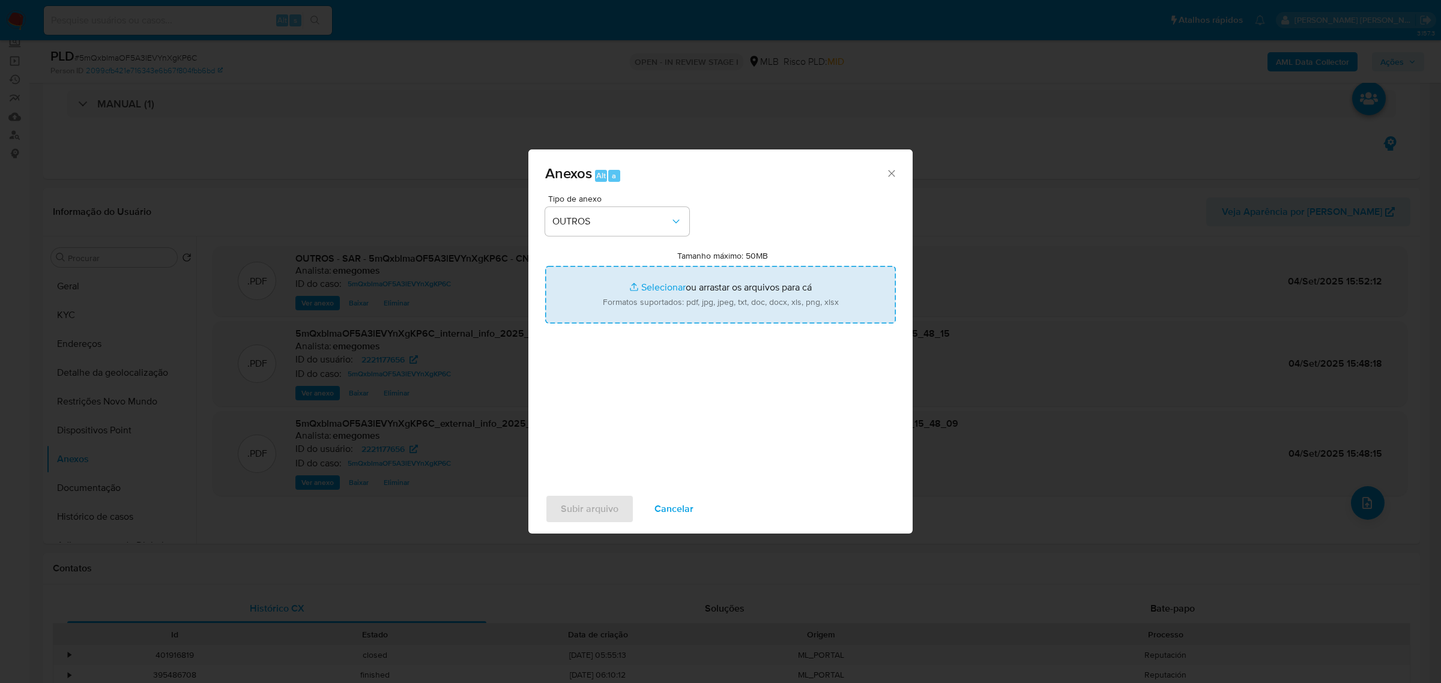
click at [656, 289] on input "Tamanho máximo: 50MB Selecionar arquivos" at bounding box center [720, 295] width 351 height 58
type input "C:\fakepath\mov - KAWANDER VARIEDADES LTDA - Data TX.pdf"
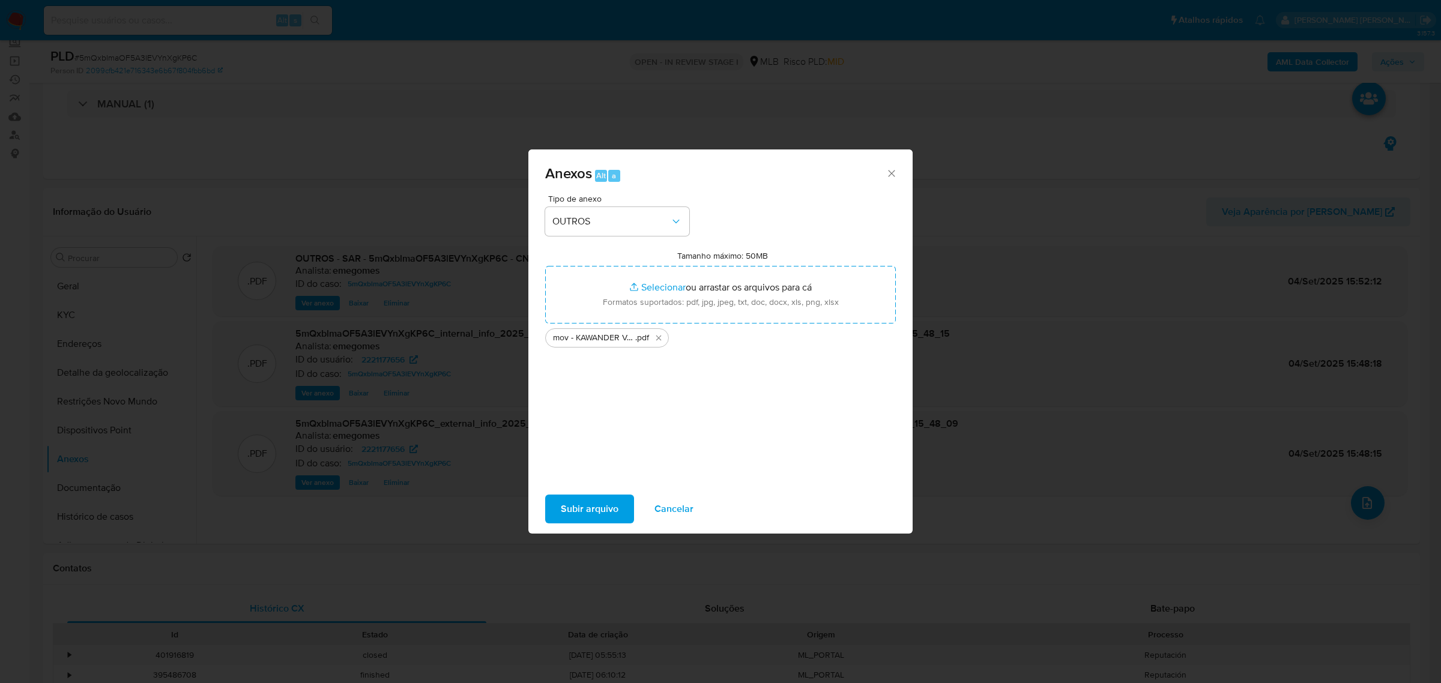
click at [581, 505] on span "Subir arquivo" at bounding box center [590, 509] width 58 height 26
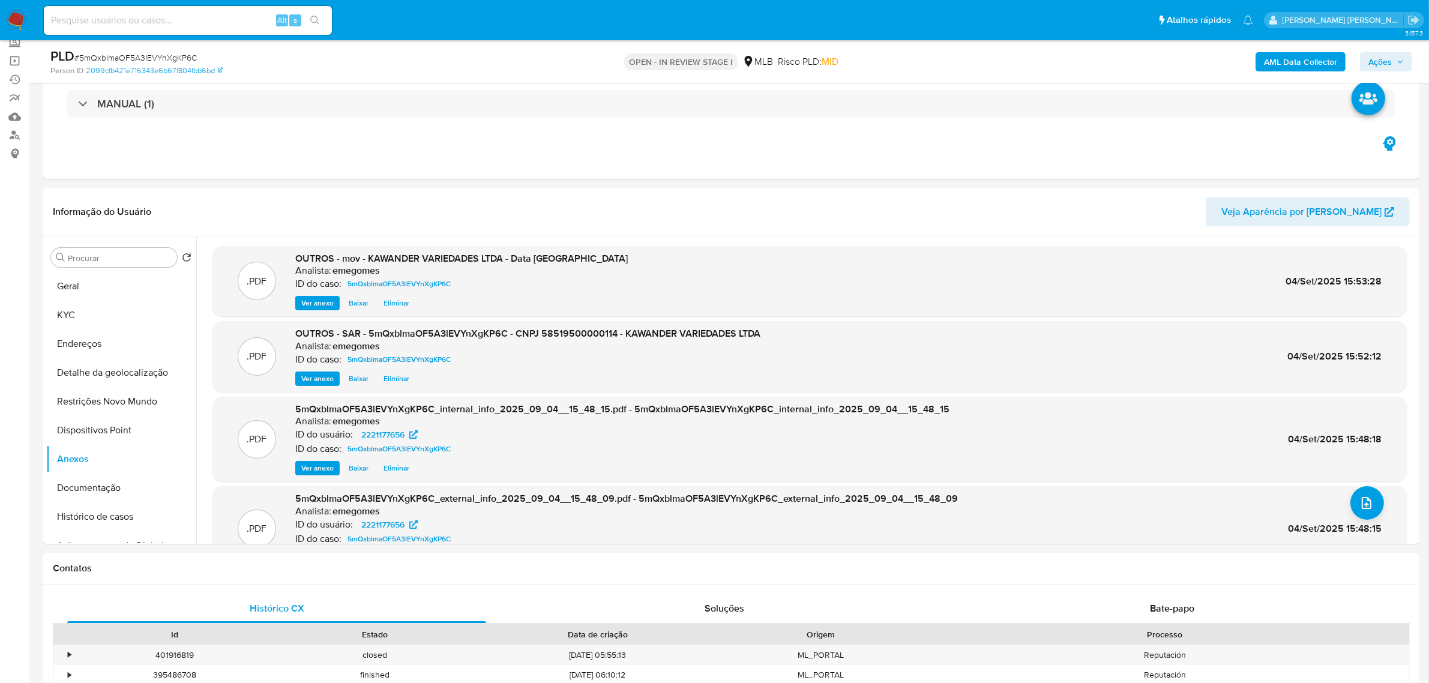
click at [1403, 63] on icon "button" at bounding box center [1400, 61] width 7 height 7
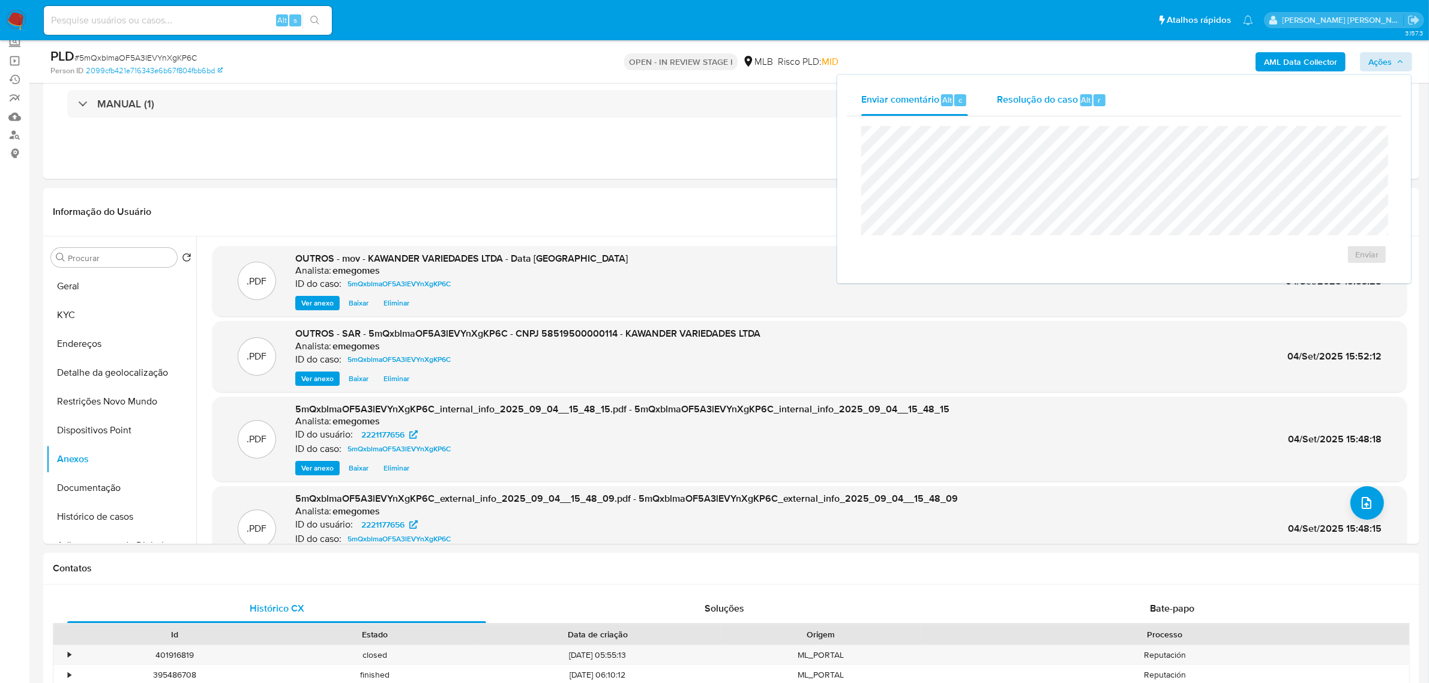
click at [1049, 97] on span "Resolução do caso" at bounding box center [1037, 99] width 81 height 14
click at [1333, 280] on span "ROI Proposal" at bounding box center [1338, 273] width 62 height 17
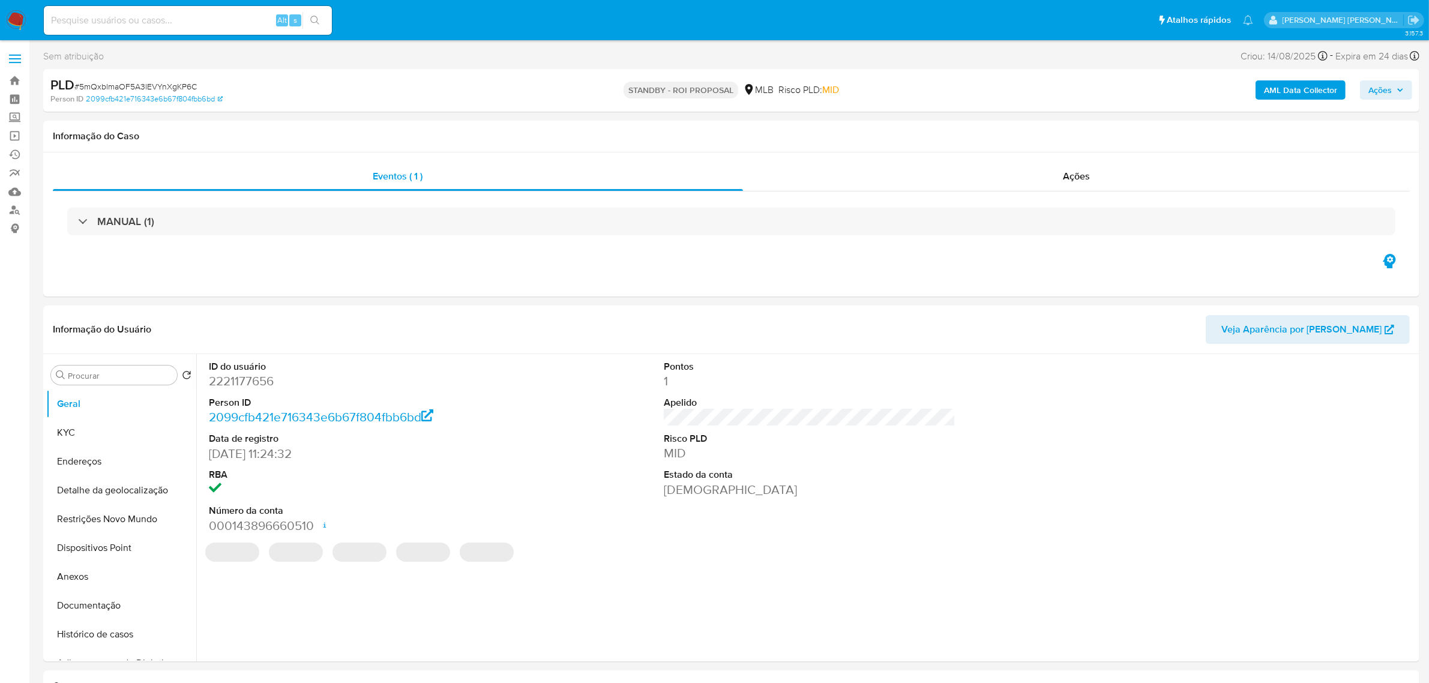
select select "10"
